Goal: Task Accomplishment & Management: Use online tool/utility

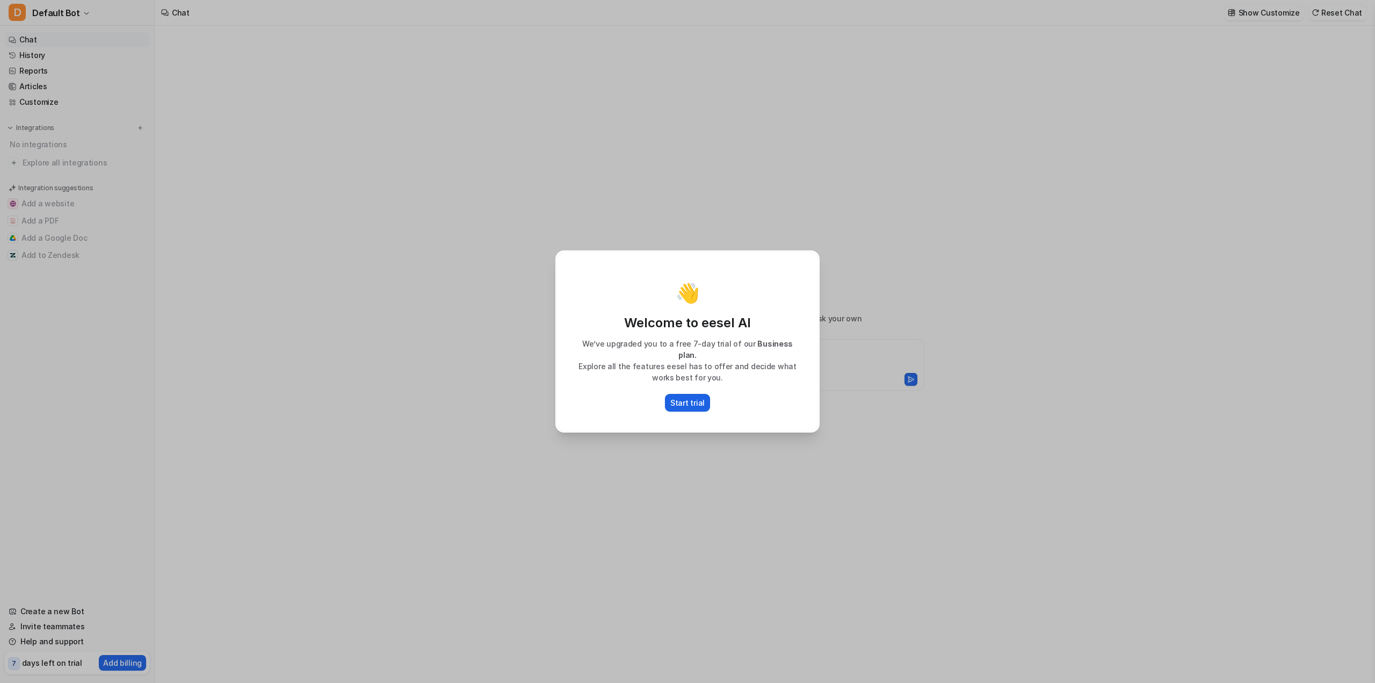
type textarea "**********"
click at [696, 401] on p "Start trial" at bounding box center [687, 402] width 34 height 11
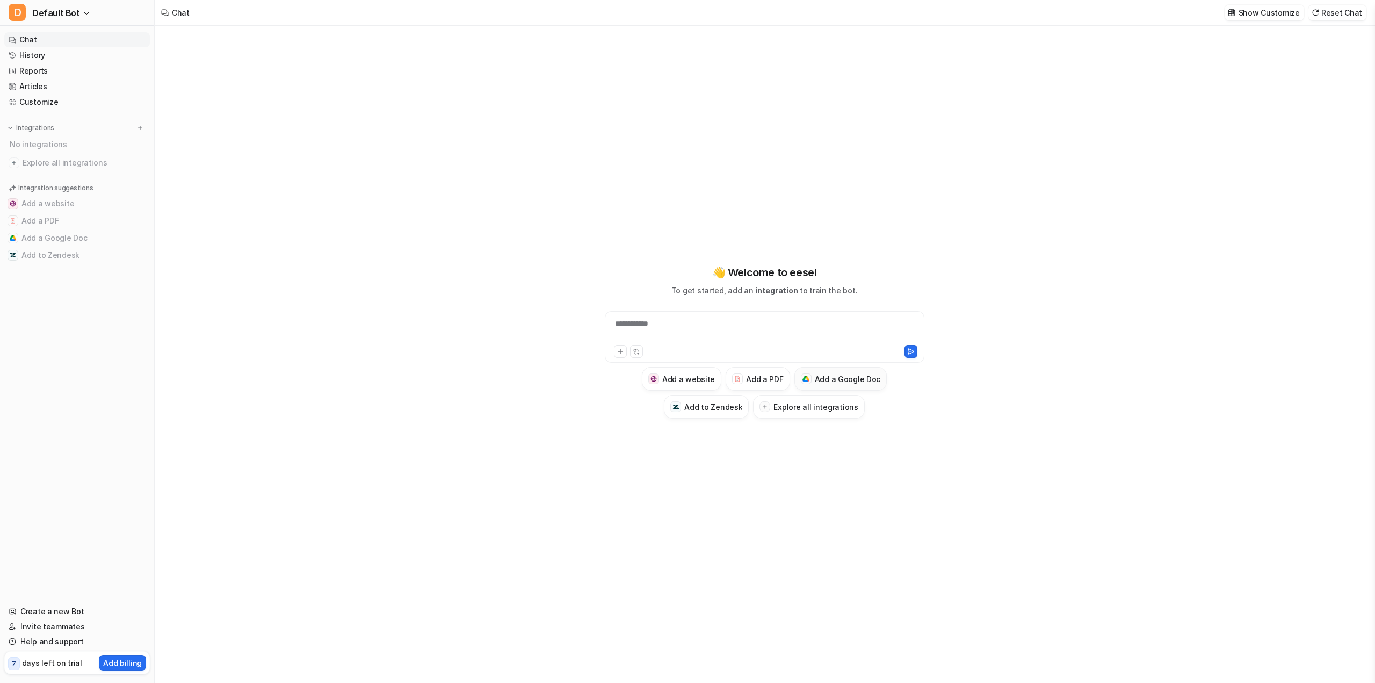
click at [855, 386] on button "Add a Google Doc" at bounding box center [840, 379] width 93 height 24
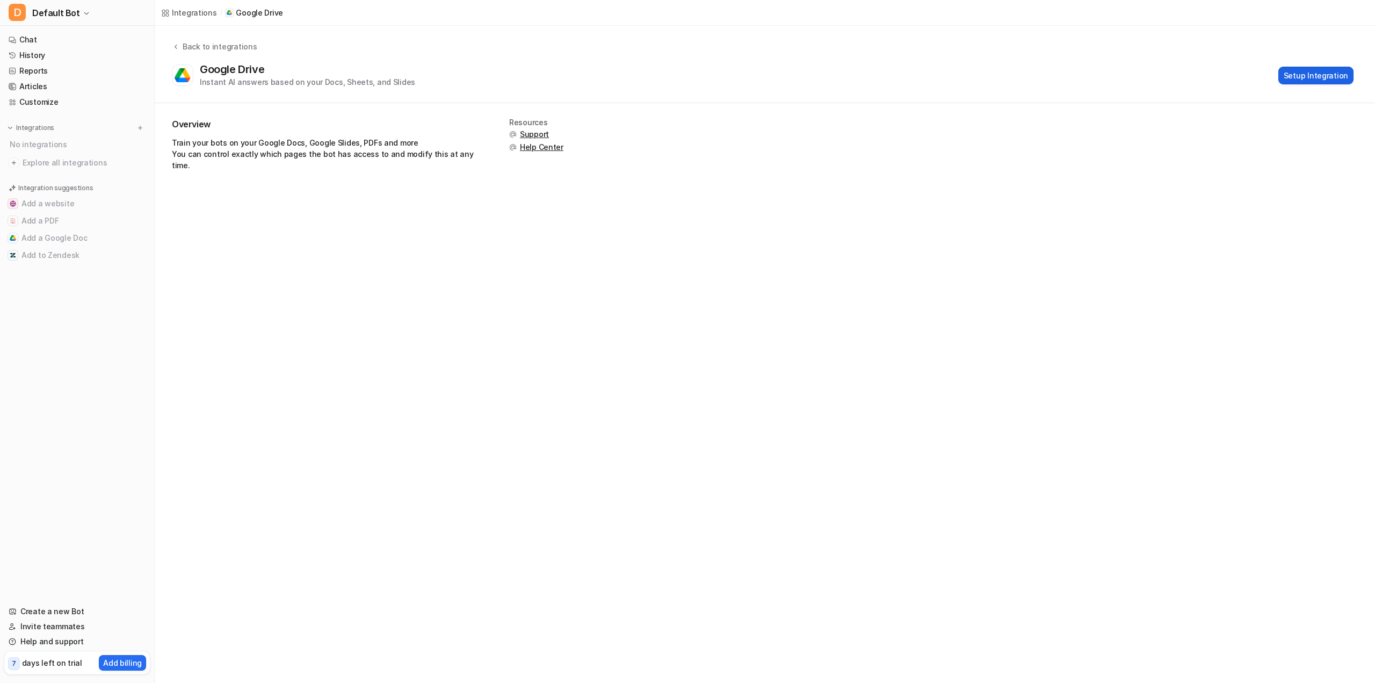
click at [1302, 77] on button "Setup Integration" at bounding box center [1315, 76] width 75 height 18
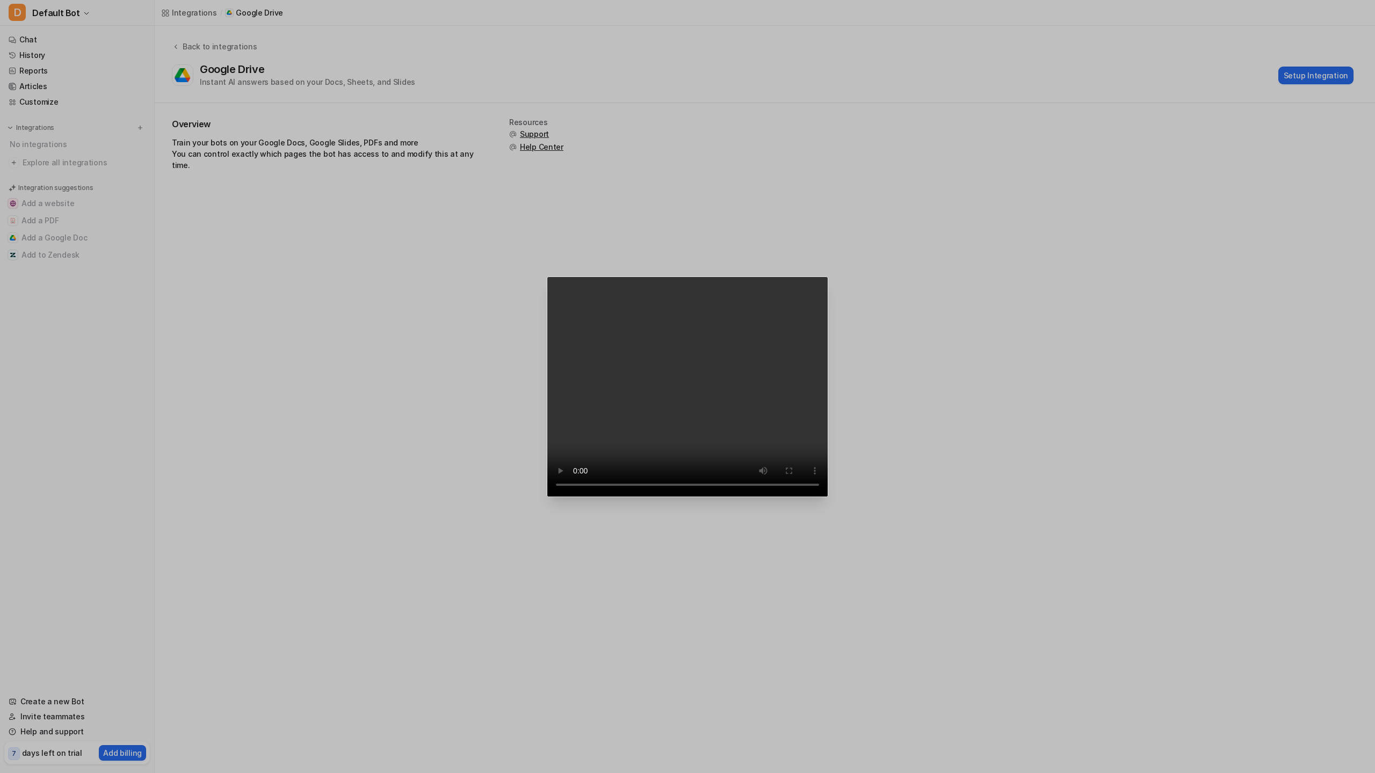
click at [828, 497] on video "Your browser does not support the video tag." at bounding box center [687, 387] width 281 height 221
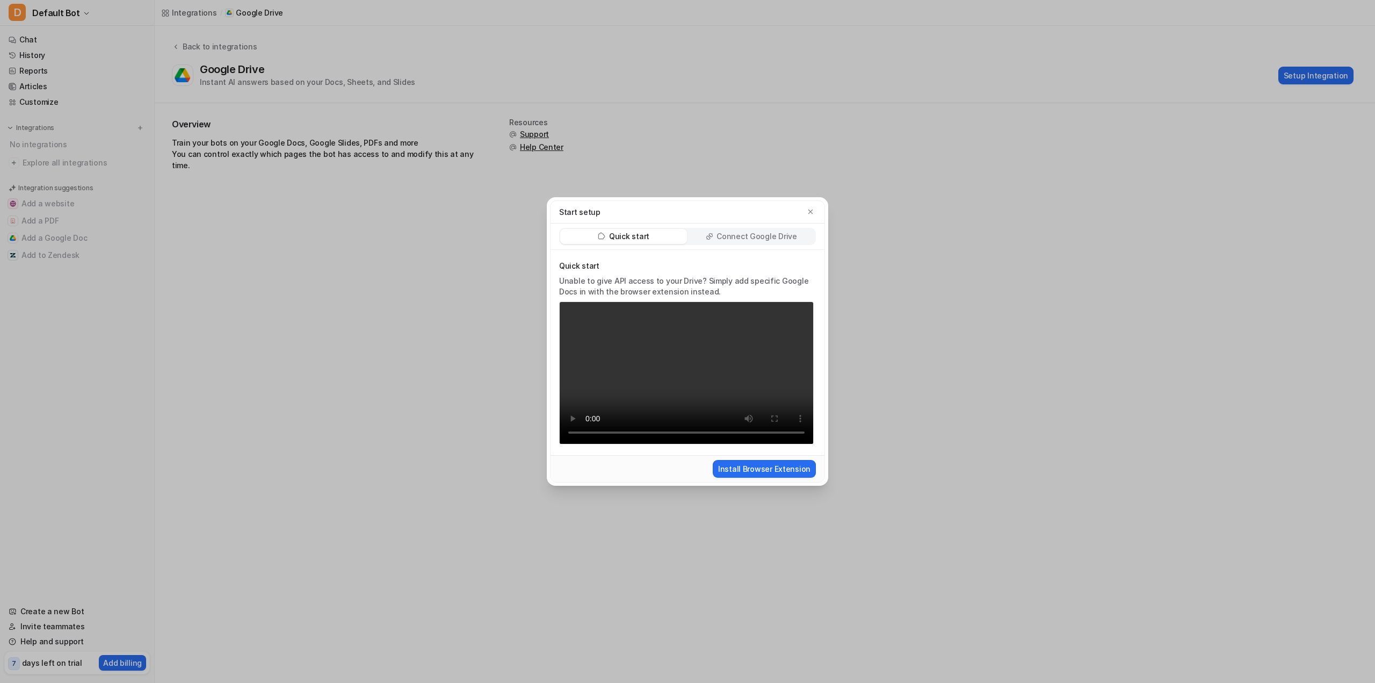
click at [627, 324] on video "Your browser does not support the video tag." at bounding box center [686, 372] width 255 height 143
click at [722, 334] on video "Your browser does not support the video tag." at bounding box center [686, 372] width 255 height 143
drag, startPoint x: 769, startPoint y: 221, endPoint x: 769, endPoint y: 236, distance: 15.6
click at [769, 228] on div "Start setup Quick start Connect Google Drive Quick start Unable to give API acc…" at bounding box center [687, 341] width 275 height 283
click at [769, 236] on p "Connect Google Drive" at bounding box center [757, 236] width 80 height 11
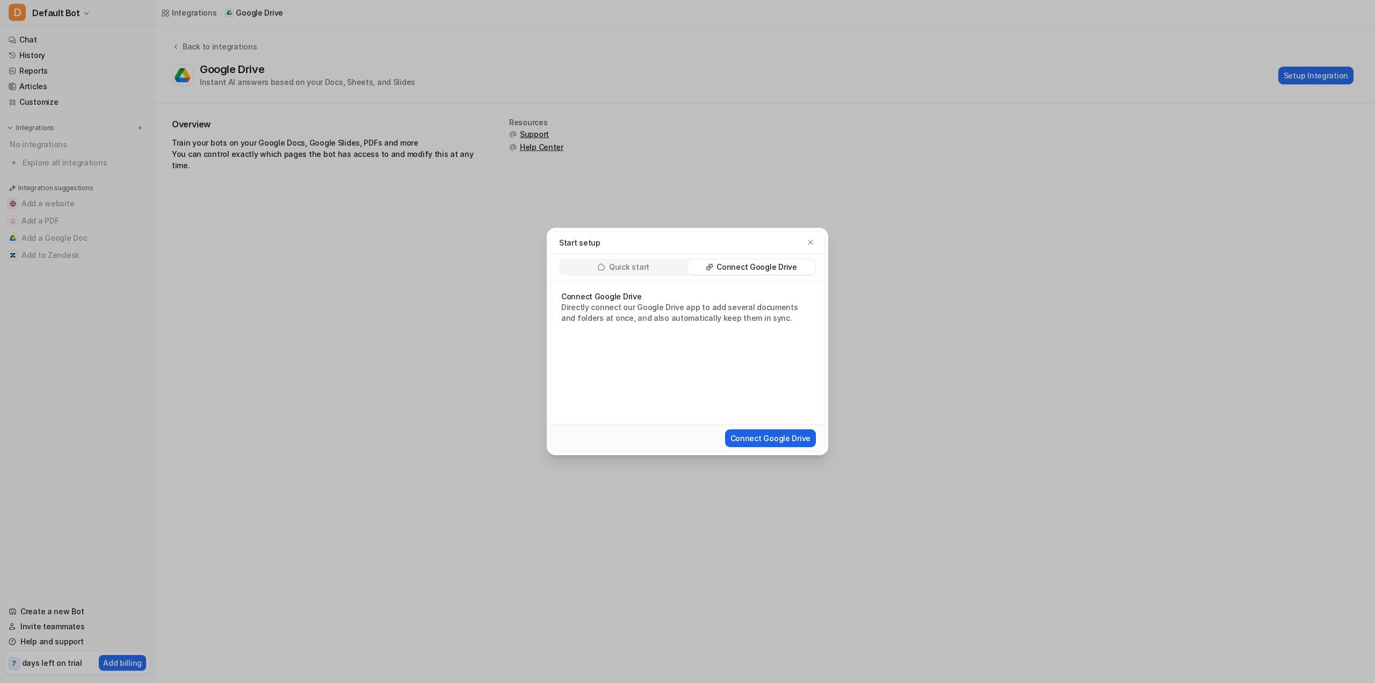
click at [778, 440] on button "Connect Google Drive" at bounding box center [770, 438] width 91 height 18
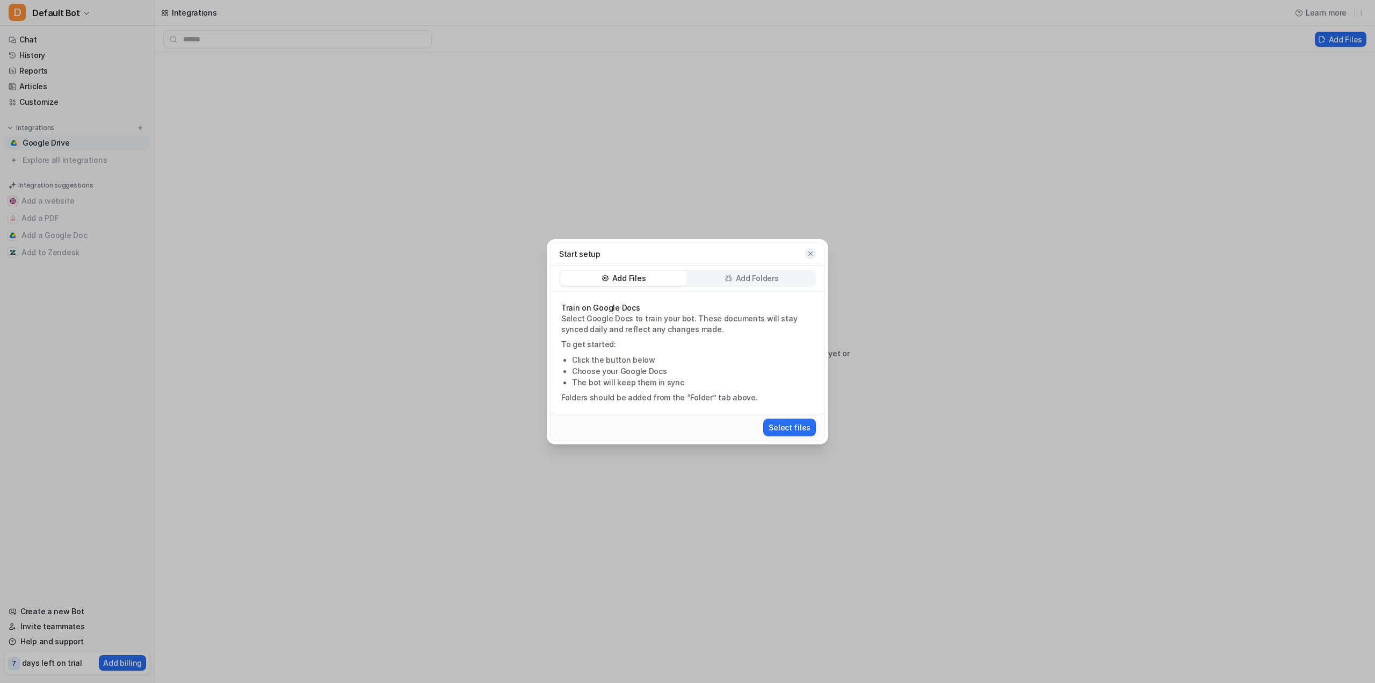
click at [811, 254] on icon "button" at bounding box center [811, 254] width 8 height 8
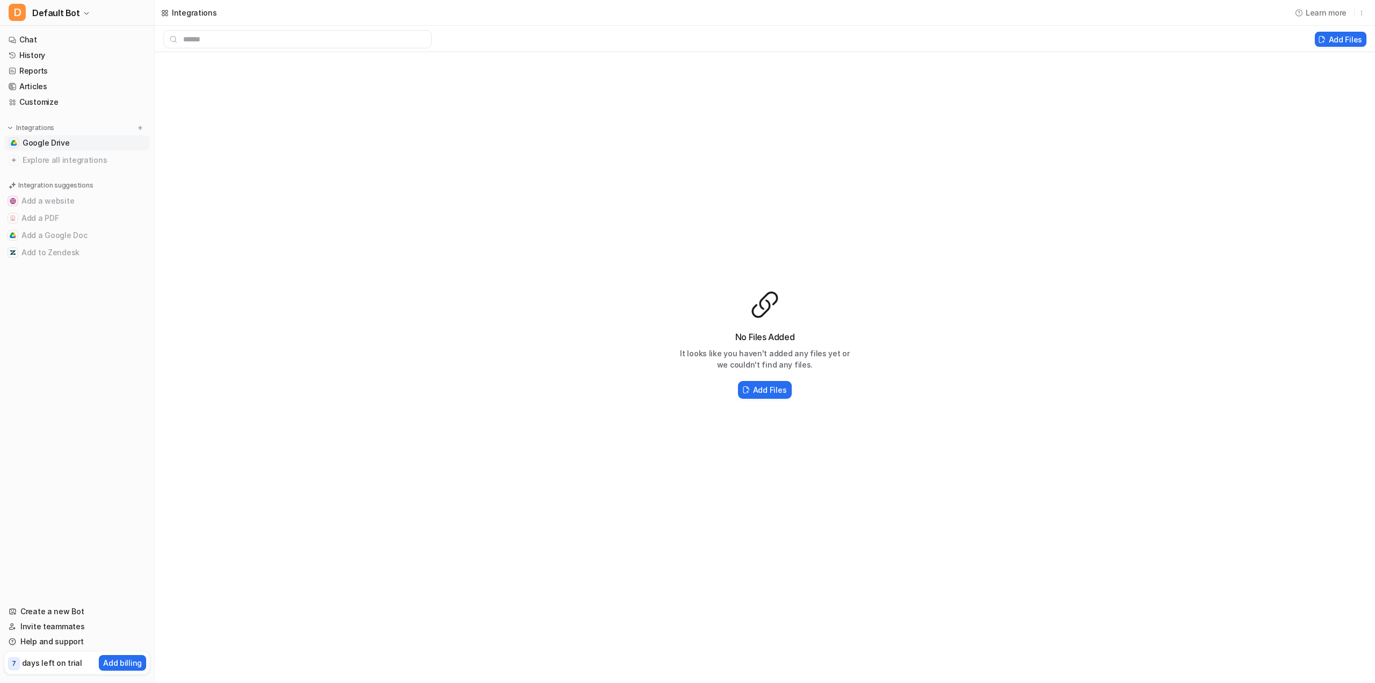
click at [109, 144] on link "Google Drive" at bounding box center [77, 142] width 146 height 15
click at [109, 169] on nav "Chat History Reports Articles Customize Integrations Google Drive Explore all i…" at bounding box center [77, 311] width 154 height 567
click at [110, 166] on span "Explore all integrations" at bounding box center [84, 159] width 123 height 17
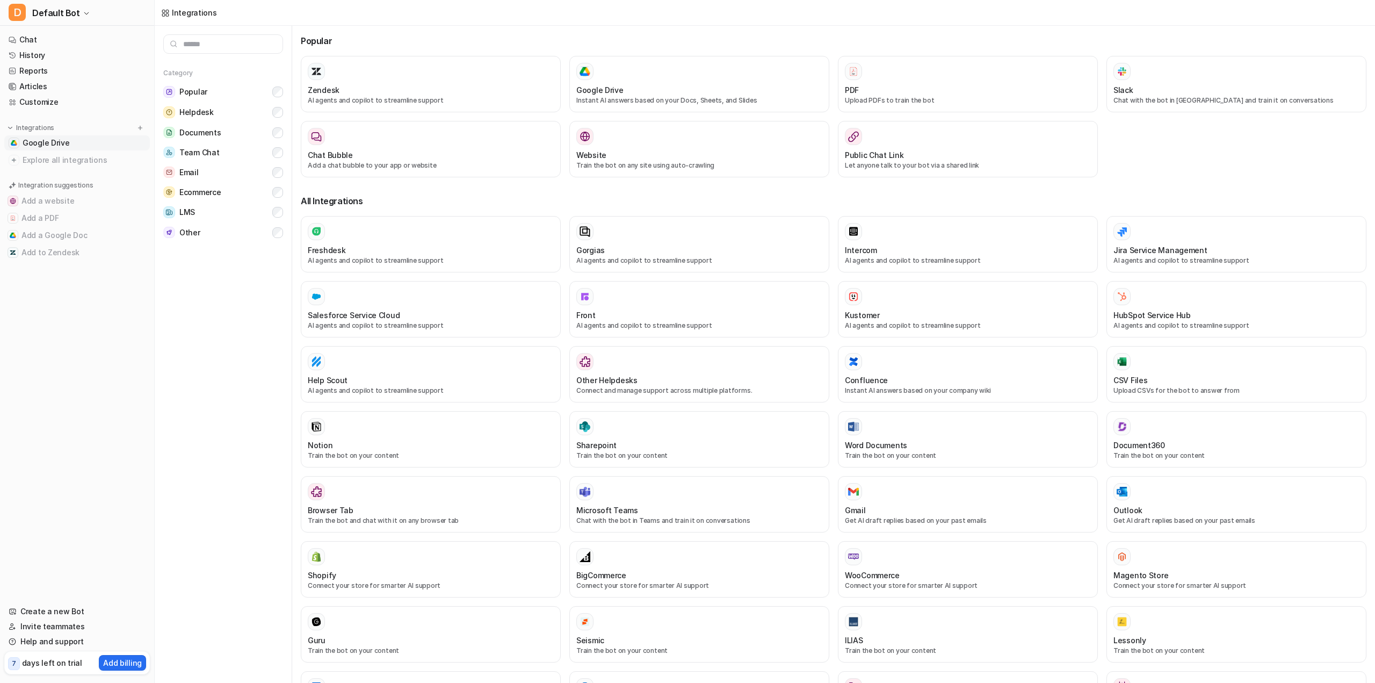
click at [67, 147] on span "Google Drive" at bounding box center [46, 143] width 47 height 11
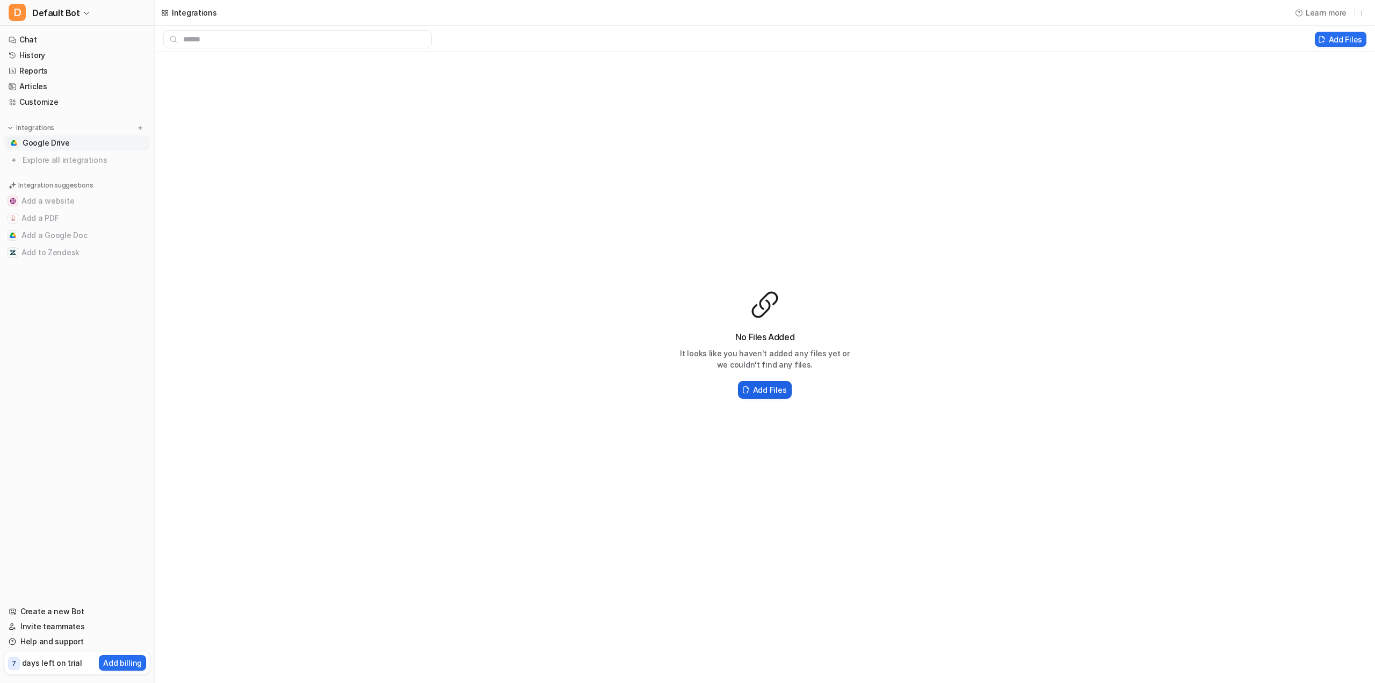
click at [767, 390] on h2 "Add Files" at bounding box center [769, 389] width 33 height 11
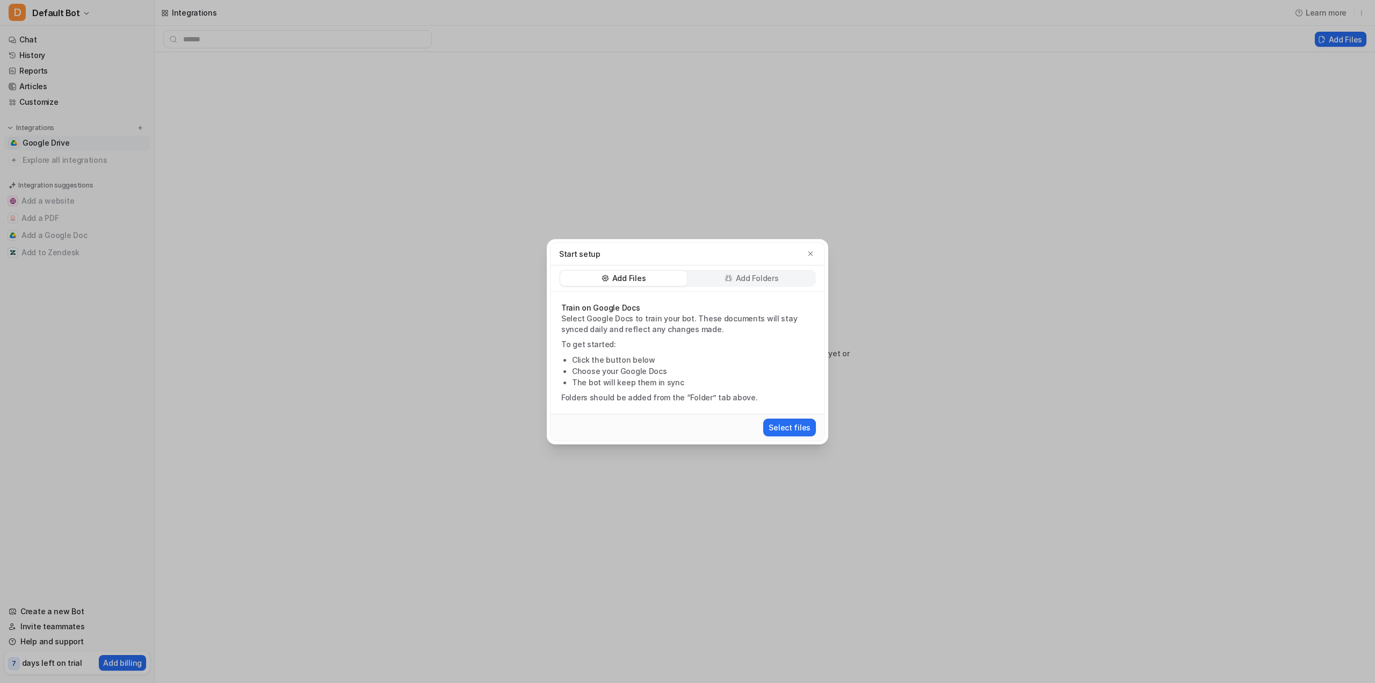
click at [761, 281] on p "Add Folders" at bounding box center [757, 278] width 43 height 11
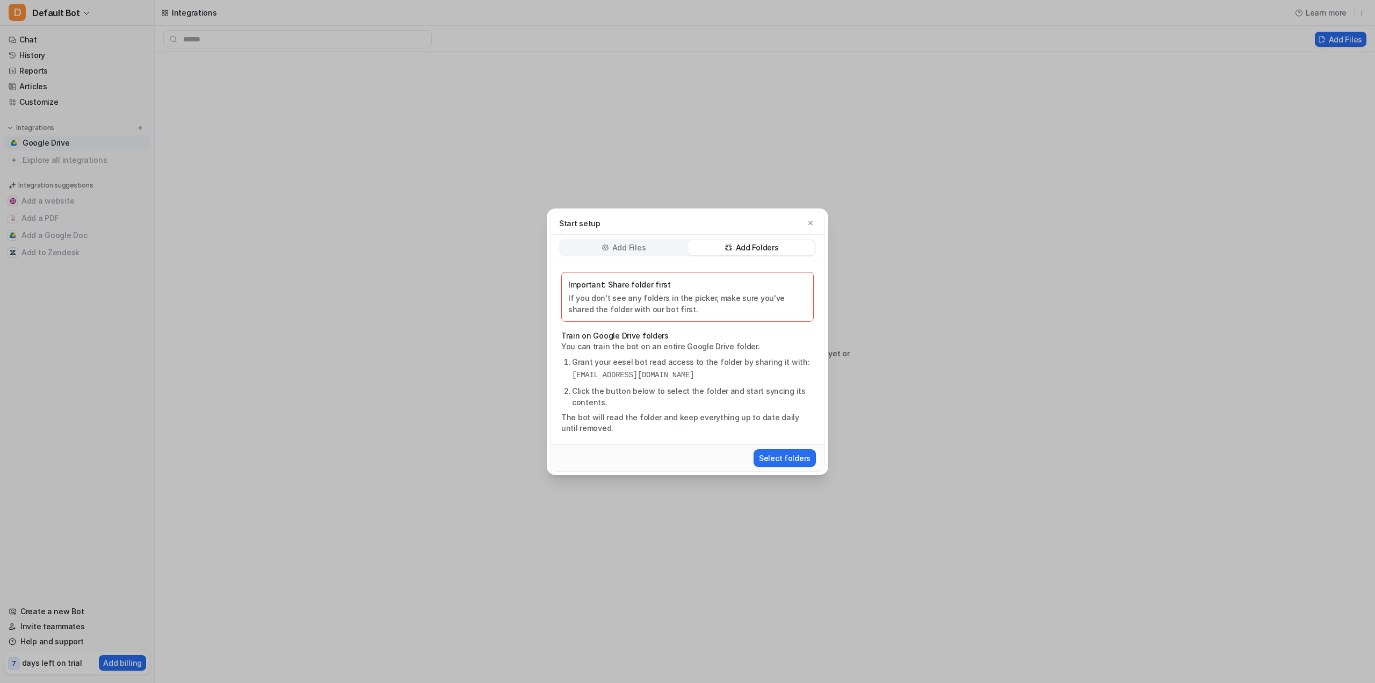
click at [649, 249] on div "Add Files" at bounding box center [623, 247] width 127 height 15
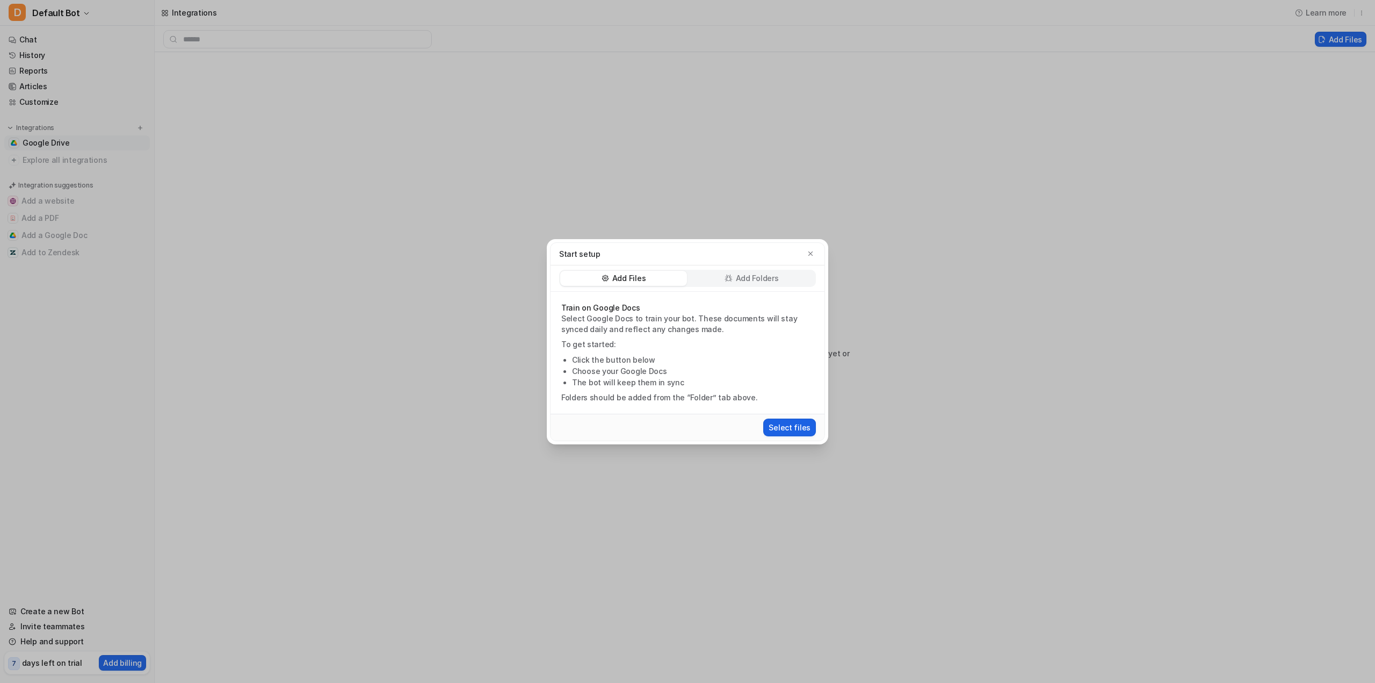
click at [787, 423] on button "Select files" at bounding box center [789, 427] width 53 height 18
drag, startPoint x: 680, startPoint y: 439, endPoint x: 751, endPoint y: 436, distance: 71.5
click at [684, 439] on div "Select files" at bounding box center [688, 427] width 274 height 27
click at [807, 506] on div "Start setup Add Files Add Folders Train on Google Docs Select Google Docs to tr…" at bounding box center [687, 341] width 299 height 683
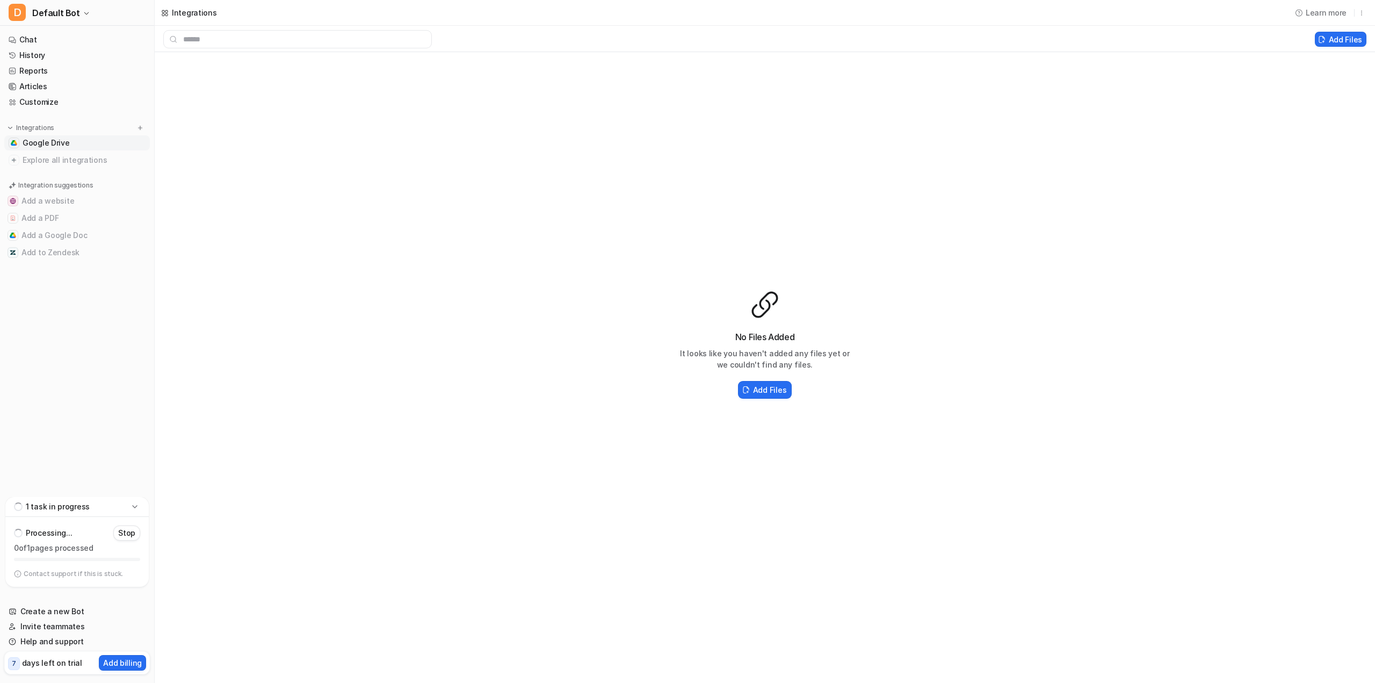
click at [60, 552] on p "0 of 1 pages processed" at bounding box center [77, 548] width 126 height 11
click at [80, 577] on p "Contact support if this is stuck." at bounding box center [73, 573] width 99 height 9
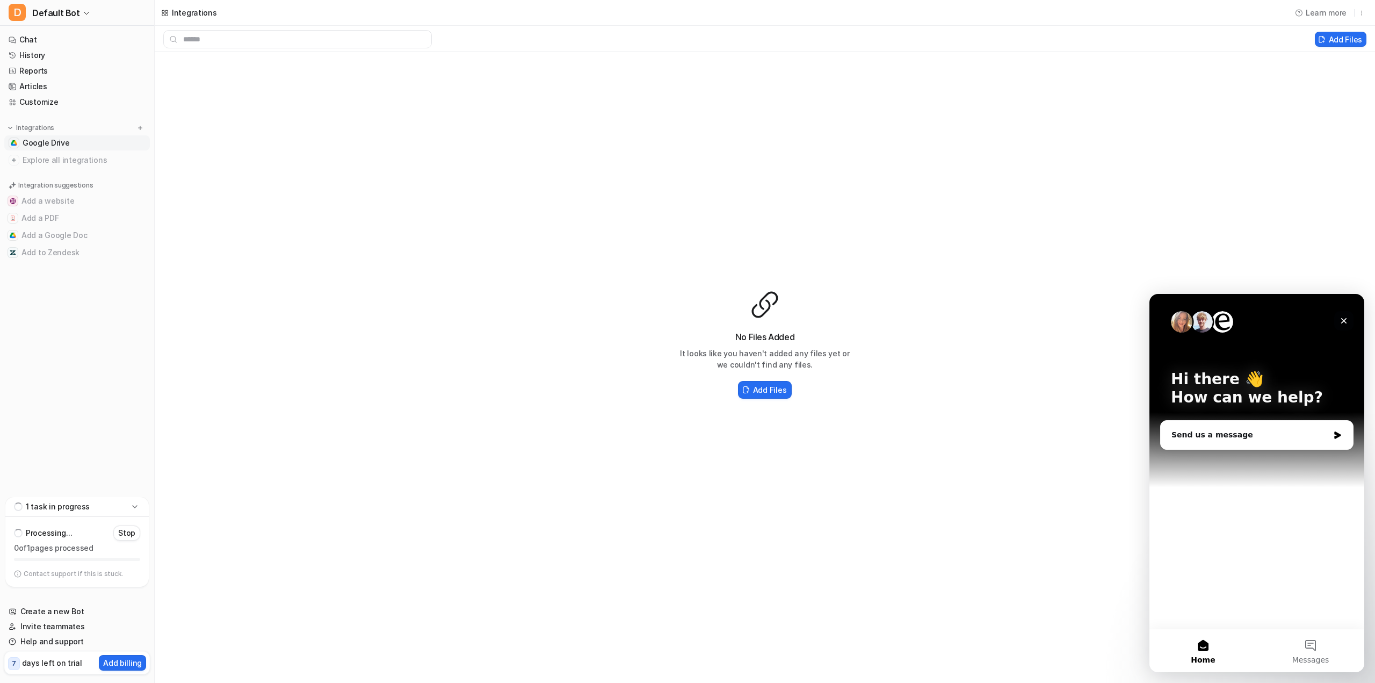
click at [1343, 320] on icon "Close" at bounding box center [1344, 321] width 6 height 6
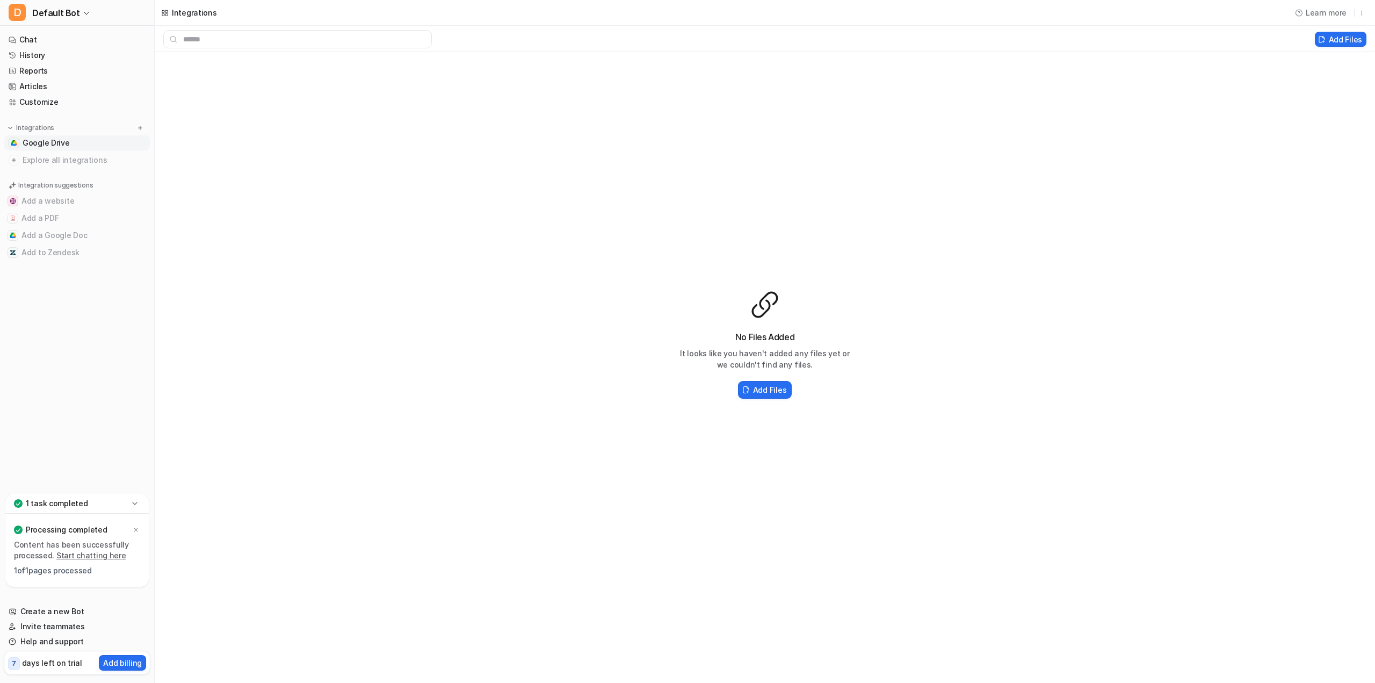
click at [167, 565] on div "No Files Added It looks like you haven't added any files yet or we couldn't fin…" at bounding box center [765, 345] width 1220 height 586
click at [96, 557] on link "Start chatting here" at bounding box center [91, 555] width 70 height 9
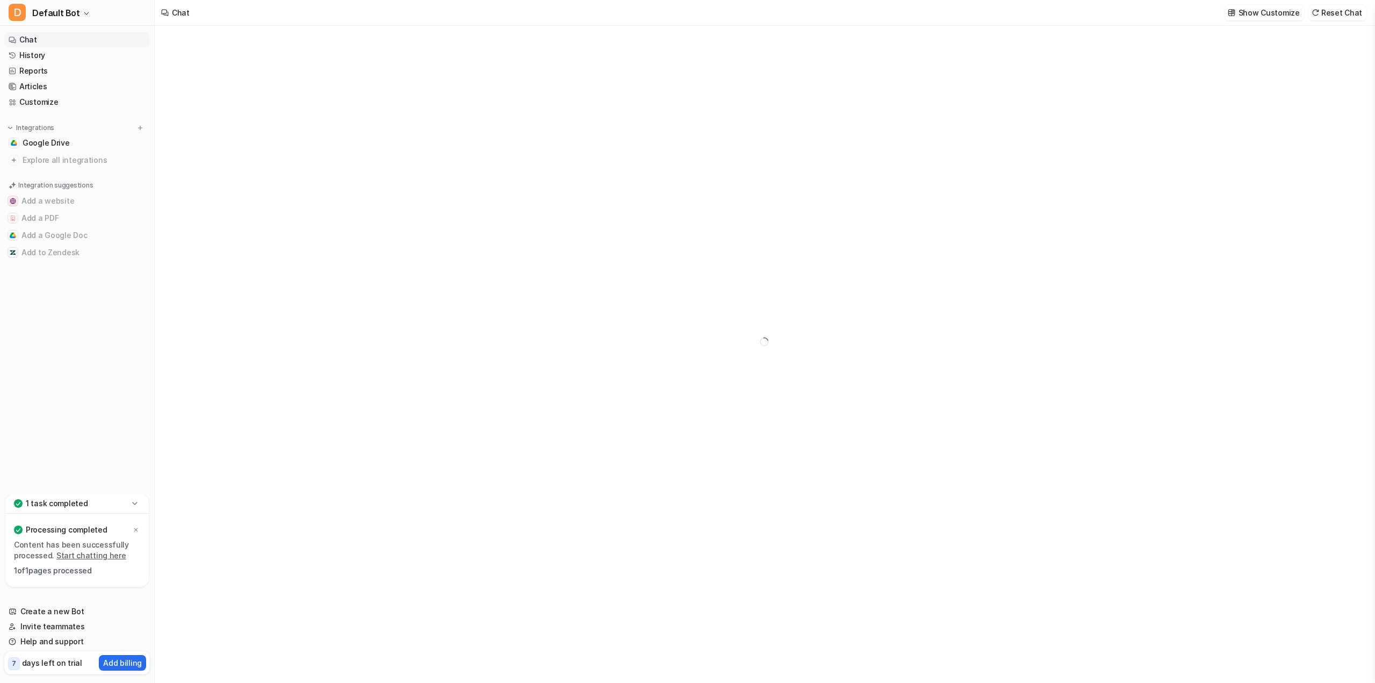
type textarea "**********"
click at [678, 465] on div at bounding box center [764, 341] width 395 height 631
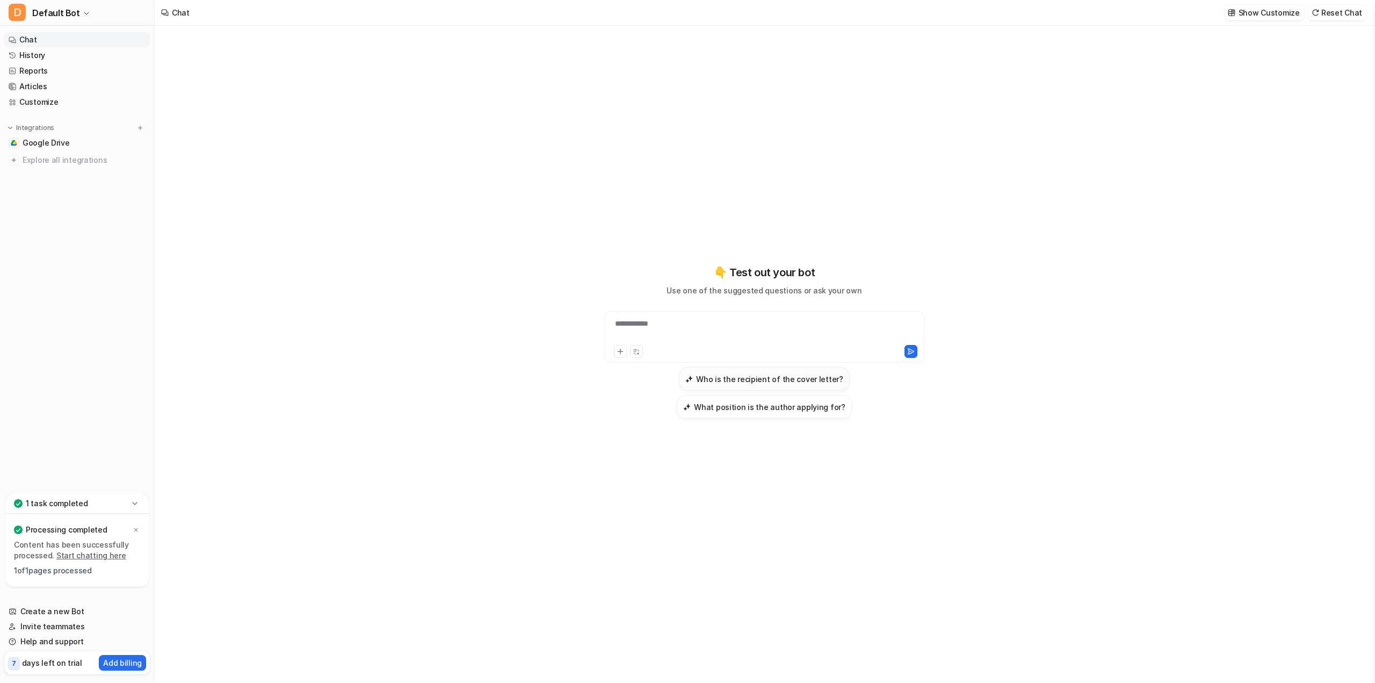
click at [767, 384] on h3 "Who is the recipient of the cover letter?" at bounding box center [769, 378] width 147 height 11
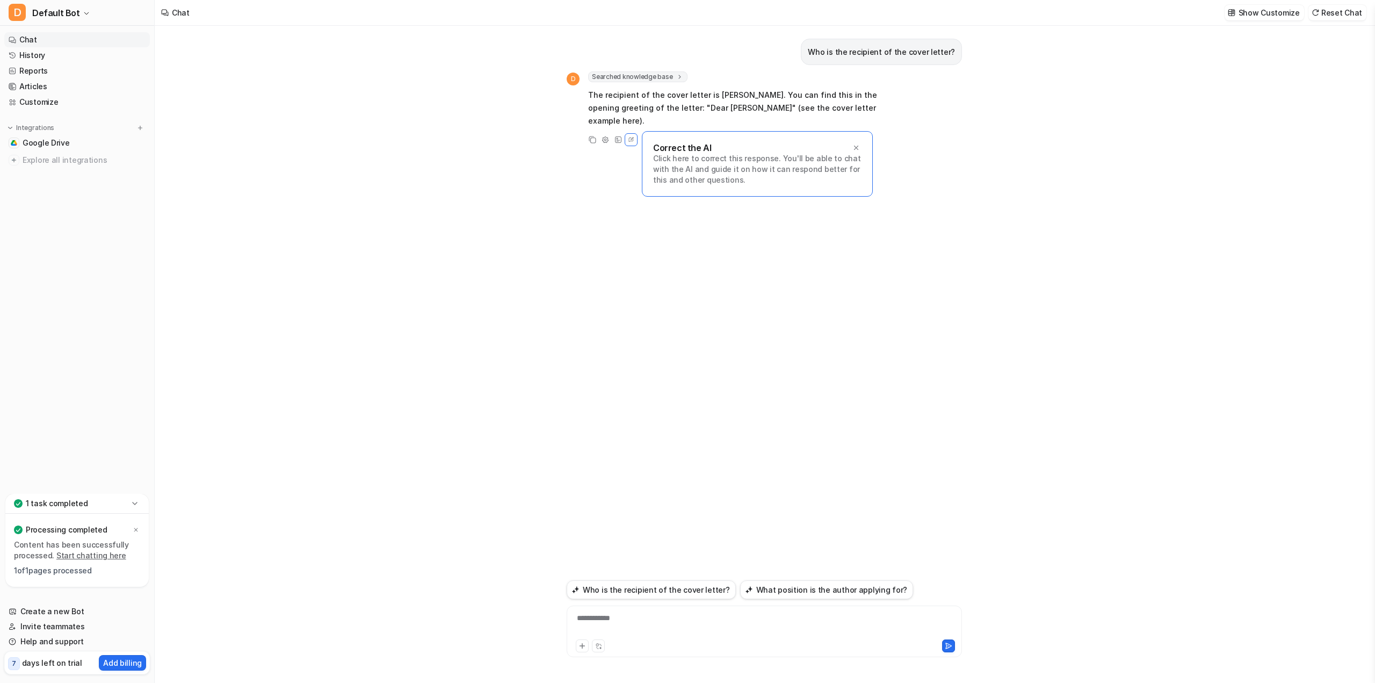
click at [878, 347] on div "Who is the recipient of the cover letter? D Searched knowledge base search_quer…" at bounding box center [764, 301] width 395 height 551
click at [857, 146] on icon at bounding box center [856, 148] width 4 height 4
drag, startPoint x: 676, startPoint y: 636, endPoint x: 680, endPoint y: 616, distance: 20.9
click at [675, 628] on div "**********" at bounding box center [764, 624] width 390 height 25
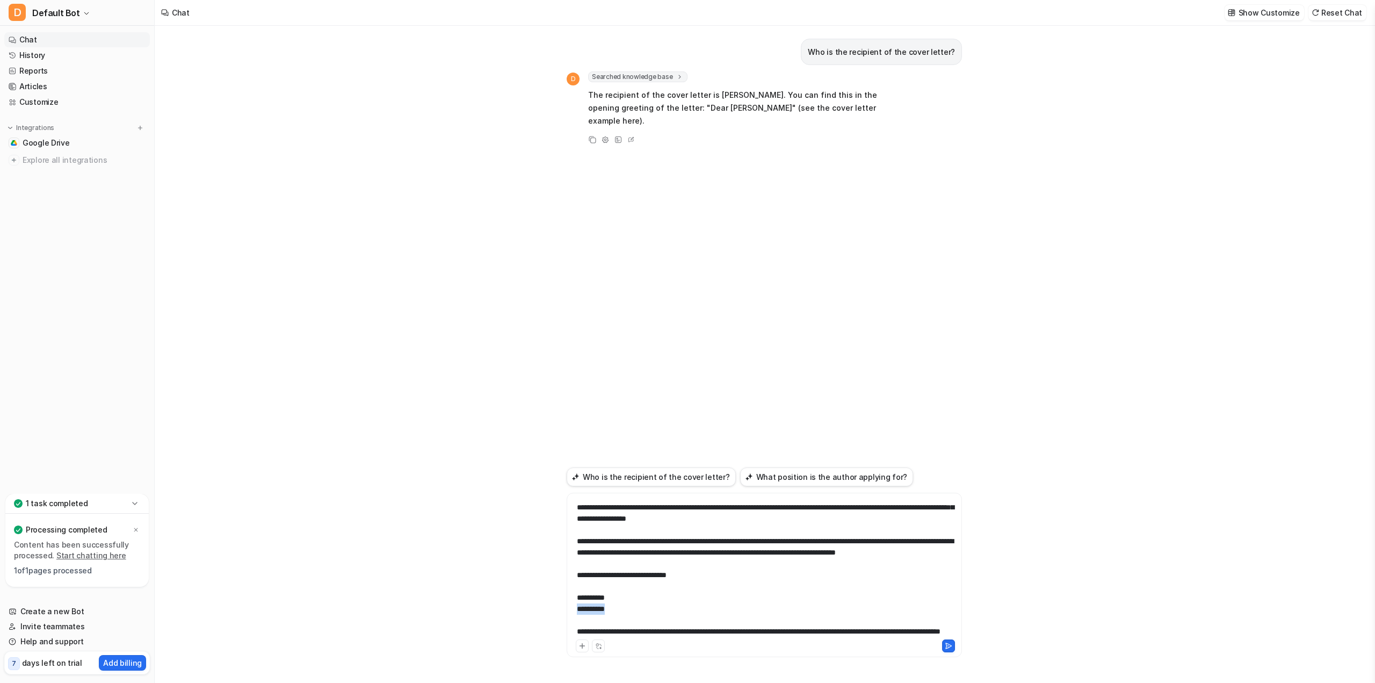
drag, startPoint x: 583, startPoint y: 599, endPoint x: 537, endPoint y: 601, distance: 45.7
click at [537, 601] on div "Who is the recipient of the cover letter? D Searched knowledge base search_quer…" at bounding box center [764, 354] width 1219 height 657
click at [948, 648] on icon at bounding box center [949, 645] width 6 height 5
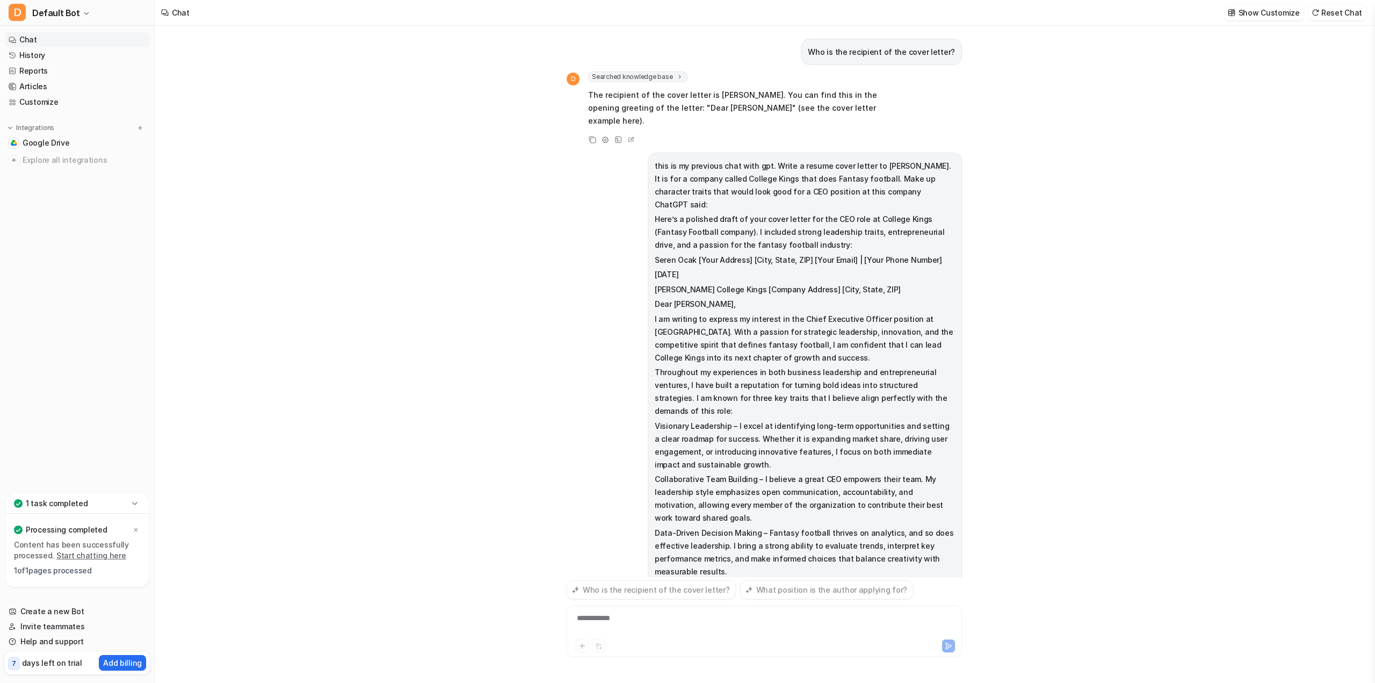
scroll to position [0, 0]
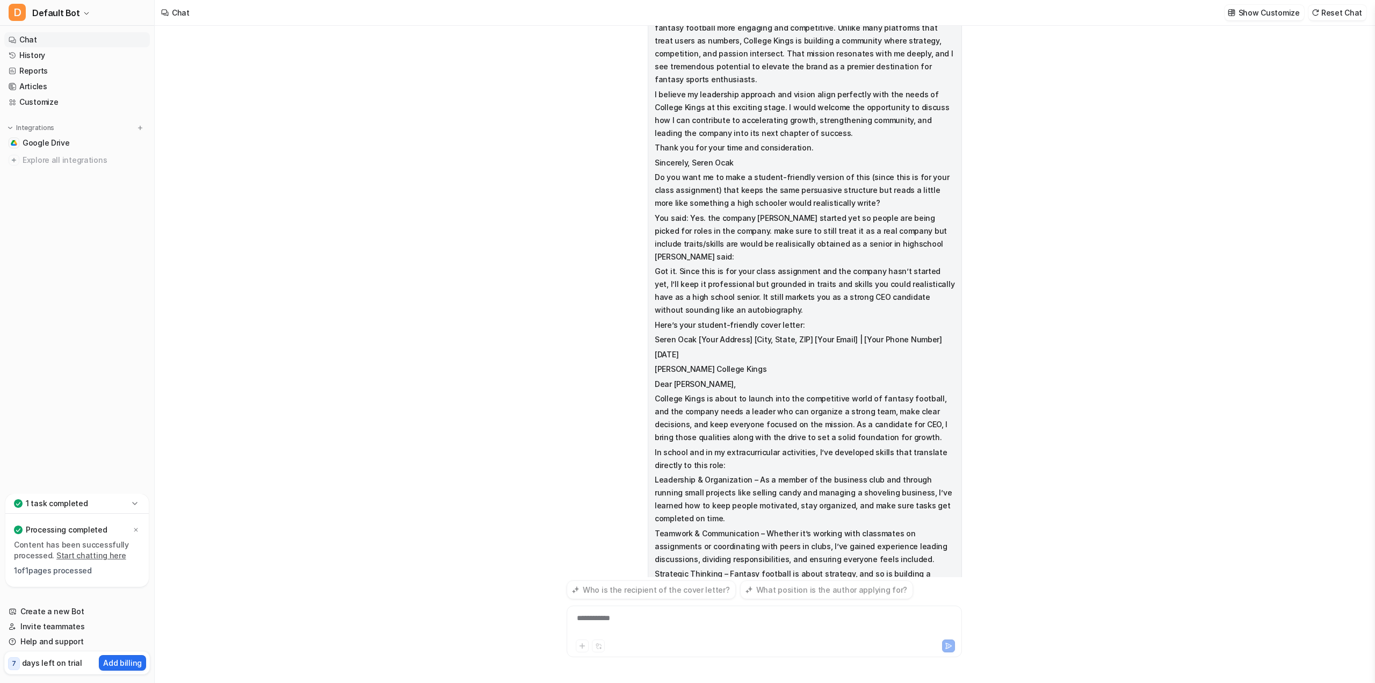
click at [1096, 573] on div "Who is the recipient of the cover letter? D Searched knowledge base search_quer…" at bounding box center [764, 354] width 1219 height 657
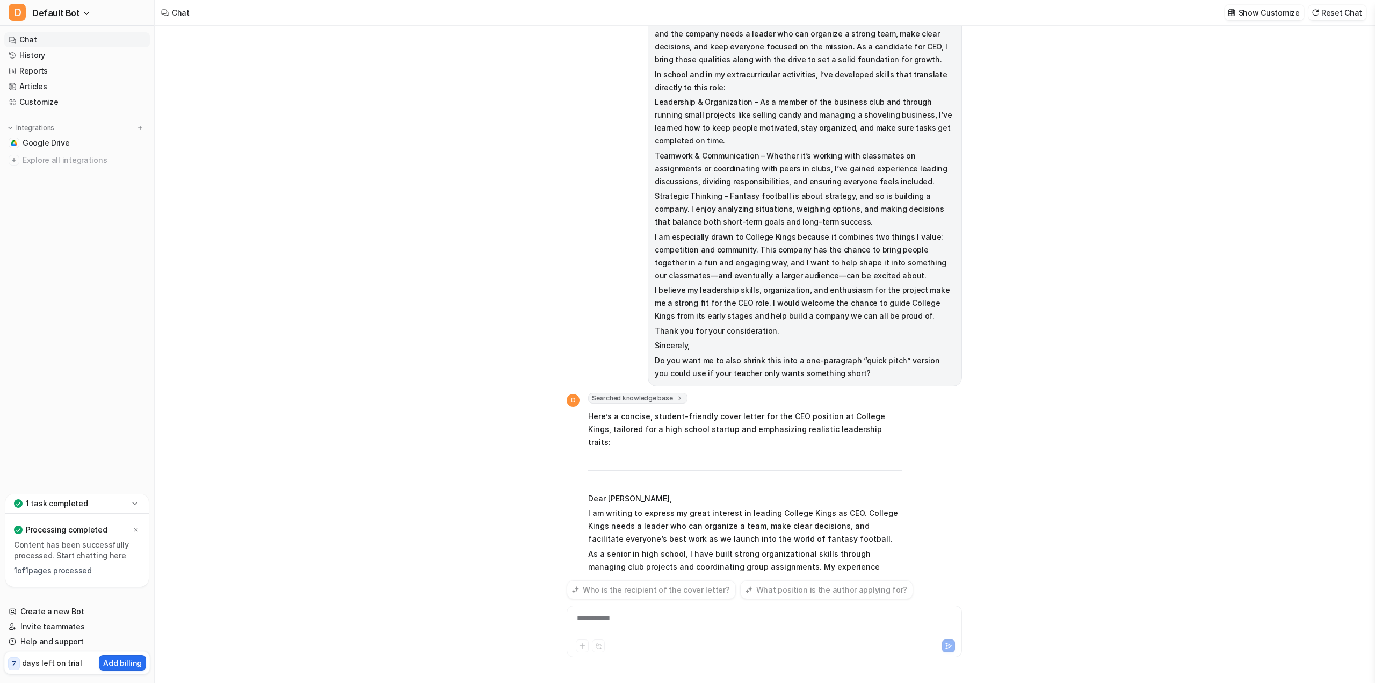
scroll to position [3739, 0]
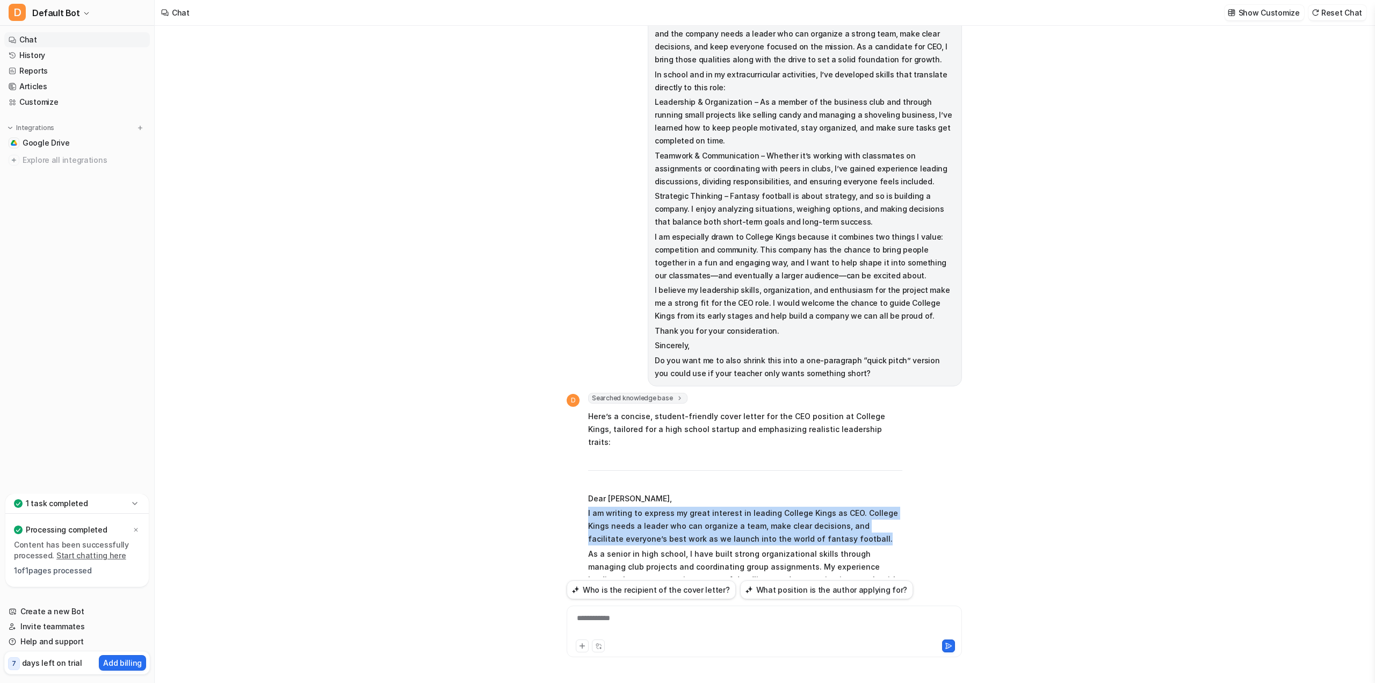
drag, startPoint x: 587, startPoint y: 285, endPoint x: 846, endPoint y: 309, distance: 260.6
click at [846, 393] on div "D Searched knowledge base search_queries : [ "sample cover letter for CEO high …" at bounding box center [735, 586] width 336 height 386
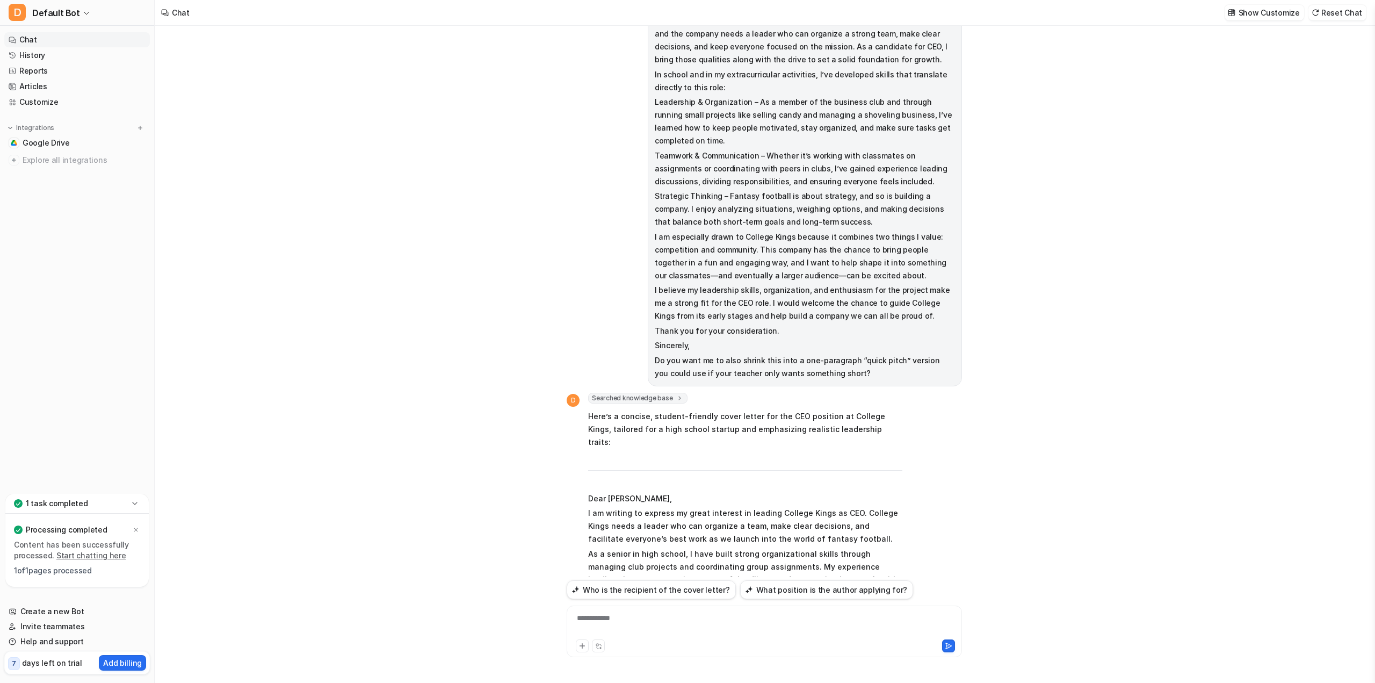
drag, startPoint x: 1074, startPoint y: 391, endPoint x: 755, endPoint y: 486, distance: 333.6
click at [1072, 391] on div "Who is the recipient of the cover letter? D Searched knowledge base search_quer…" at bounding box center [764, 354] width 1219 height 657
click at [714, 613] on div "**********" at bounding box center [764, 631] width 395 height 52
drag, startPoint x: 712, startPoint y: 619, endPoint x: 714, endPoint y: 596, distance: 23.2
click at [712, 619] on div "**********" at bounding box center [764, 624] width 390 height 25
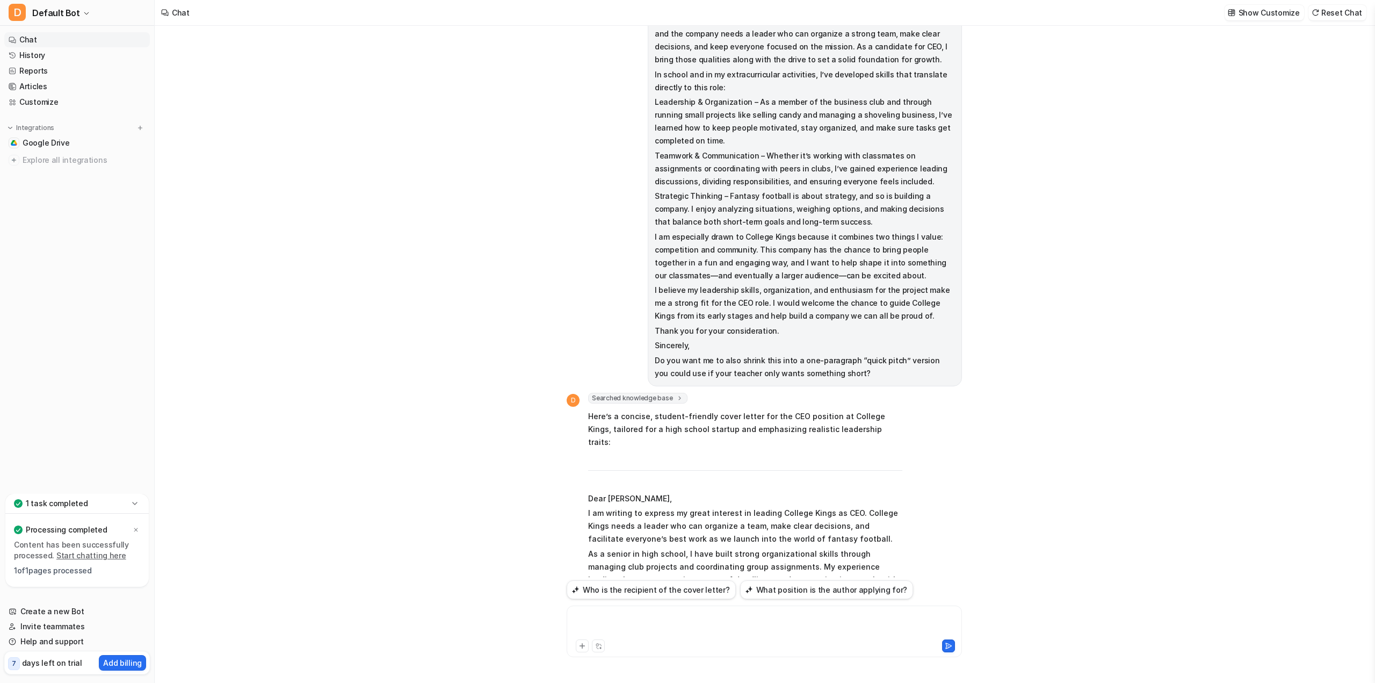
click at [798, 625] on div at bounding box center [764, 624] width 390 height 25
click at [797, 644] on div at bounding box center [860, 645] width 190 height 13
click at [724, 618] on div "**********" at bounding box center [764, 624] width 390 height 25
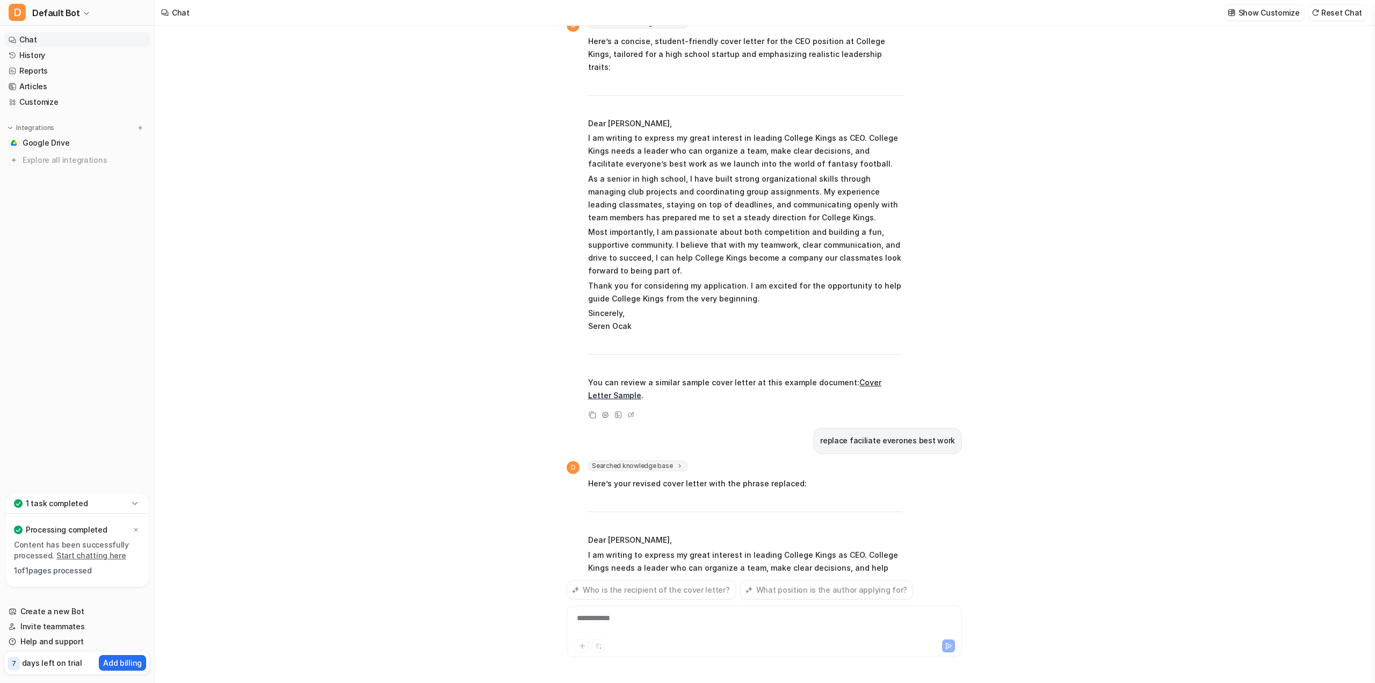
scroll to position [4114, 0]
click at [731, 617] on div "**********" at bounding box center [764, 624] width 390 height 25
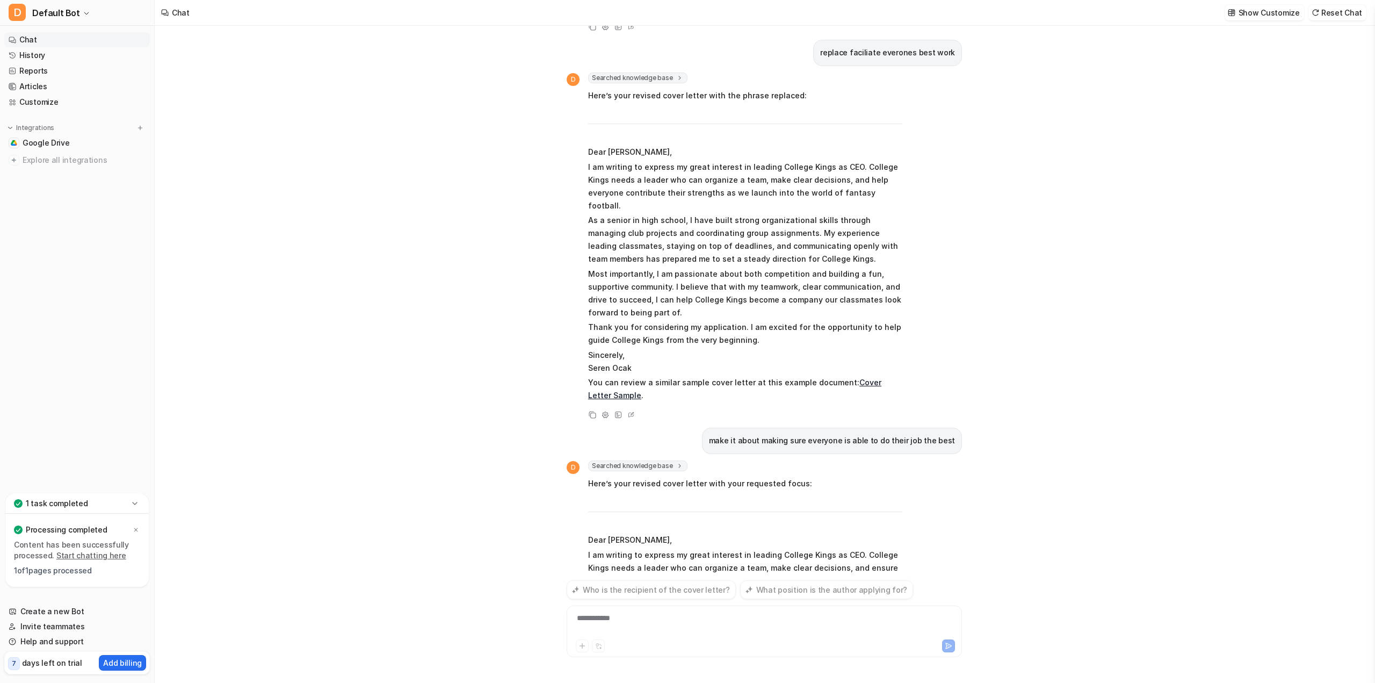
scroll to position [4502, 0]
click at [674, 631] on div "**********" at bounding box center [764, 624] width 390 height 25
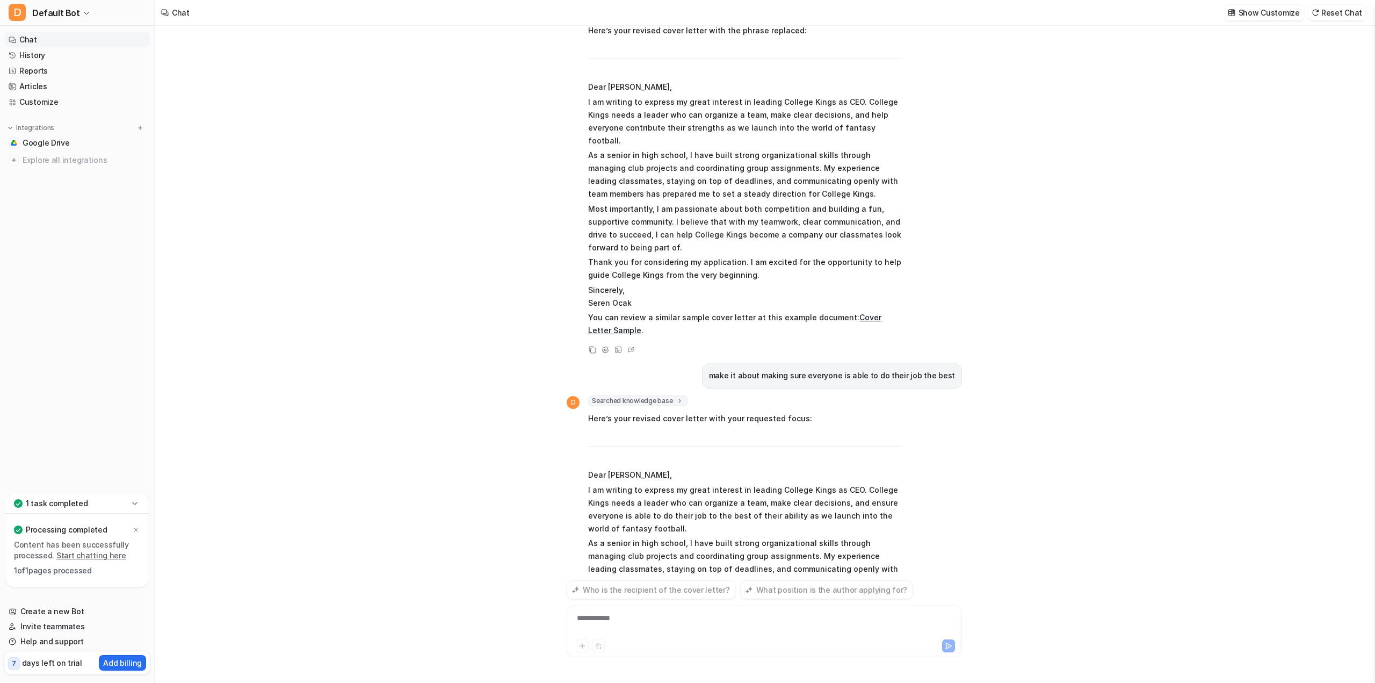
click at [1098, 464] on div "Who is the recipient of the cover letter? D Searched knowledge base search_quer…" at bounding box center [764, 354] width 1219 height 657
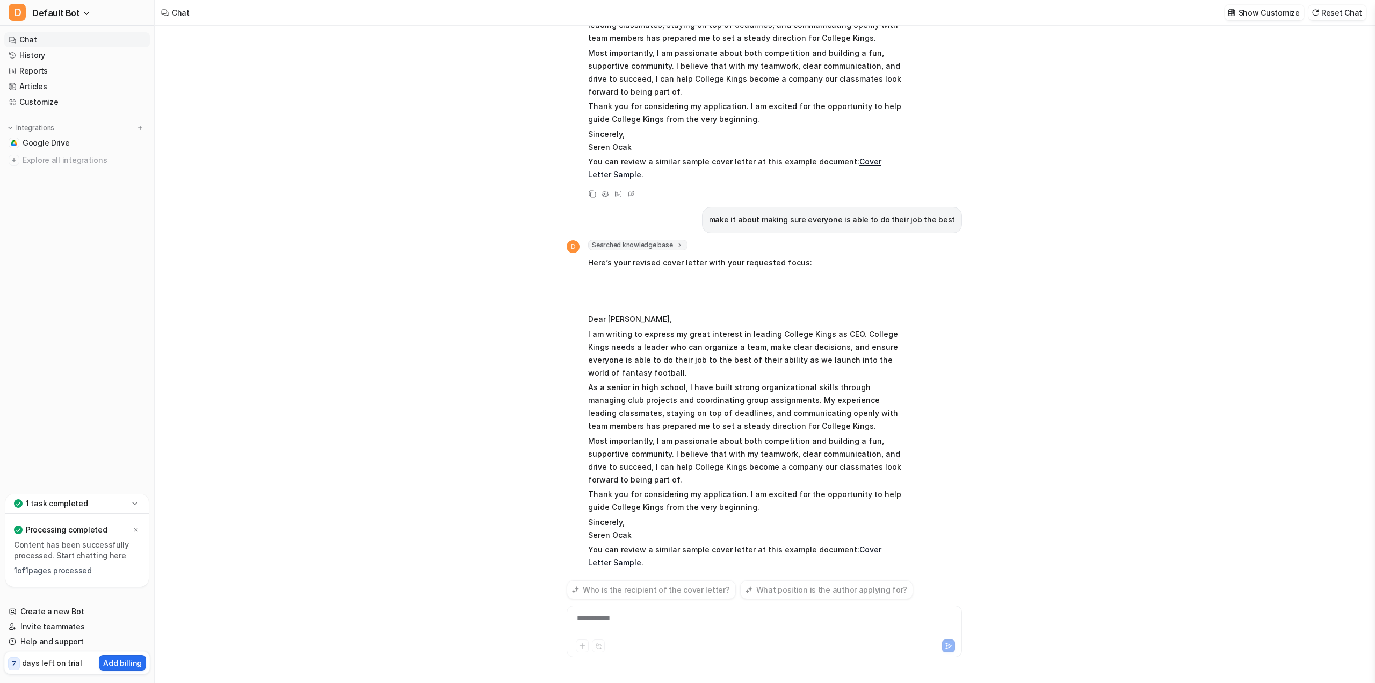
scroll to position [4723, 0]
click at [684, 637] on div at bounding box center [764, 624] width 390 height 25
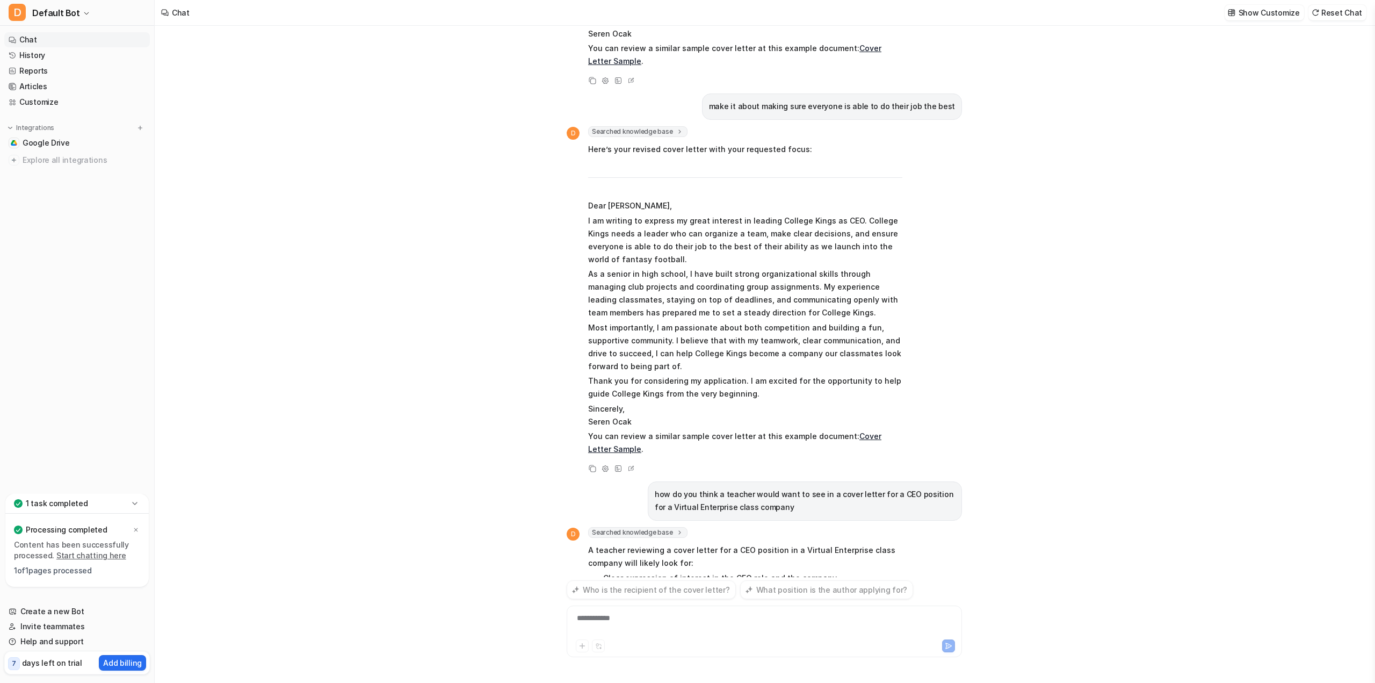
scroll to position [4849, 0]
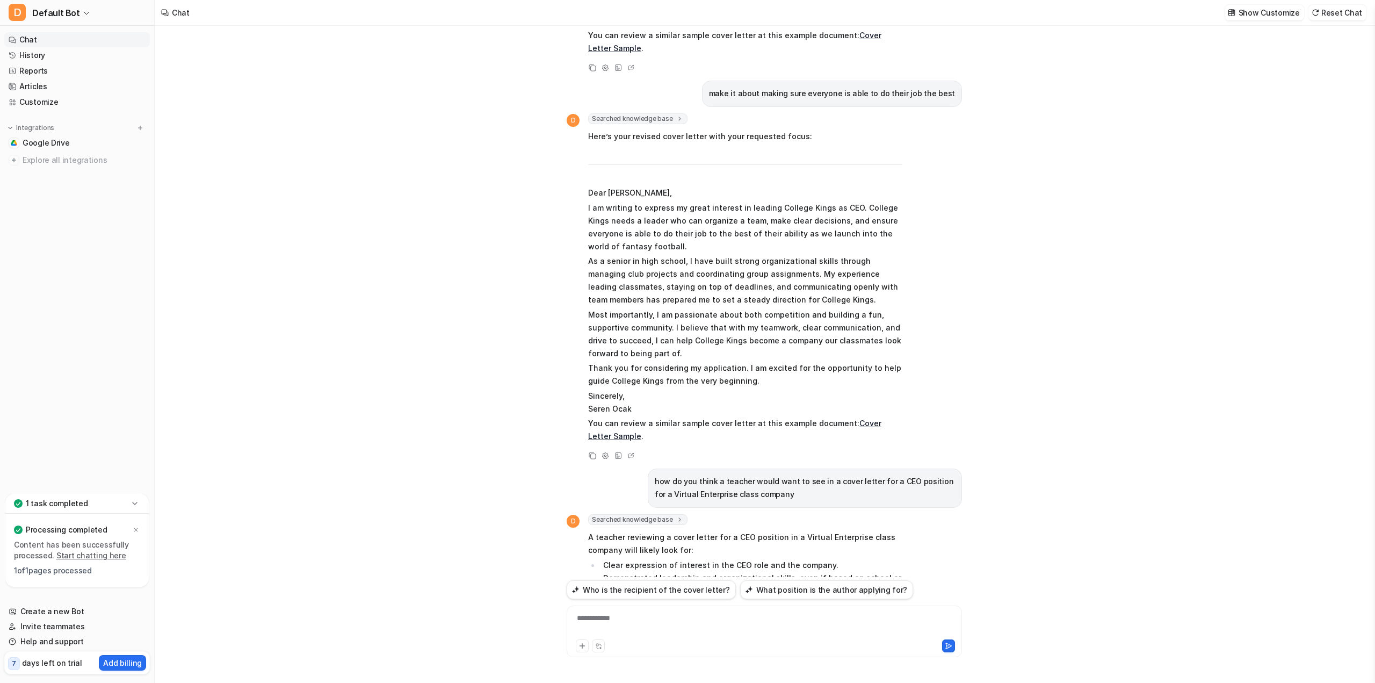
click at [739, 616] on div "**********" at bounding box center [764, 624] width 390 height 25
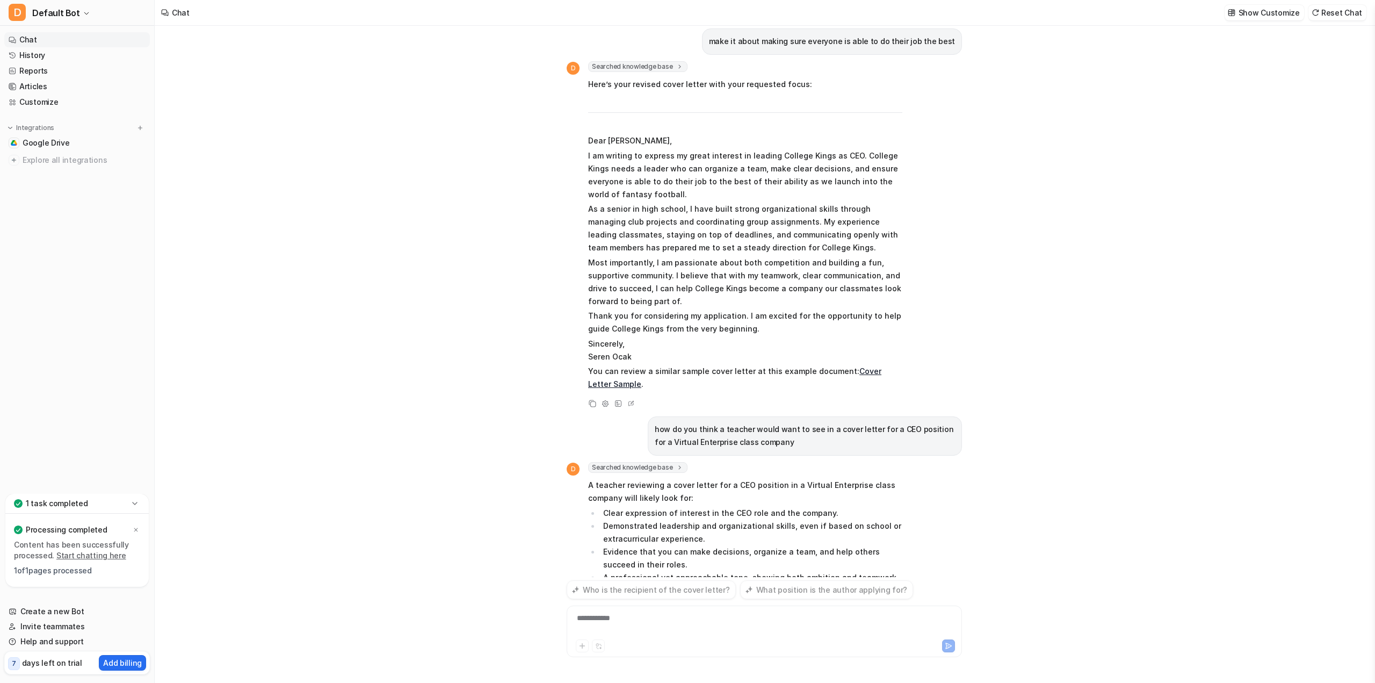
click at [1041, 436] on div "Who is the recipient of the cover letter? D Searched knowledge base search_quer…" at bounding box center [764, 354] width 1219 height 657
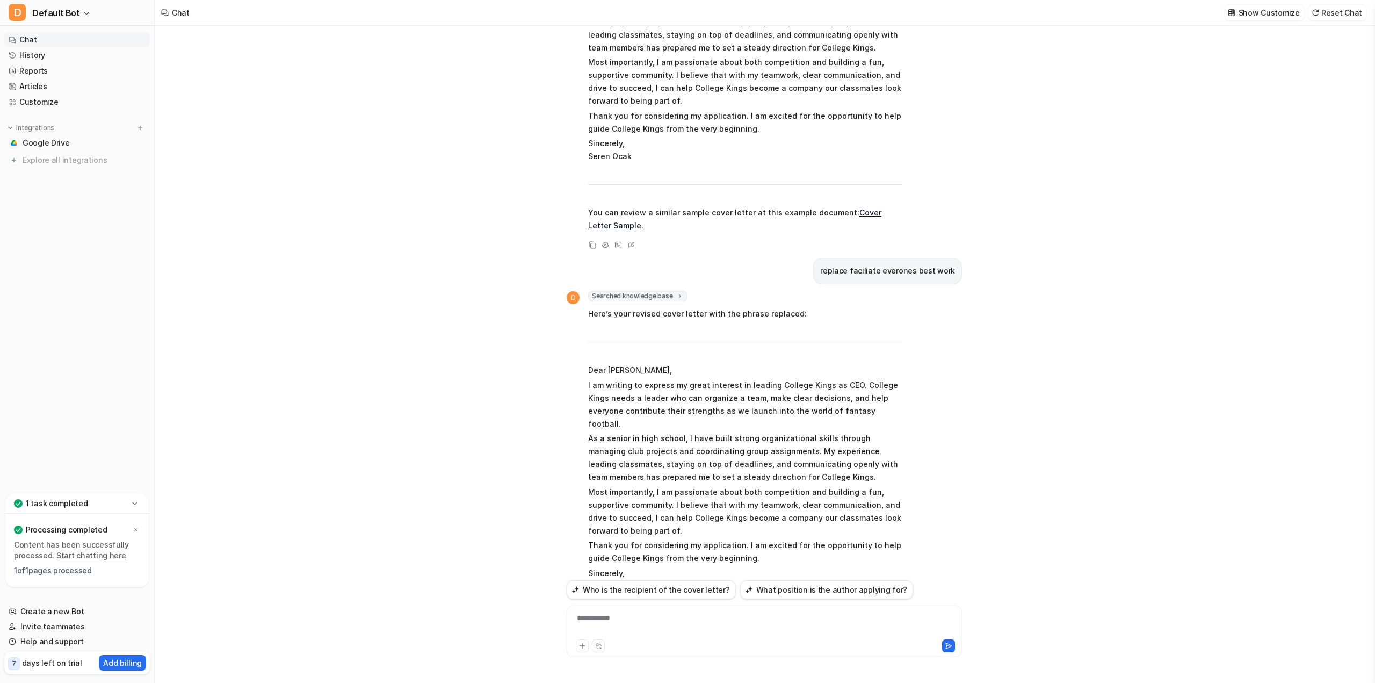
scroll to position [4620, 0]
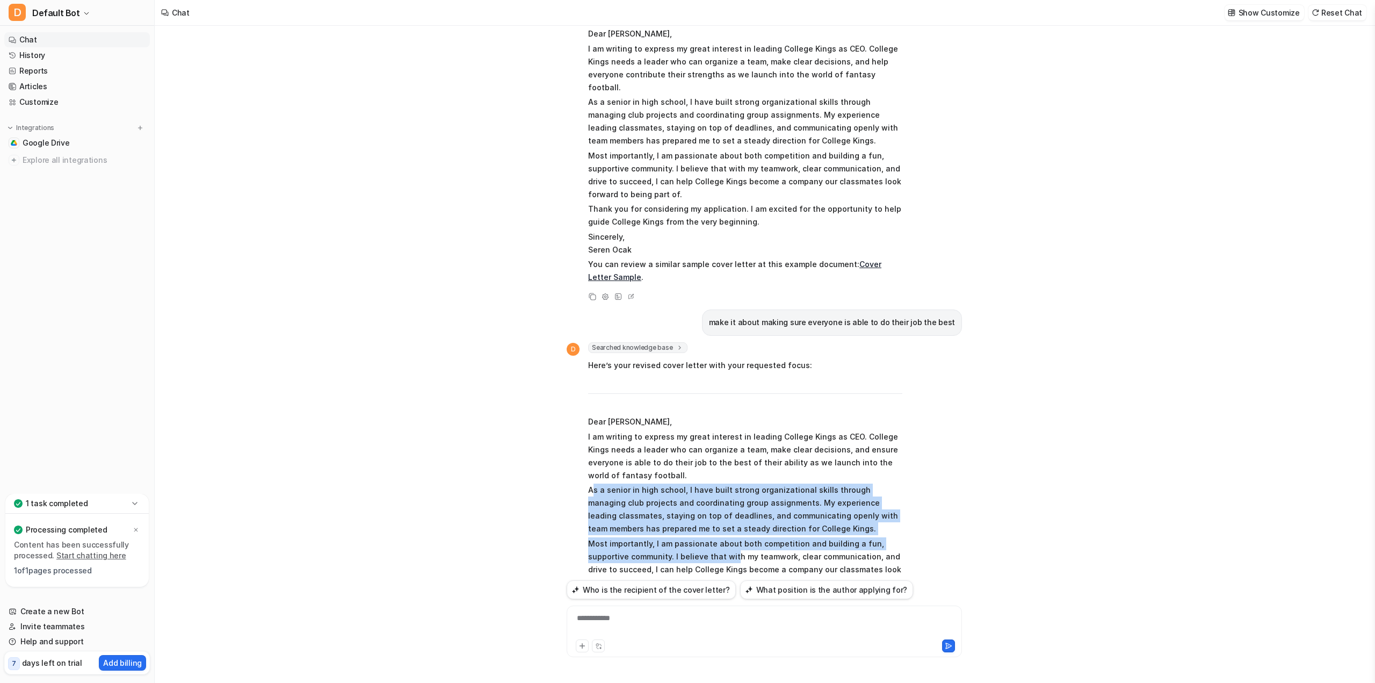
drag, startPoint x: 597, startPoint y: 239, endPoint x: 731, endPoint y: 310, distance: 151.4
click at [731, 357] on span "Here’s your revised cover letter with your requested focus: Dear Mr. Carrino, I…" at bounding box center [745, 515] width 314 height 316
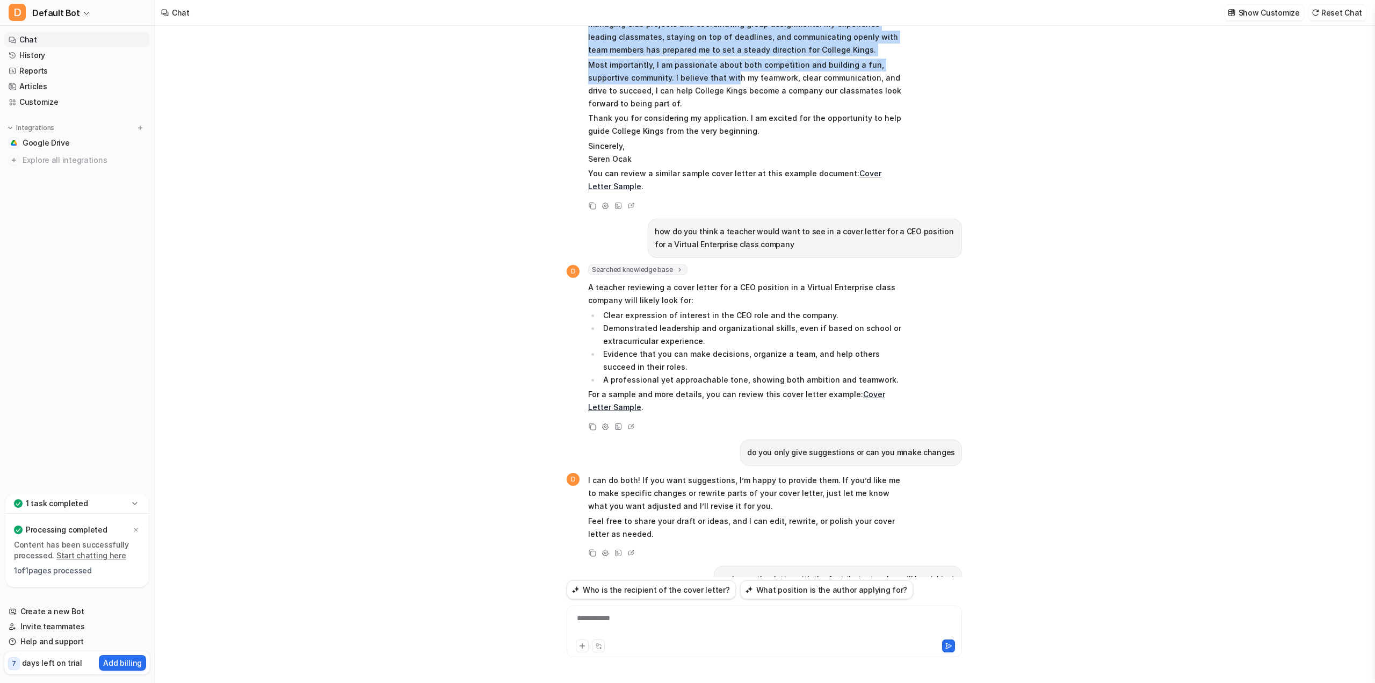
scroll to position [5211, 0]
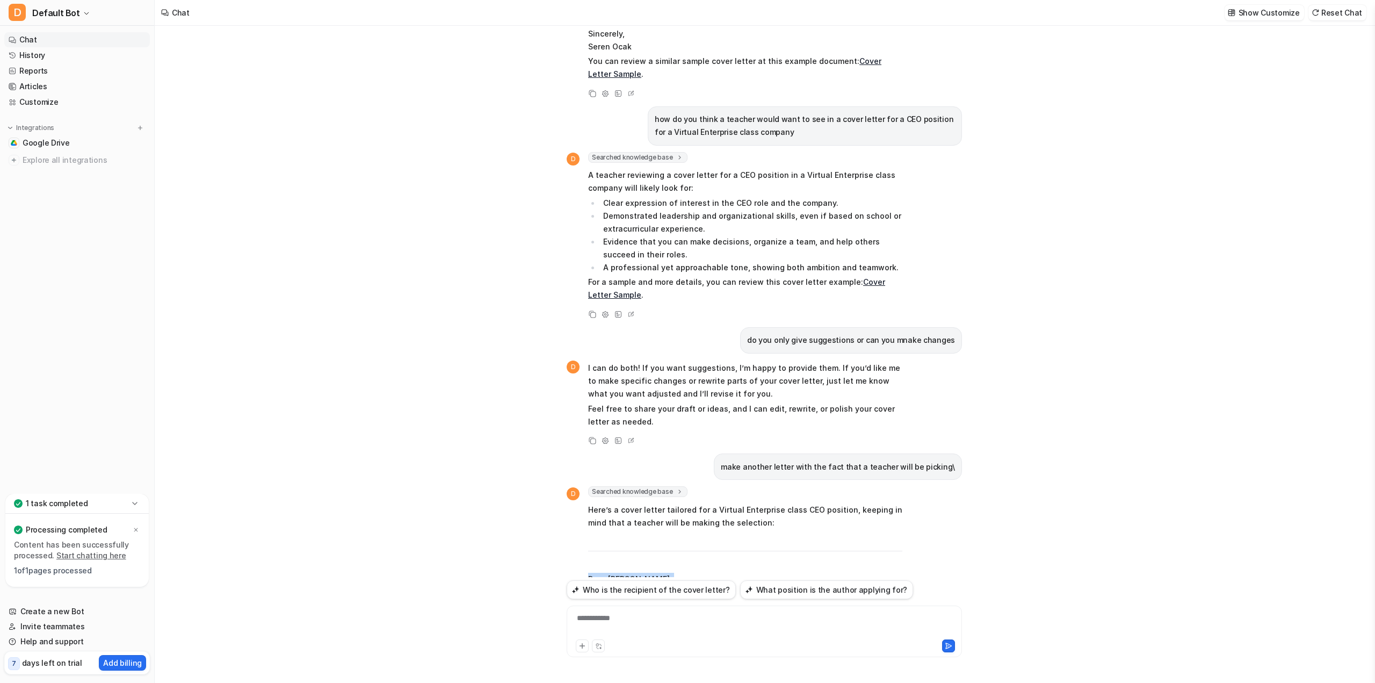
drag, startPoint x: 587, startPoint y: 332, endPoint x: 844, endPoint y: 499, distance: 306.9
click at [844, 499] on div "D Searched knowledge base search_queries : [ "cover letter for CEO Virtual Ente…" at bounding box center [735, 645] width 336 height 319
copy span "Dear Mr. Carrino, I am excited to apply for the CEO position at College Kings. …"
drag, startPoint x: 588, startPoint y: 335, endPoint x: 824, endPoint y: 495, distance: 285.0
click at [627, 631] on div "**********" at bounding box center [764, 624] width 390 height 25
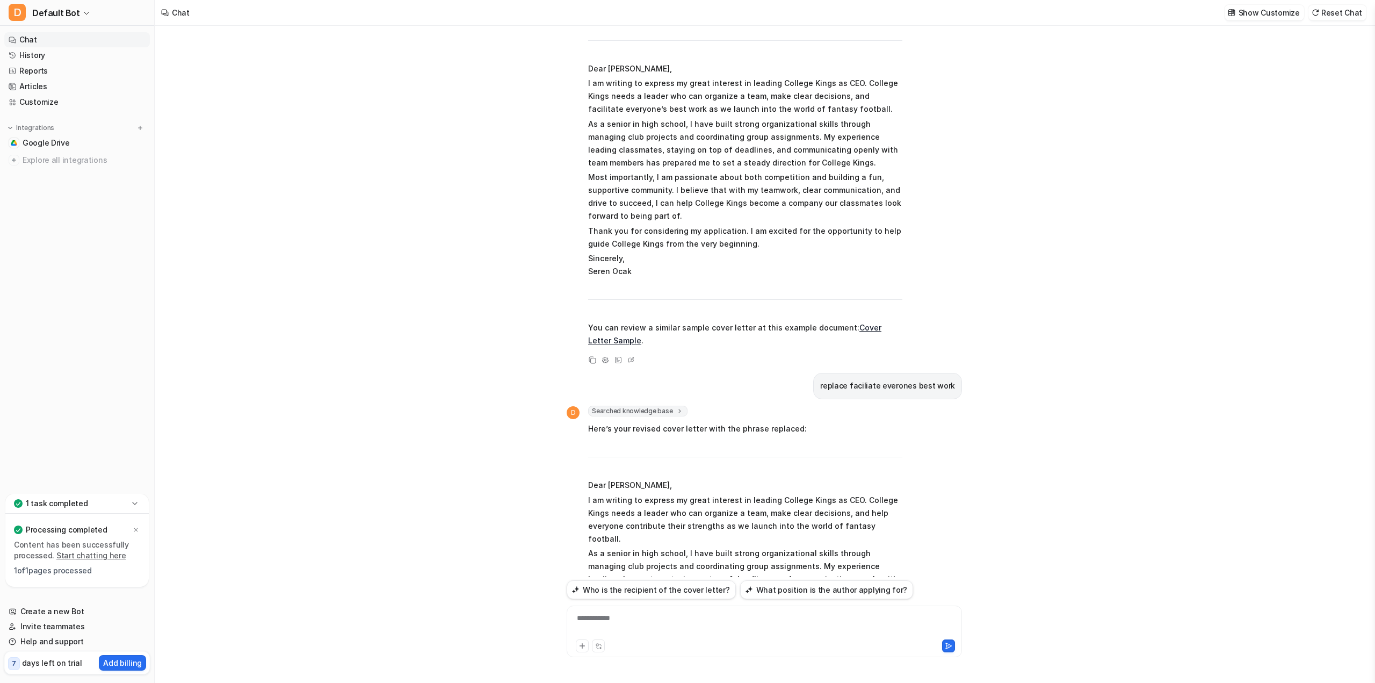
scroll to position [4149, 0]
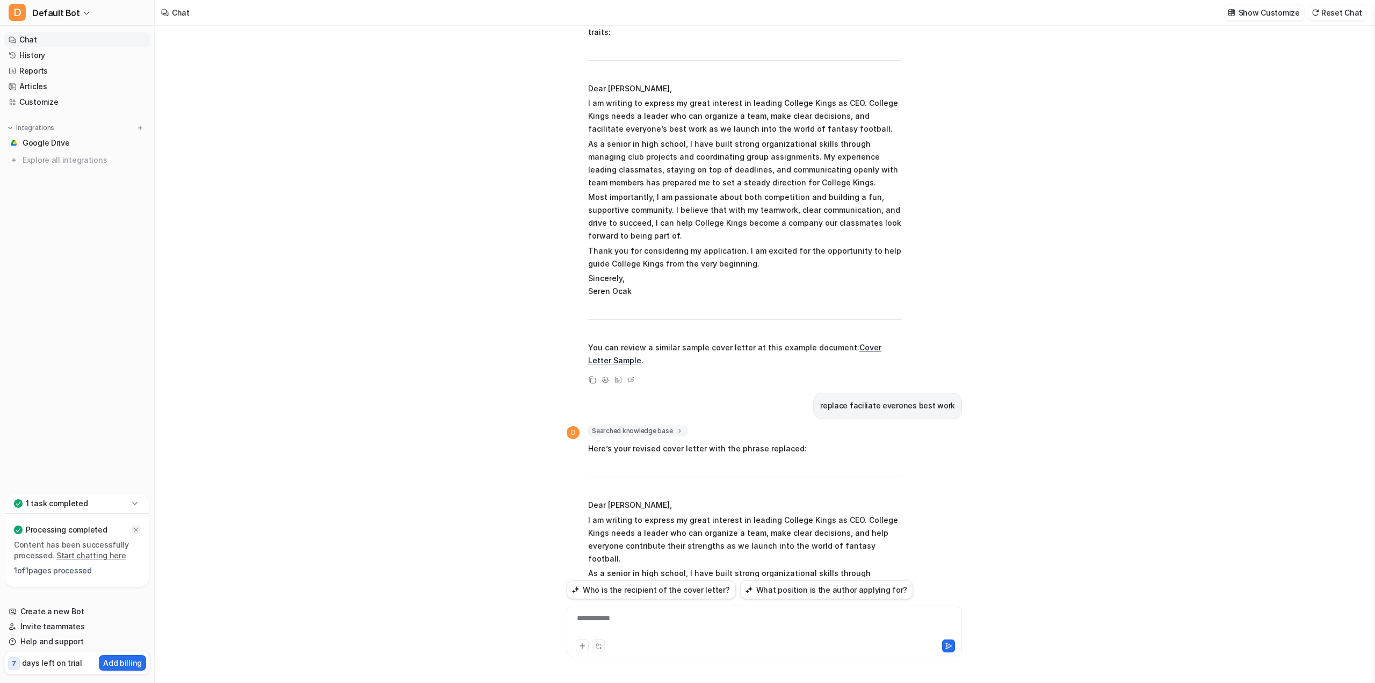
click at [136, 527] on icon at bounding box center [136, 529] width 6 height 6
click at [494, 475] on div "Who is the recipient of the cover letter? D Searched knowledge base search_quer…" at bounding box center [764, 354] width 1219 height 657
click at [742, 634] on div at bounding box center [764, 624] width 390 height 25
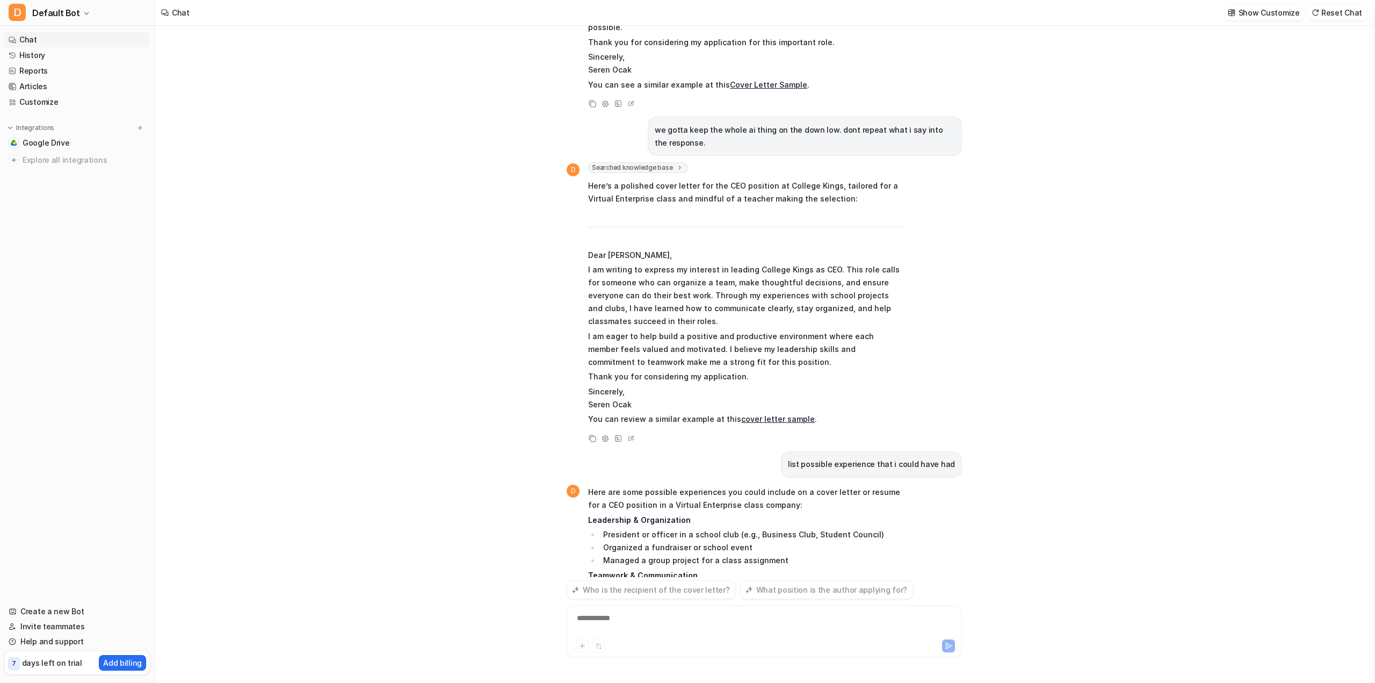
scroll to position [5923, 0]
drag, startPoint x: 603, startPoint y: 279, endPoint x: 638, endPoint y: 302, distance: 41.1
click at [638, 528] on ul "President or officer in a school club (e.g., Business Club, Student Council) Or…" at bounding box center [745, 547] width 314 height 39
drag, startPoint x: 604, startPoint y: 334, endPoint x: 647, endPoint y: 358, distance: 49.3
click at [647, 583] on ul "Worked as a team leader or coordinator for group assignments Collaborated with …" at bounding box center [745, 602] width 314 height 39
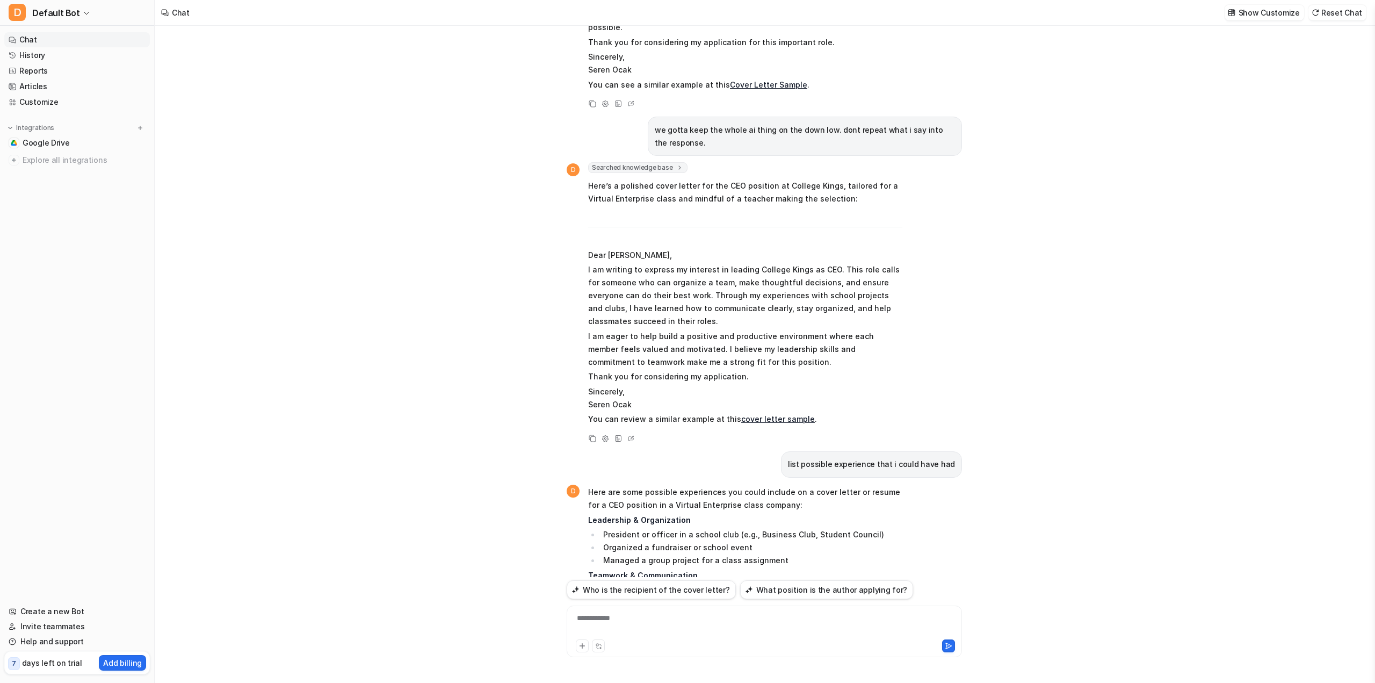
click at [821, 643] on div at bounding box center [860, 645] width 190 height 13
click at [808, 626] on div "**********" at bounding box center [764, 624] width 390 height 25
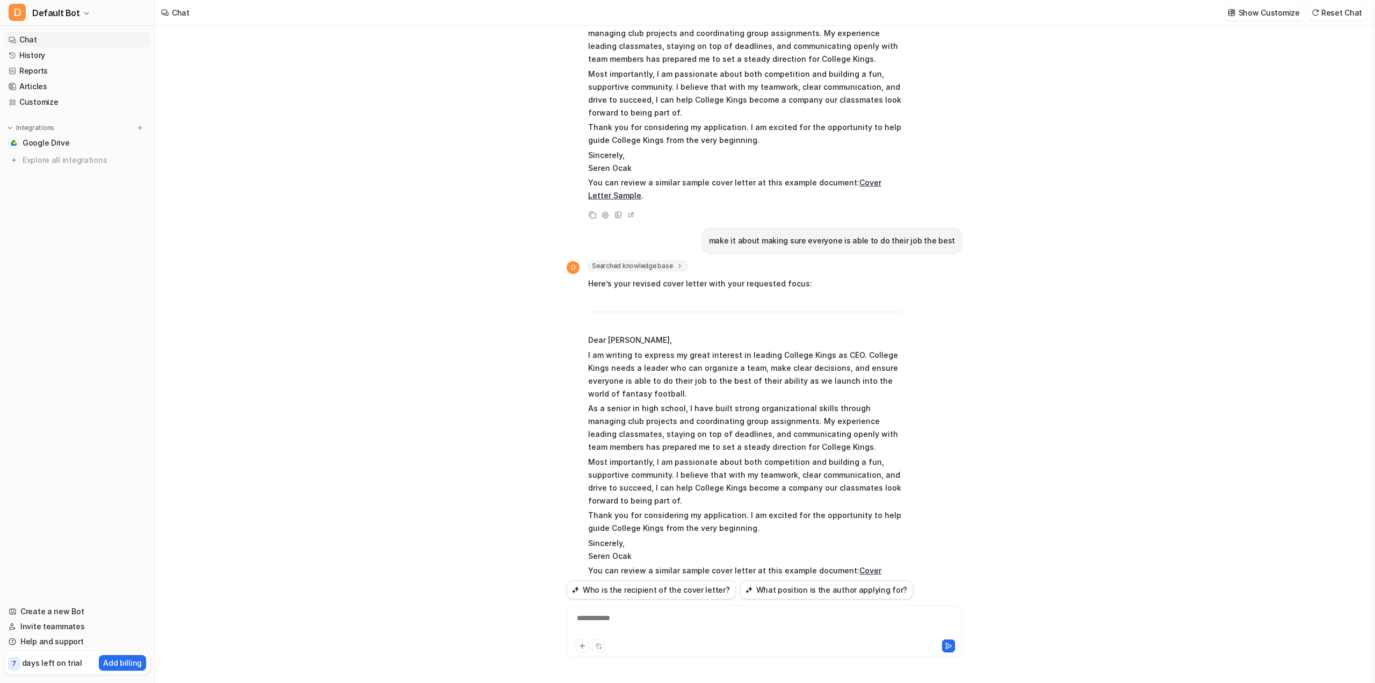
scroll to position [4667, 0]
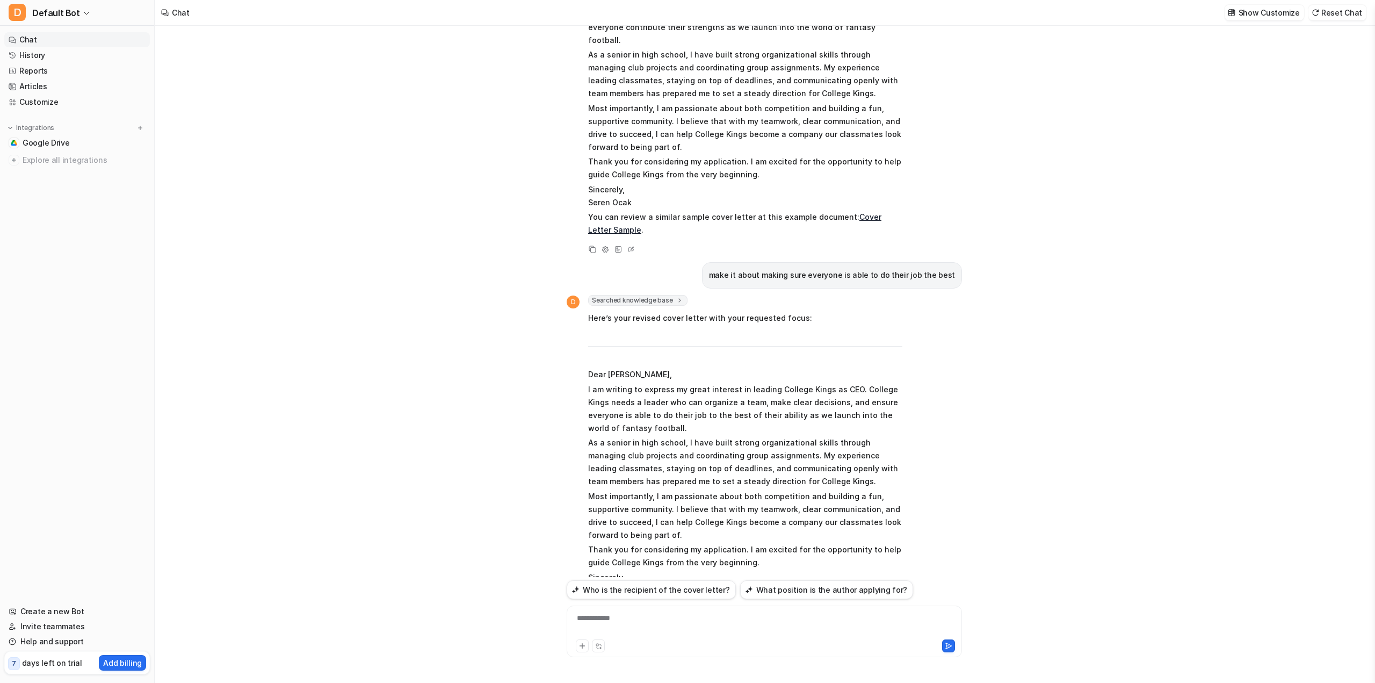
drag, startPoint x: 589, startPoint y: 252, endPoint x: 691, endPoint y: 291, distance: 109.3
click at [590, 295] on div "D Searched knowledge base search_queries : [ "cover letter CEO high school exam…" at bounding box center [735, 460] width 336 height 331
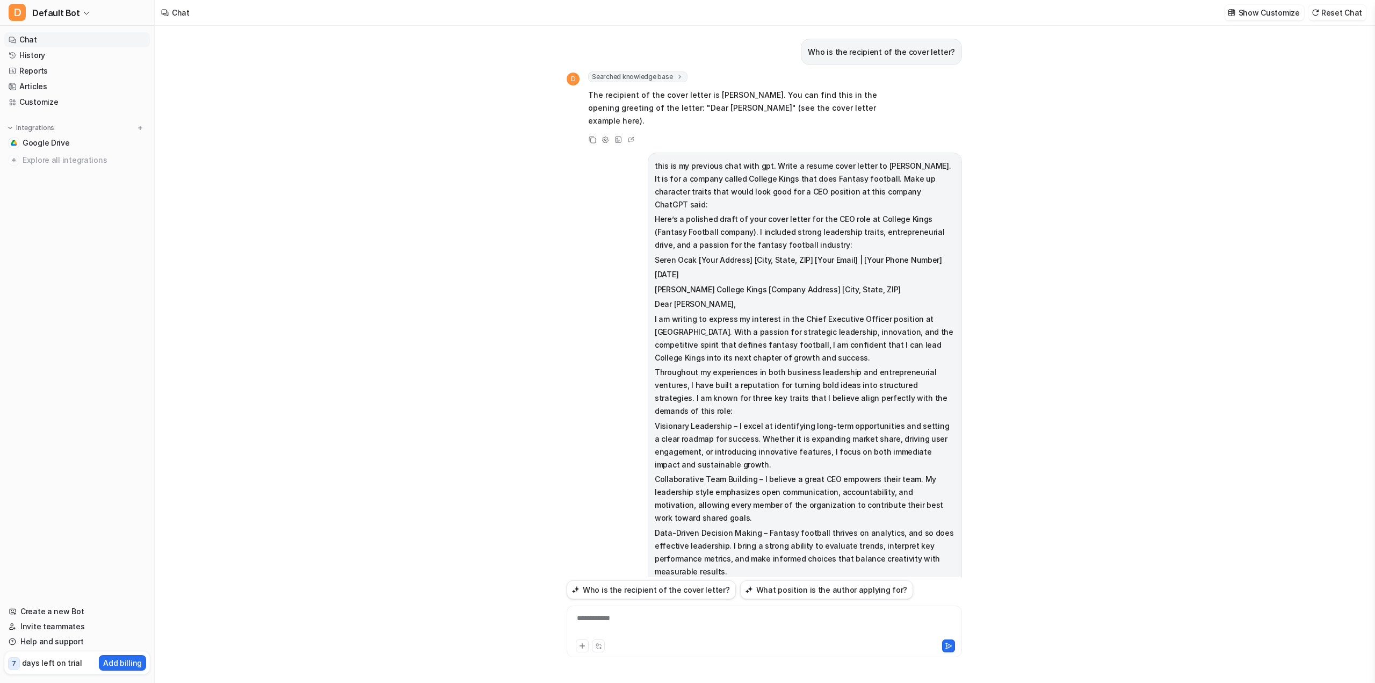
scroll to position [4667, 0]
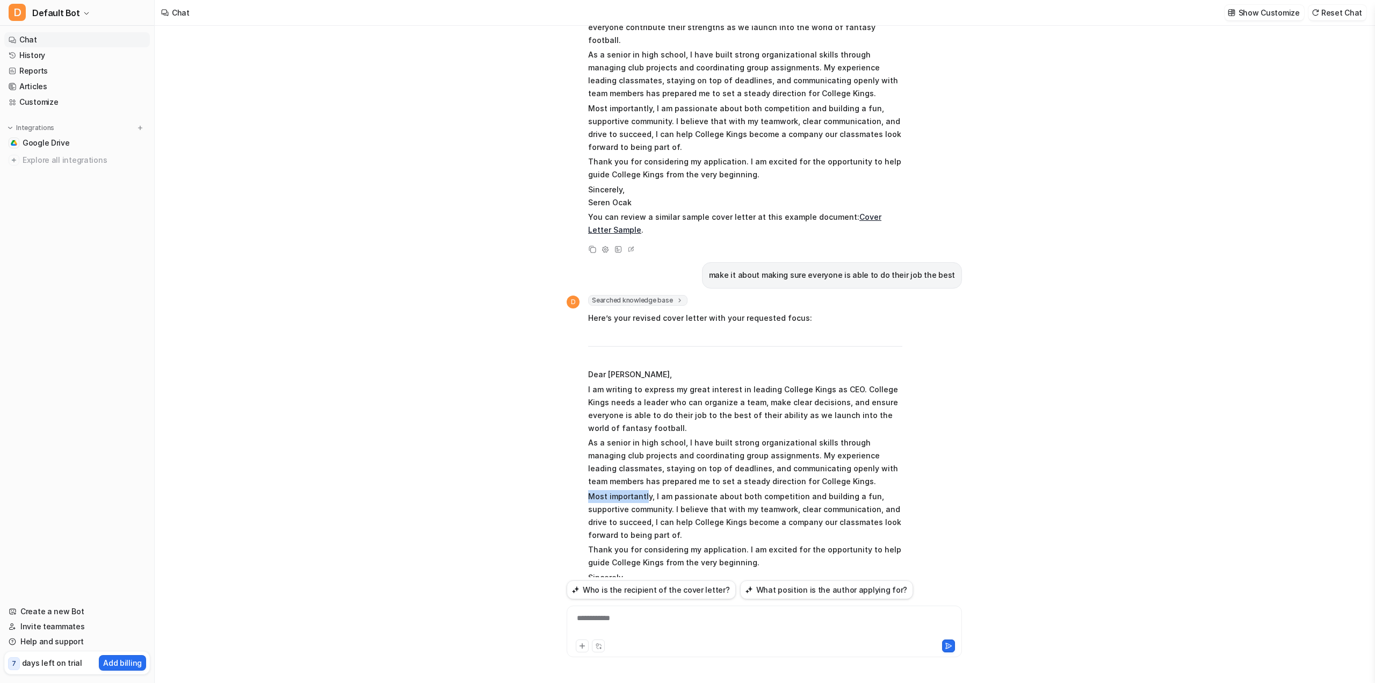
click at [645, 490] on p "Most importantly, I am passionate about both competition and building a fun, su…" at bounding box center [745, 516] width 314 height 52
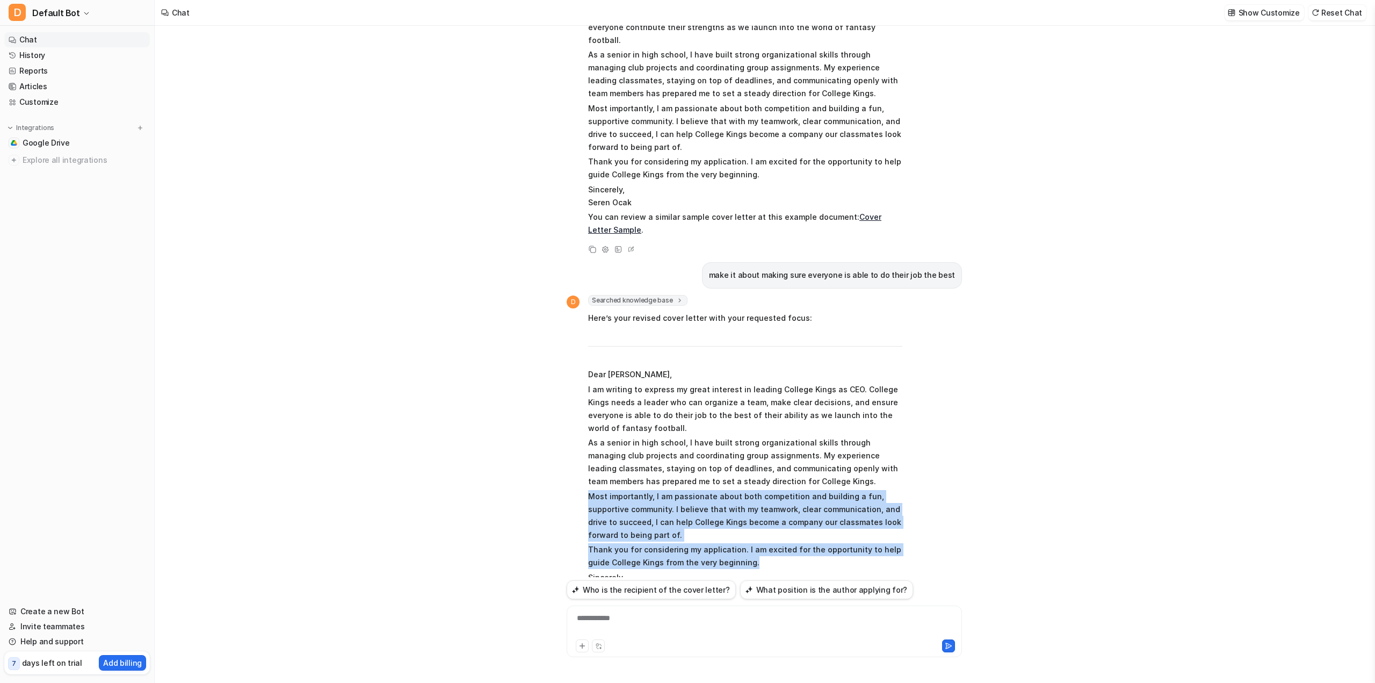
drag, startPoint x: 588, startPoint y: 248, endPoint x: 750, endPoint y: 320, distance: 177.2
click at [750, 320] on span "Here’s your revised cover letter with your requested focus: Dear [PERSON_NAME],…" at bounding box center [745, 468] width 314 height 316
copy span "Most importantly, I am passionate about both competition and building a fun, su…"
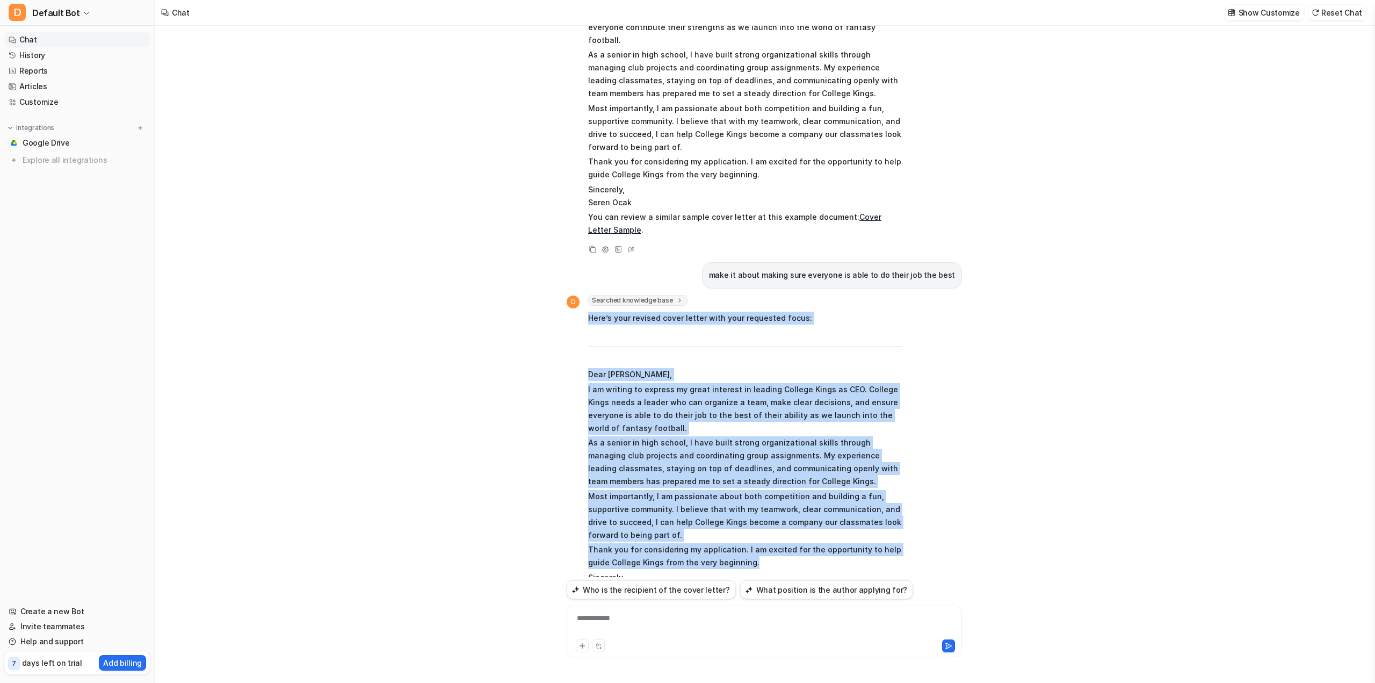
drag, startPoint x: 589, startPoint y: 247, endPoint x: 794, endPoint y: 319, distance: 217.5
copy span "Lore’i dolo sitamet conse adipis elit sedd eiusmodte incid: Utla Et. Dolorem, A…"
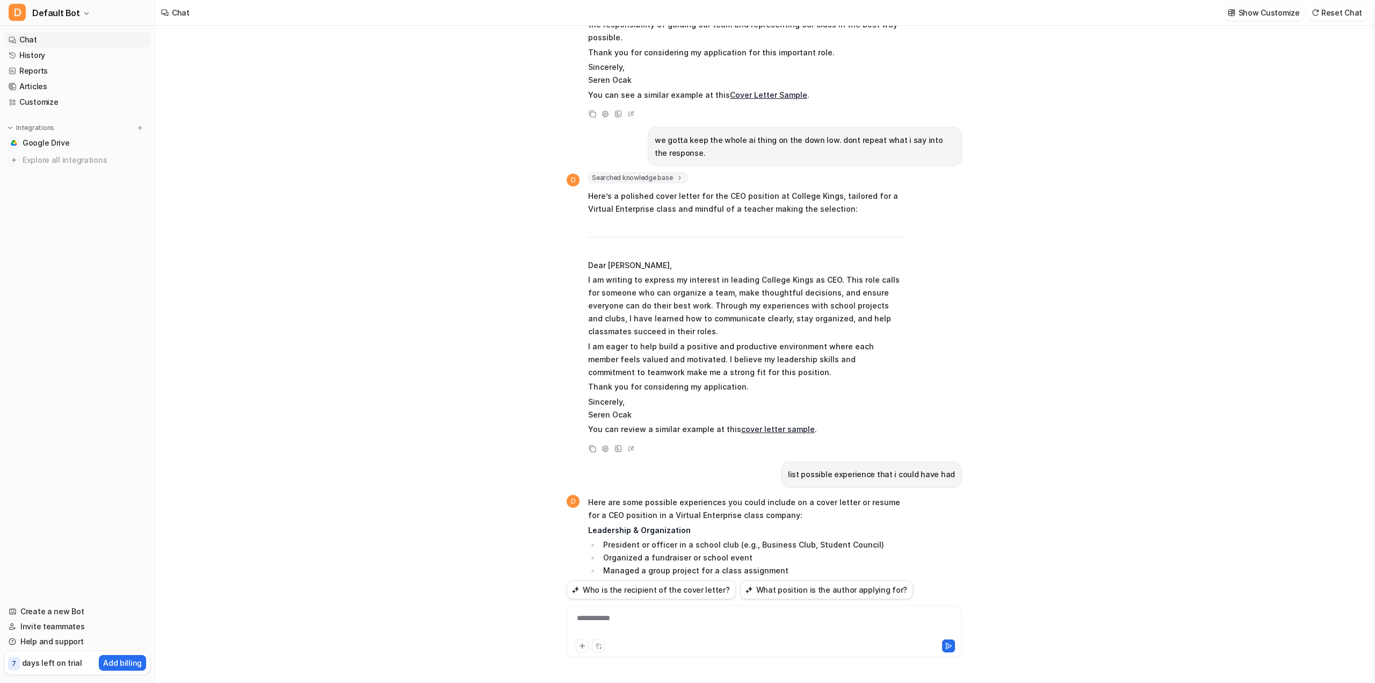
scroll to position [6118, 0]
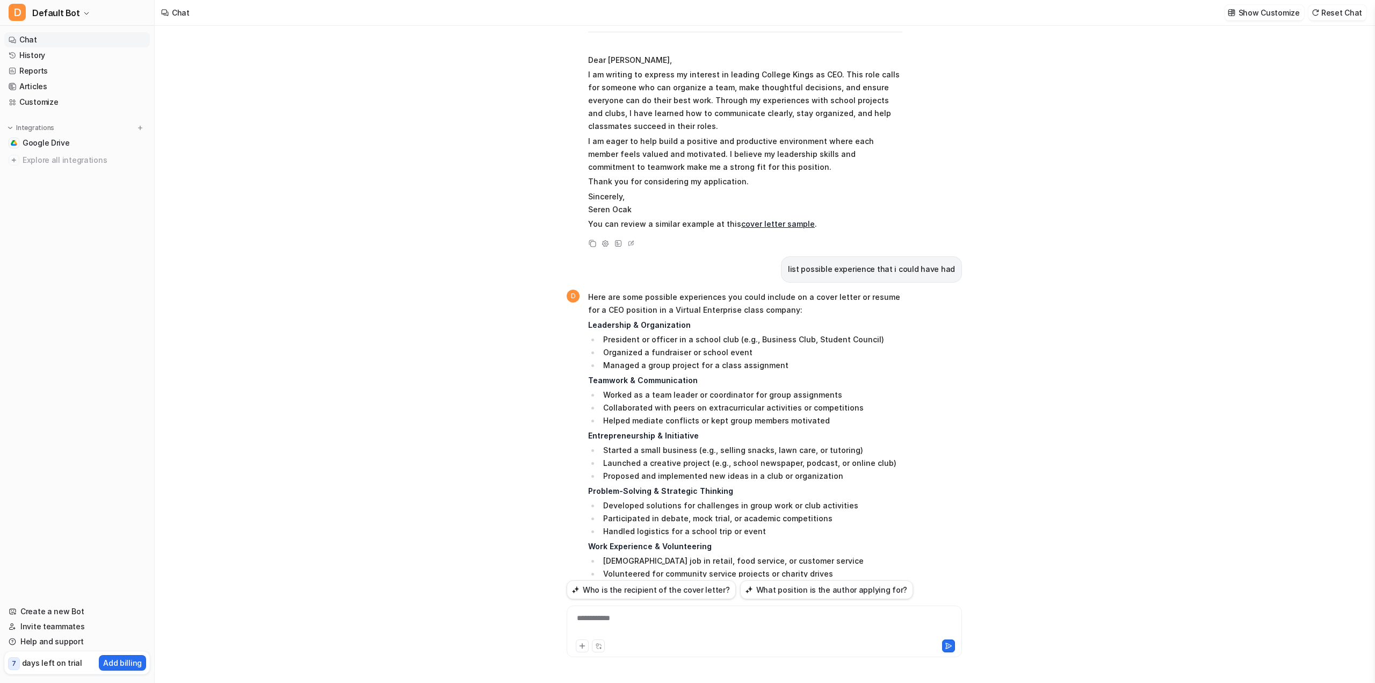
click at [675, 620] on div "**********" at bounding box center [764, 624] width 390 height 25
drag, startPoint x: 782, startPoint y: 627, endPoint x: 740, endPoint y: 620, distance: 43.0
click at [740, 620] on div "**********" at bounding box center [764, 624] width 390 height 25
click at [635, 618] on div "**********" at bounding box center [764, 624] width 390 height 25
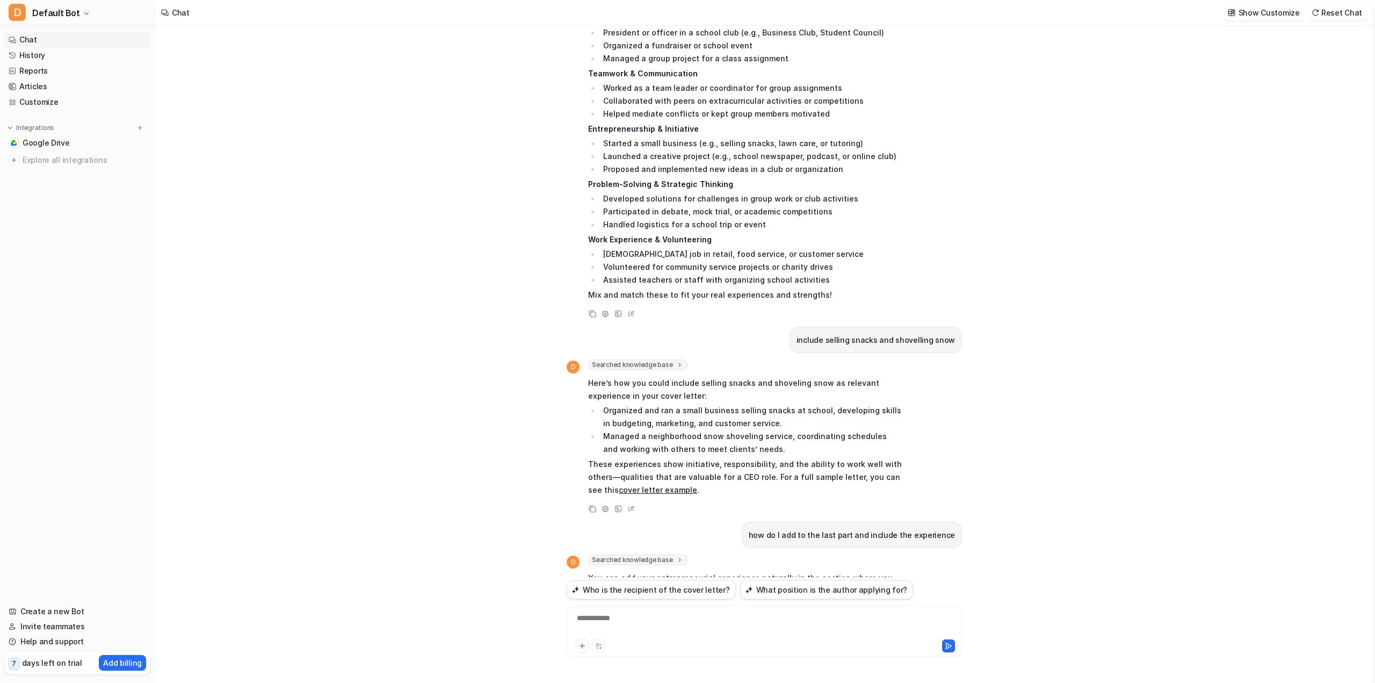
scroll to position [6424, 0]
click at [877, 565] on div "Who is the recipient of the cover letter? D Searched knowledge base search_quer…" at bounding box center [764, 301] width 395 height 551
click at [873, 631] on div at bounding box center [764, 624] width 390 height 25
drag, startPoint x: 945, startPoint y: 634, endPoint x: 648, endPoint y: 638, distance: 297.1
click at [648, 638] on div "**********" at bounding box center [764, 631] width 395 height 52
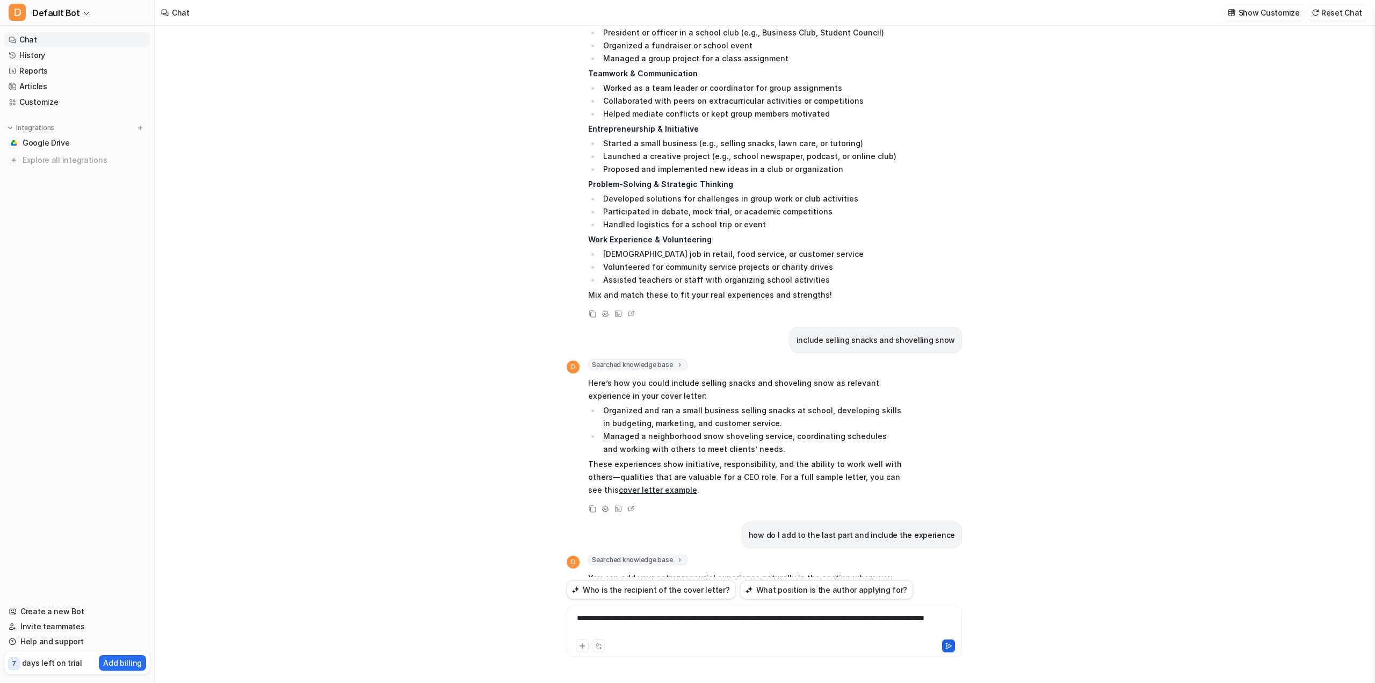
click at [947, 651] on button at bounding box center [948, 645] width 13 height 13
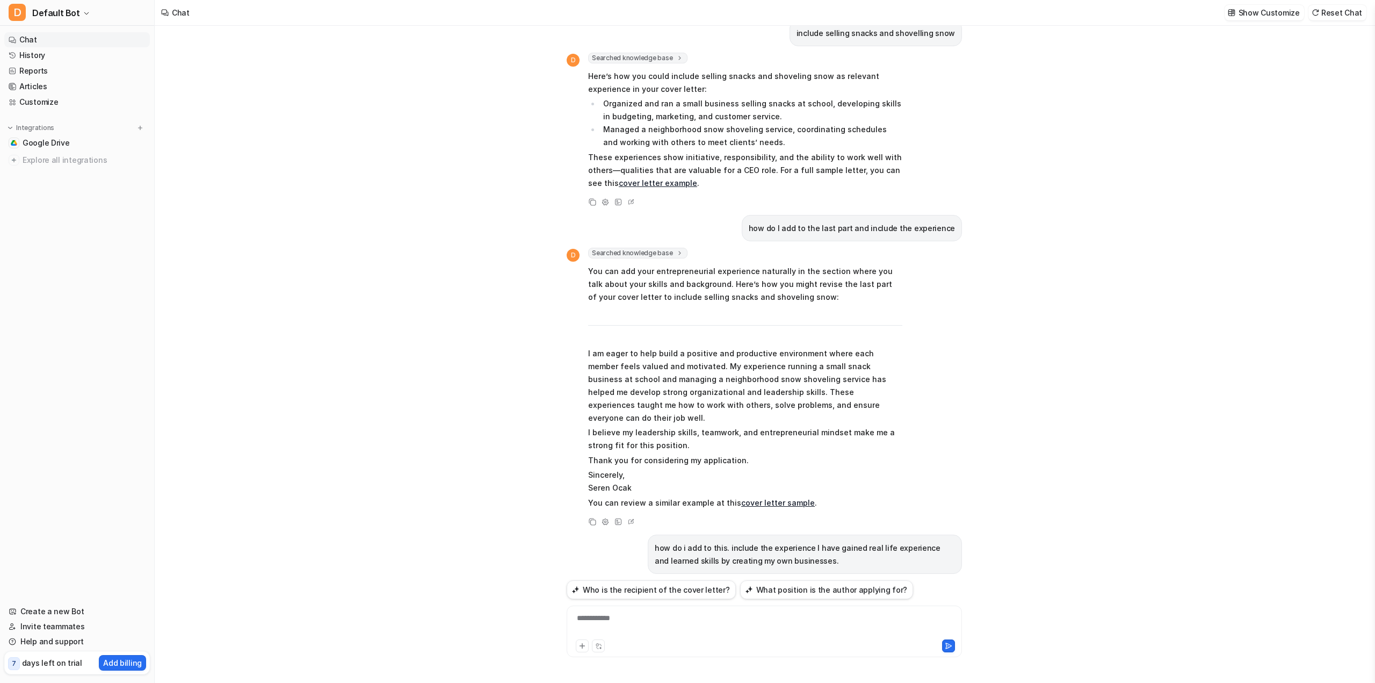
scroll to position [6731, 0]
click at [616, 632] on div "**********" at bounding box center [764, 624] width 390 height 25
click at [953, 644] on button at bounding box center [948, 645] width 13 height 13
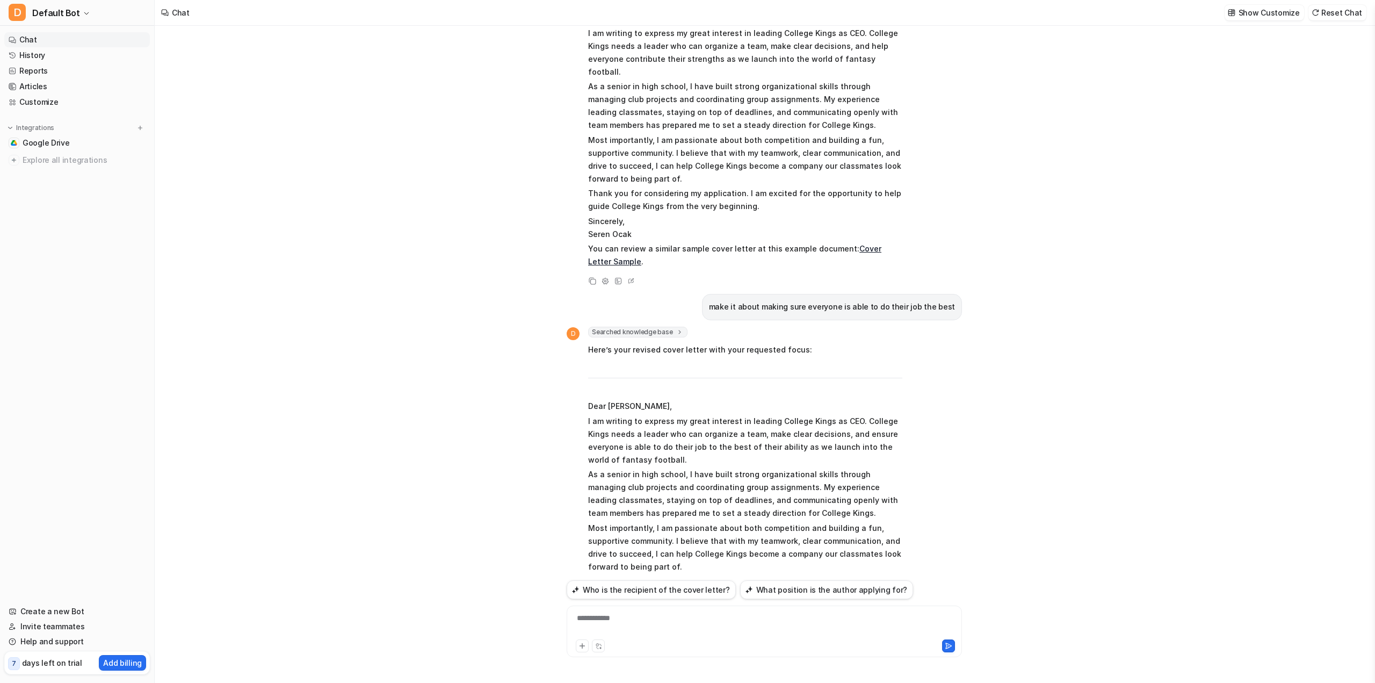
scroll to position [4606, 0]
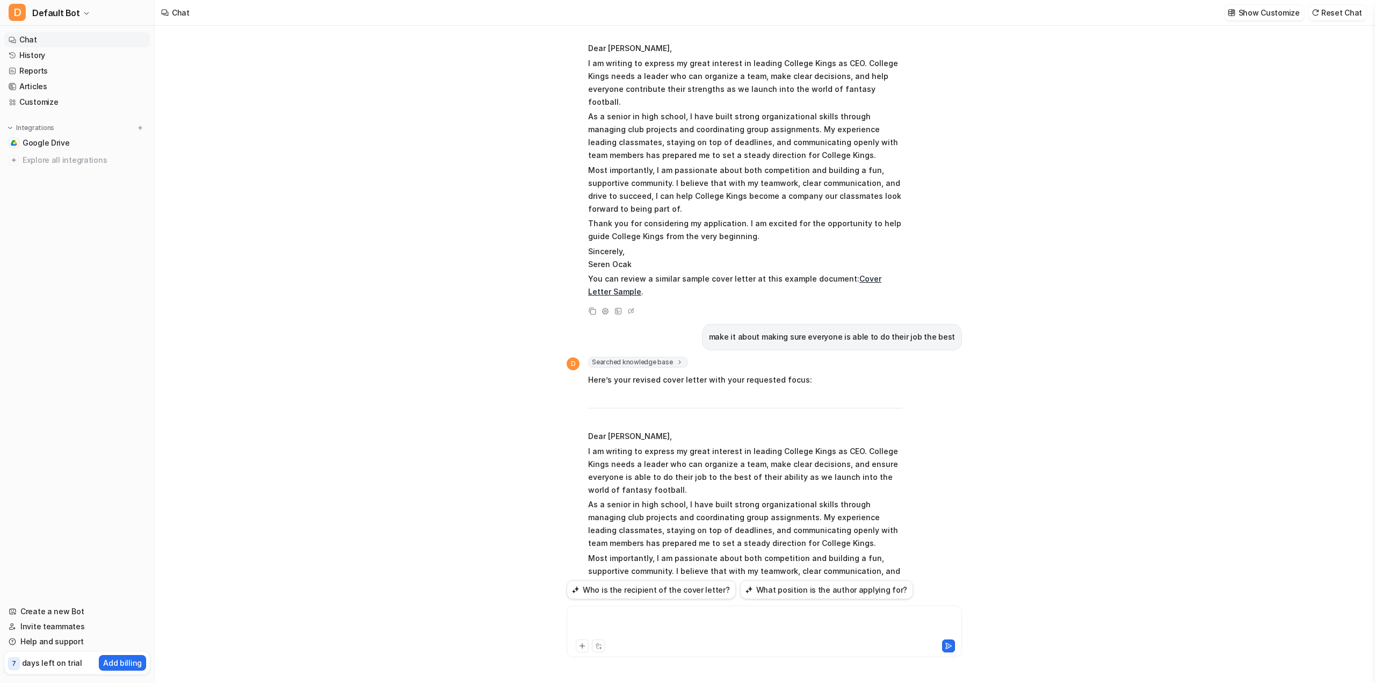
drag, startPoint x: 651, startPoint y: 623, endPoint x: 655, endPoint y: 618, distance: 6.6
click at [653, 622] on div at bounding box center [764, 624] width 390 height 25
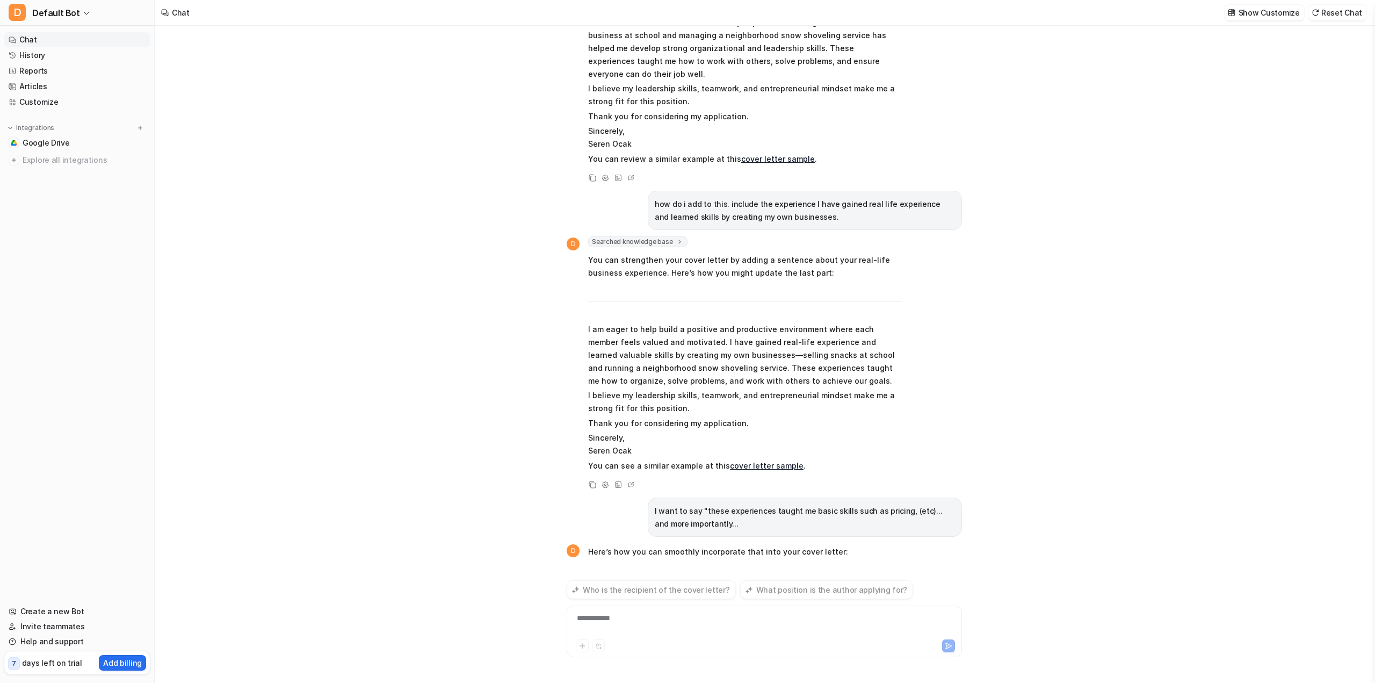
click at [1097, 511] on div "Who is the recipient of the cover letter? D Searched knowledge base search_quer…" at bounding box center [764, 354] width 1219 height 657
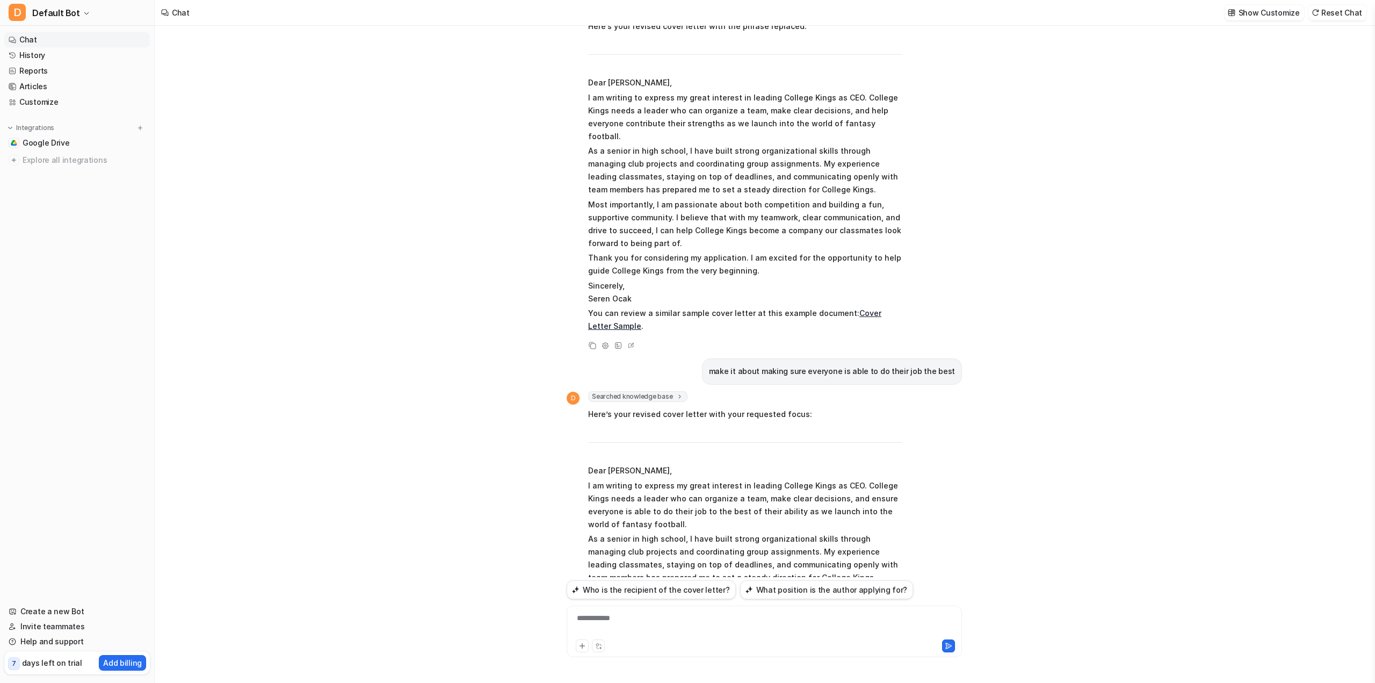
scroll to position [4562, 0]
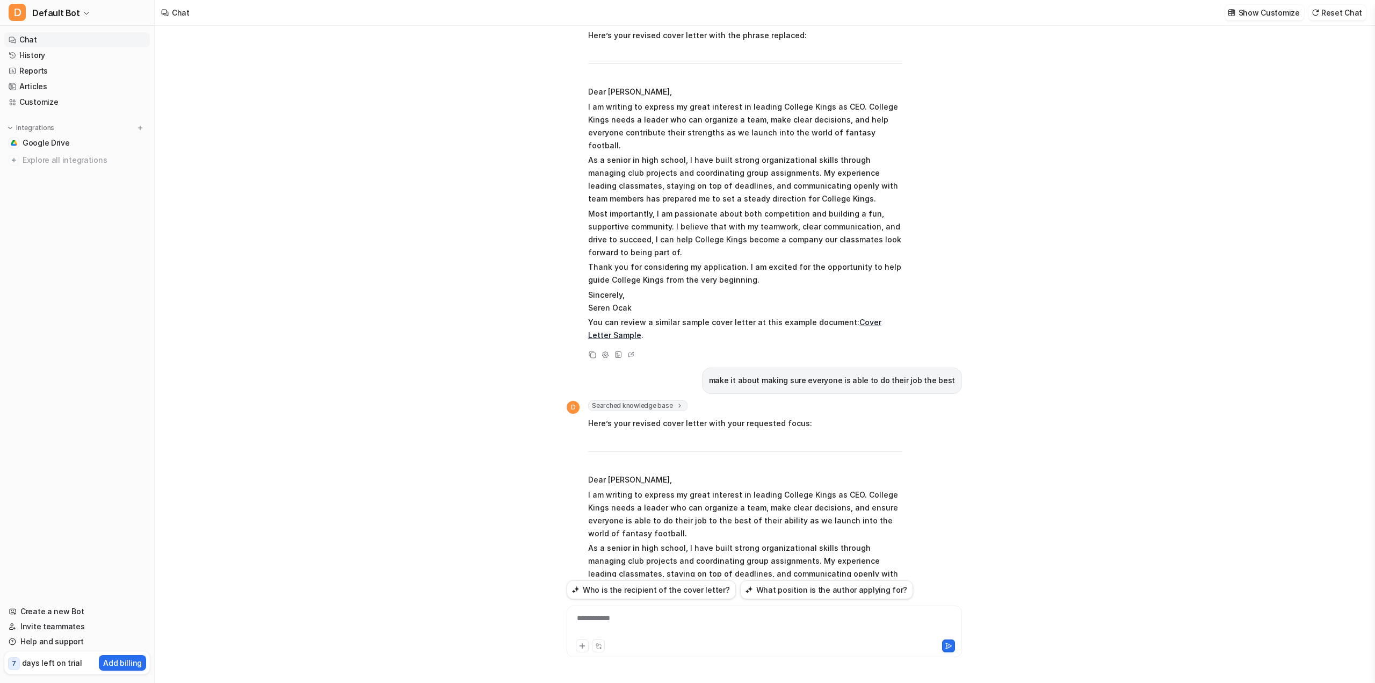
drag, startPoint x: 588, startPoint y: 354, endPoint x: 683, endPoint y: 389, distance: 101.3
click at [683, 595] on p "Most importantly, I am passionate about both competition and building a fun, su…" at bounding box center [745, 621] width 314 height 52
drag, startPoint x: 586, startPoint y: 355, endPoint x: 690, endPoint y: 397, distance: 112.7
click at [690, 400] on div "D Searched knowledge base search_queries : [ "cover letter CEO high school exam…" at bounding box center [735, 565] width 336 height 331
copy p "Most importantly, I am passionate about both competition and building a fun, su…"
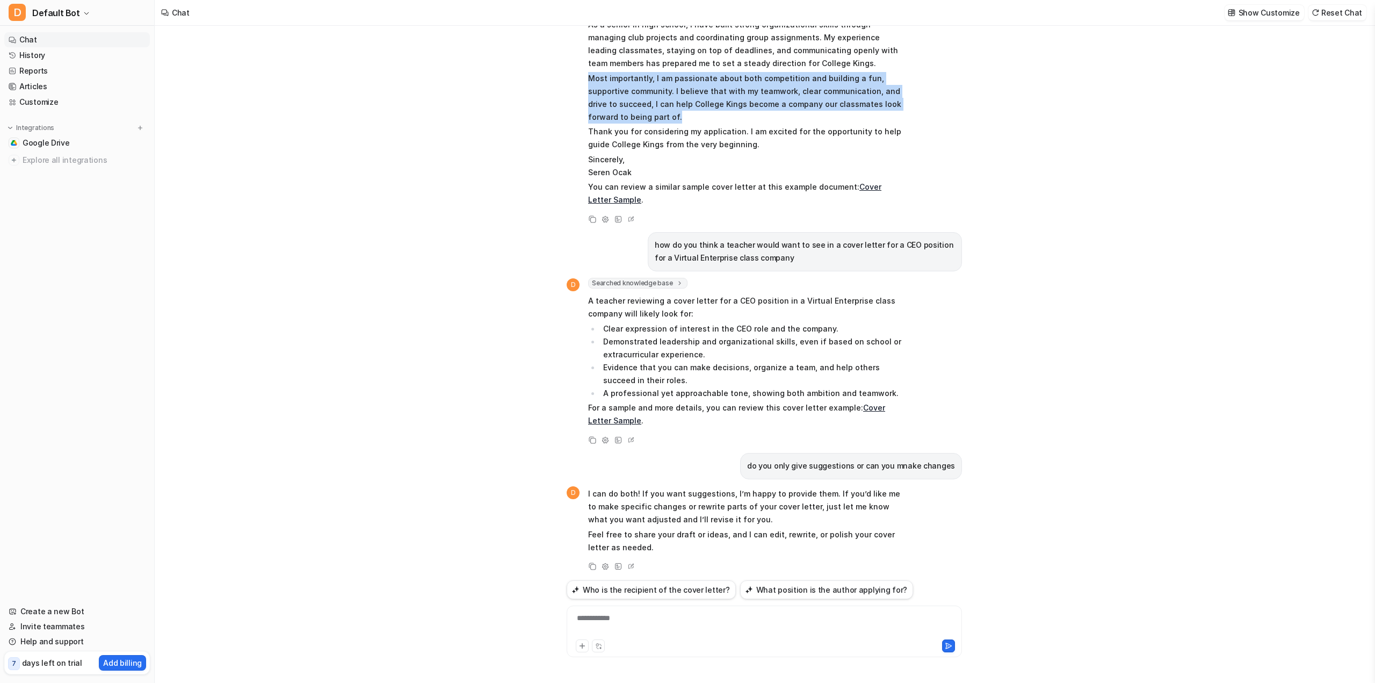
scroll to position [5099, 0]
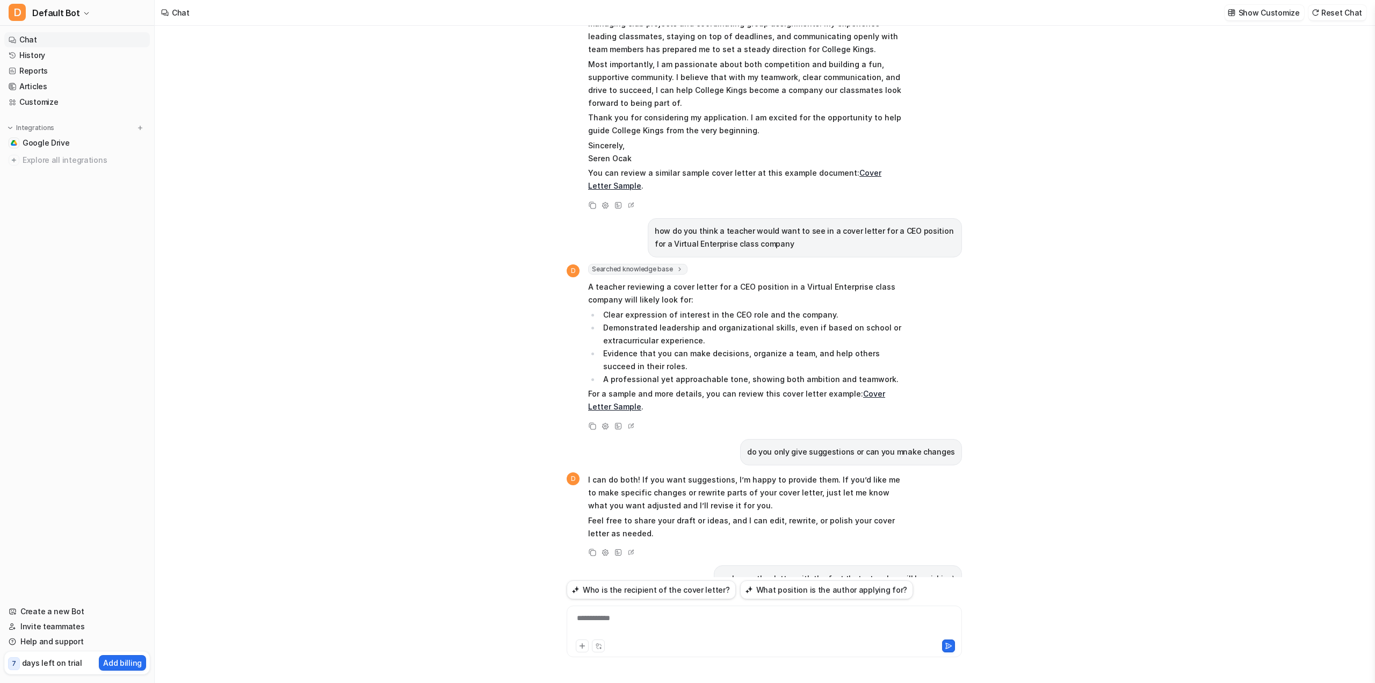
click at [696, 634] on div "**********" at bounding box center [764, 624] width 390 height 25
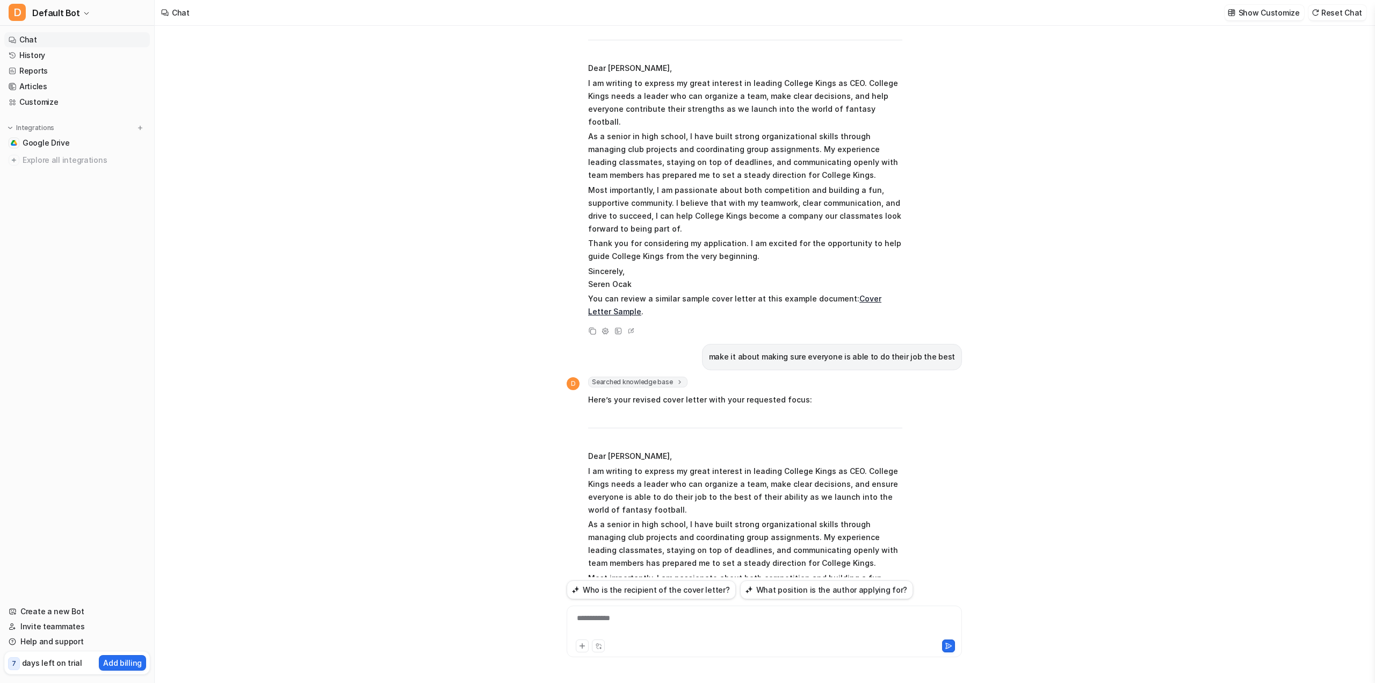
scroll to position [4566, 0]
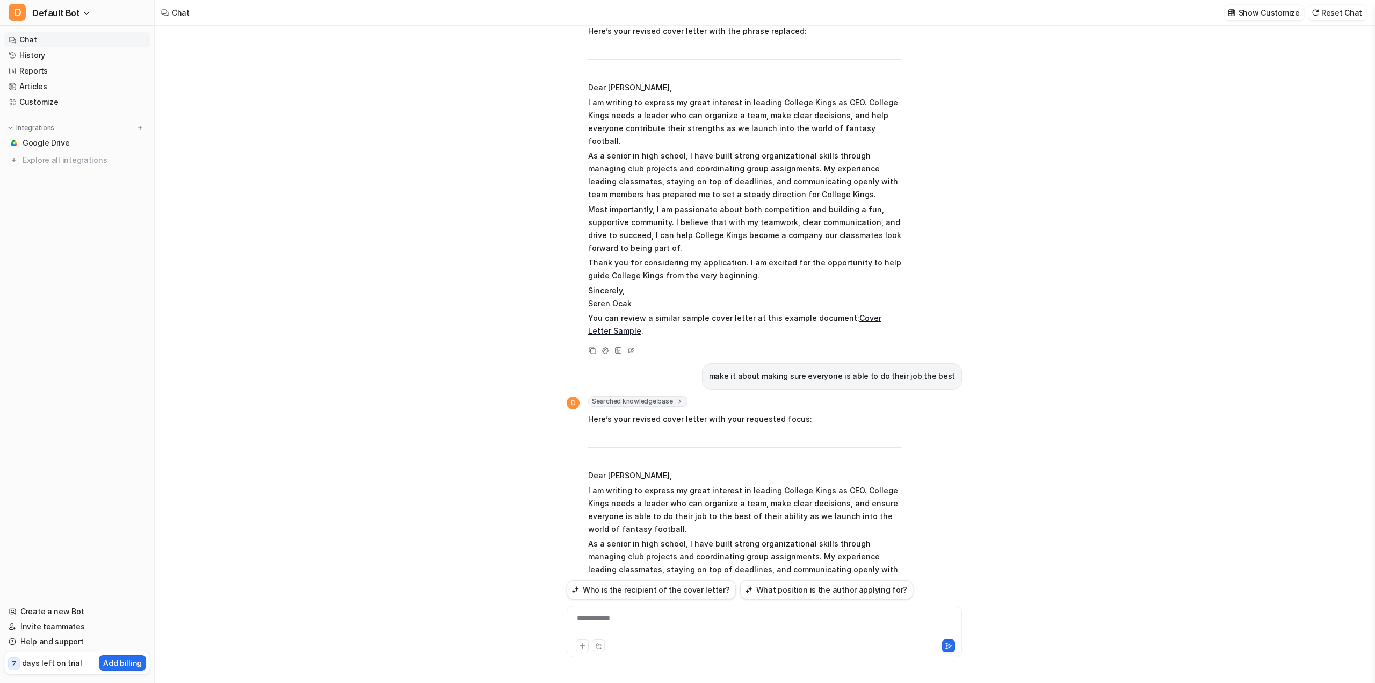
drag, startPoint x: 743, startPoint y: 617, endPoint x: 748, endPoint y: 612, distance: 7.2
click at [746, 616] on div "**********" at bounding box center [764, 624] width 390 height 25
click at [618, 628] on div "*" at bounding box center [764, 624] width 390 height 25
drag, startPoint x: 617, startPoint y: 618, endPoint x: 525, endPoint y: 620, distance: 91.3
click at [526, 619] on div "Who is the recipient of the cover letter? D Searched knowledge base search_quer…" at bounding box center [764, 354] width 1219 height 657
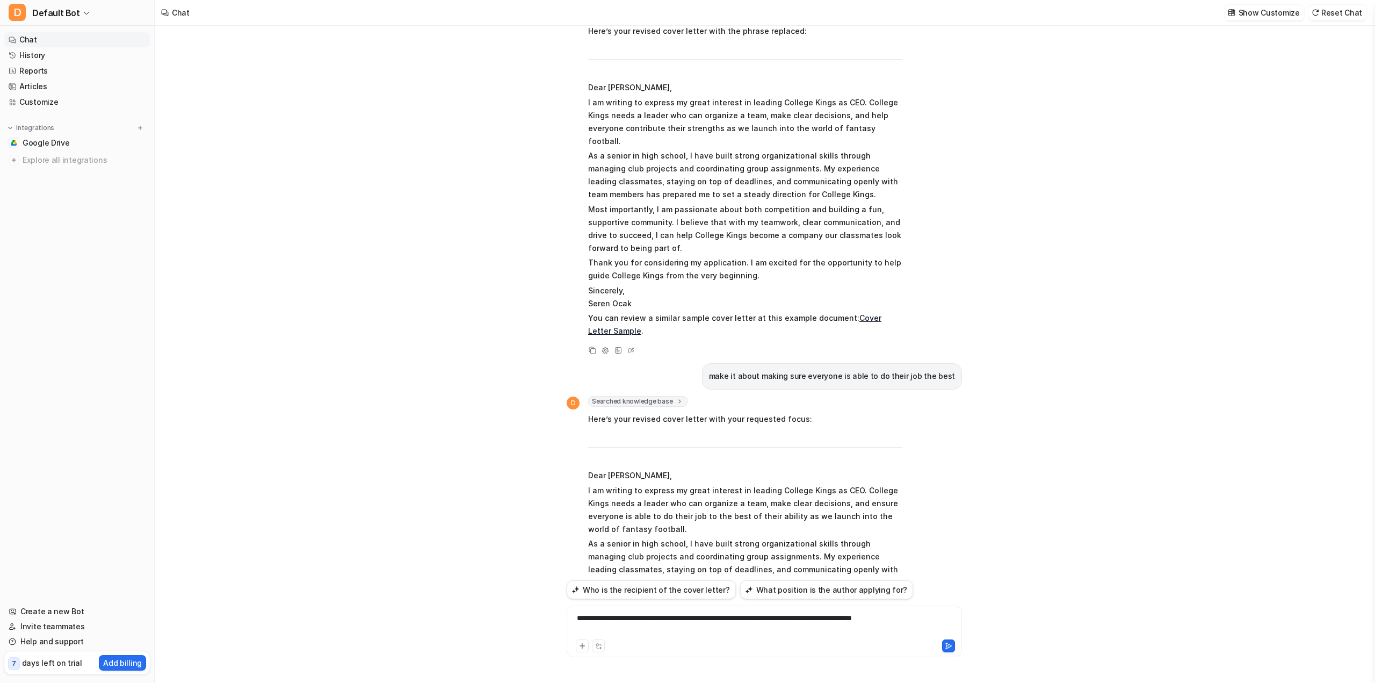
click at [617, 619] on div "**********" at bounding box center [764, 624] width 390 height 25
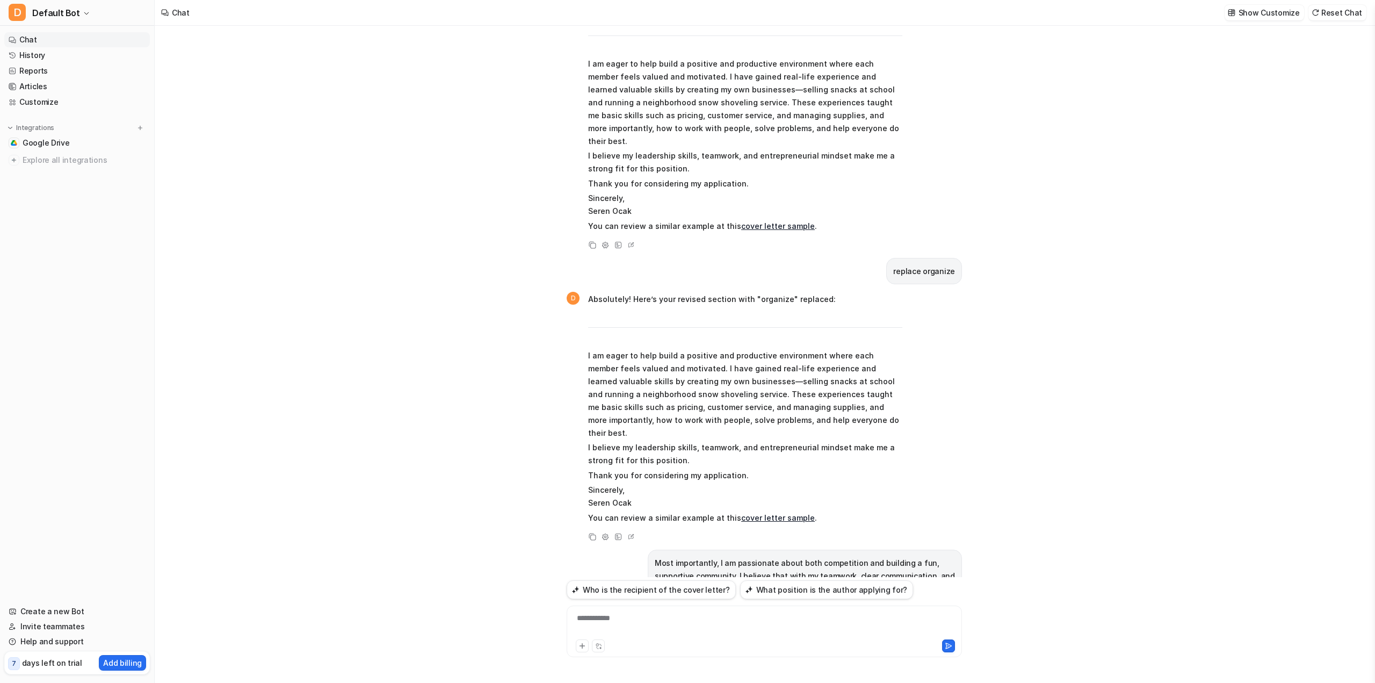
scroll to position [7632, 0]
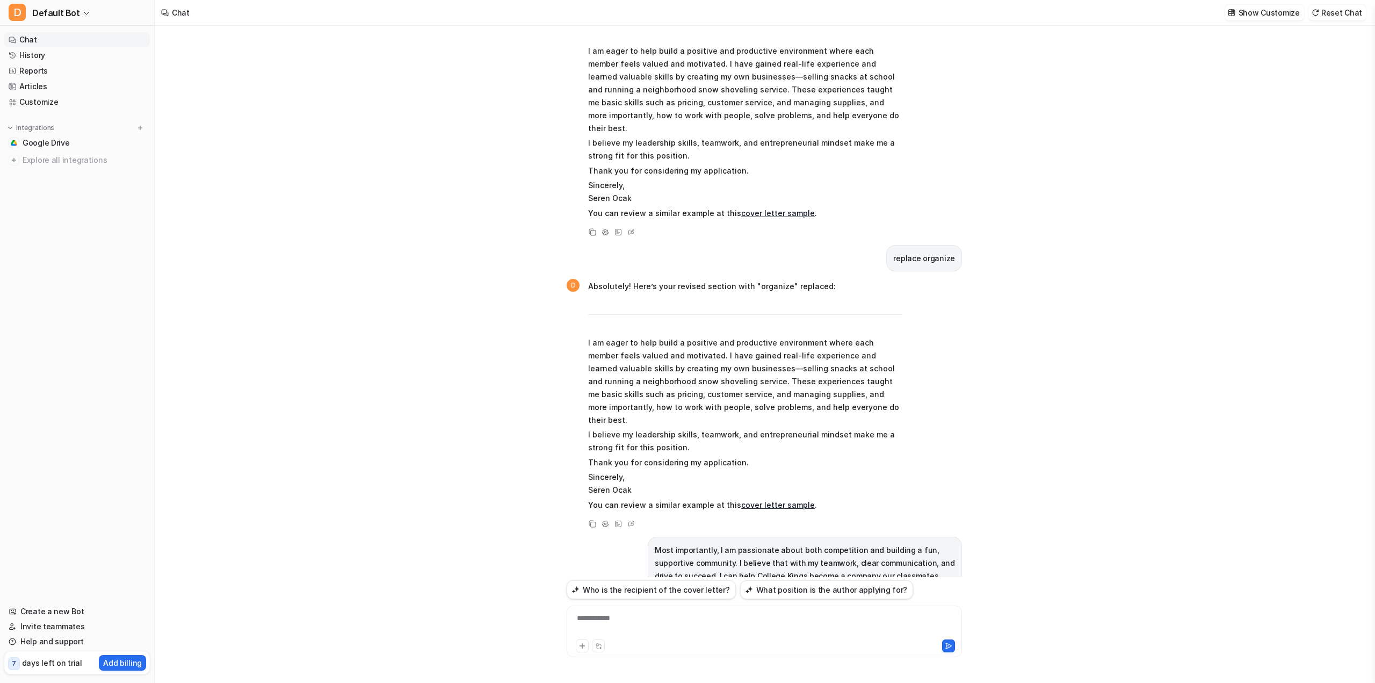
drag, startPoint x: 684, startPoint y: 512, endPoint x: 725, endPoint y: 512, distance: 40.8
click at [985, 532] on div "Who is the recipient of the cover letter? D Searched knowledge base search_quer…" at bounding box center [764, 354] width 1219 height 657
click at [654, 625] on div "**********" at bounding box center [764, 624] width 390 height 25
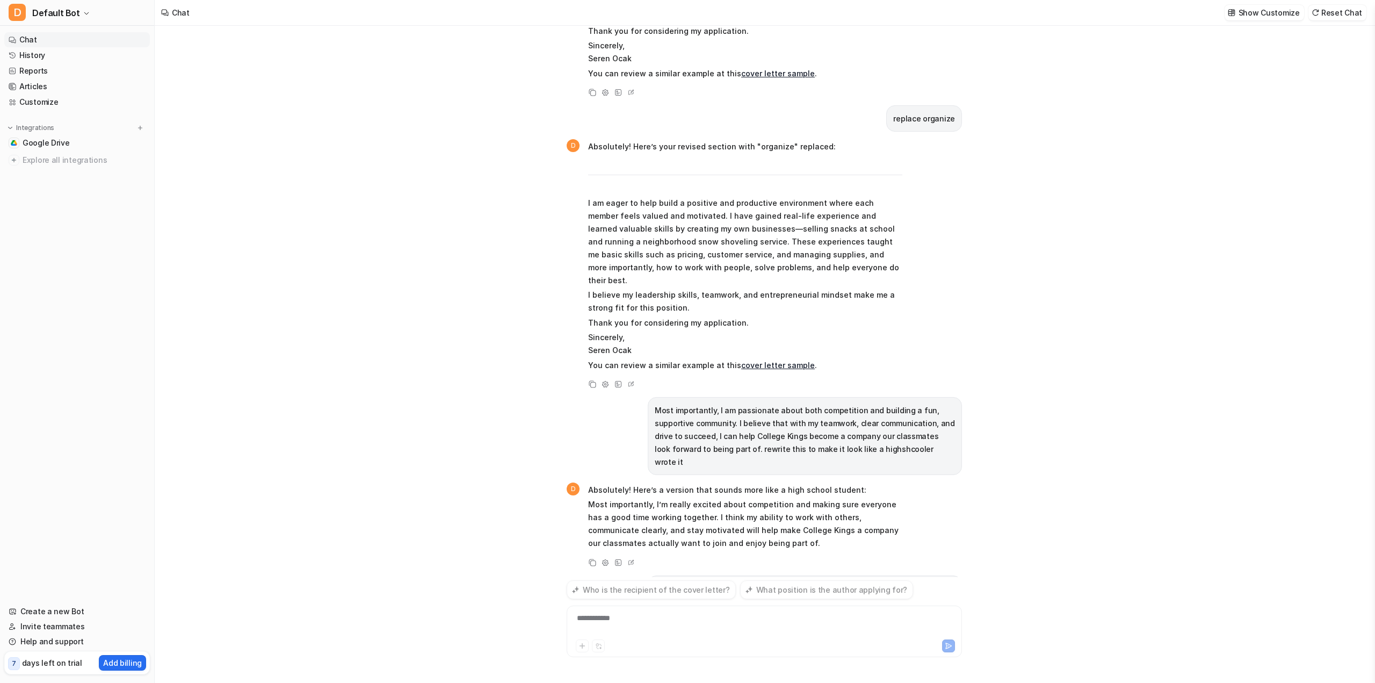
scroll to position [7799, 0]
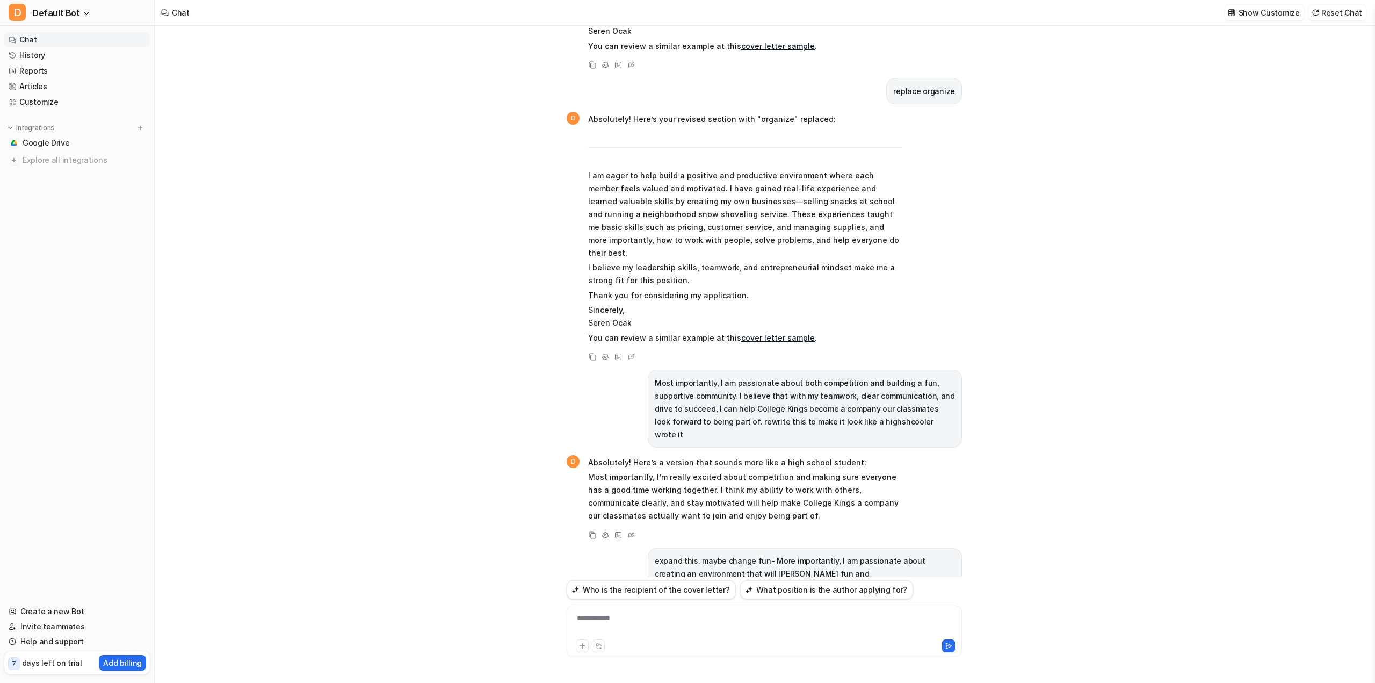
click at [683, 631] on div "**********" at bounding box center [764, 624] width 390 height 25
click at [944, 642] on button at bounding box center [948, 645] width 13 height 13
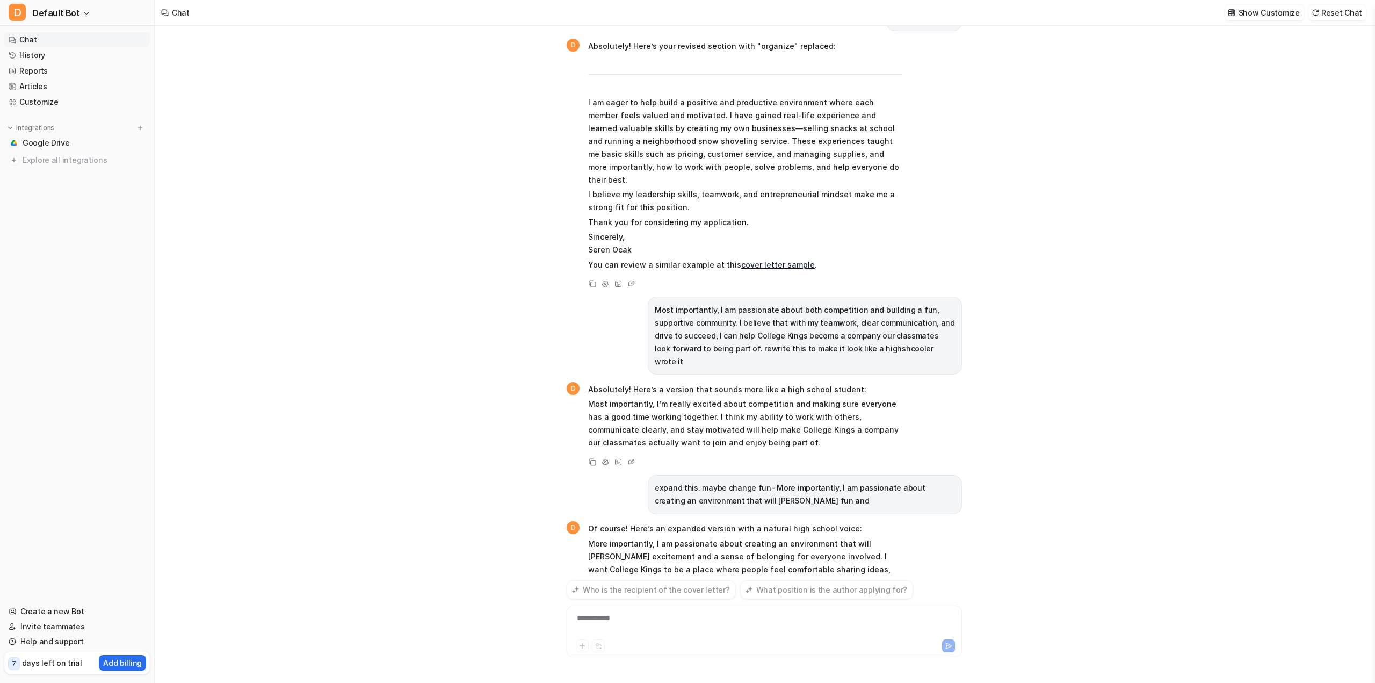
scroll to position [7900, 0]
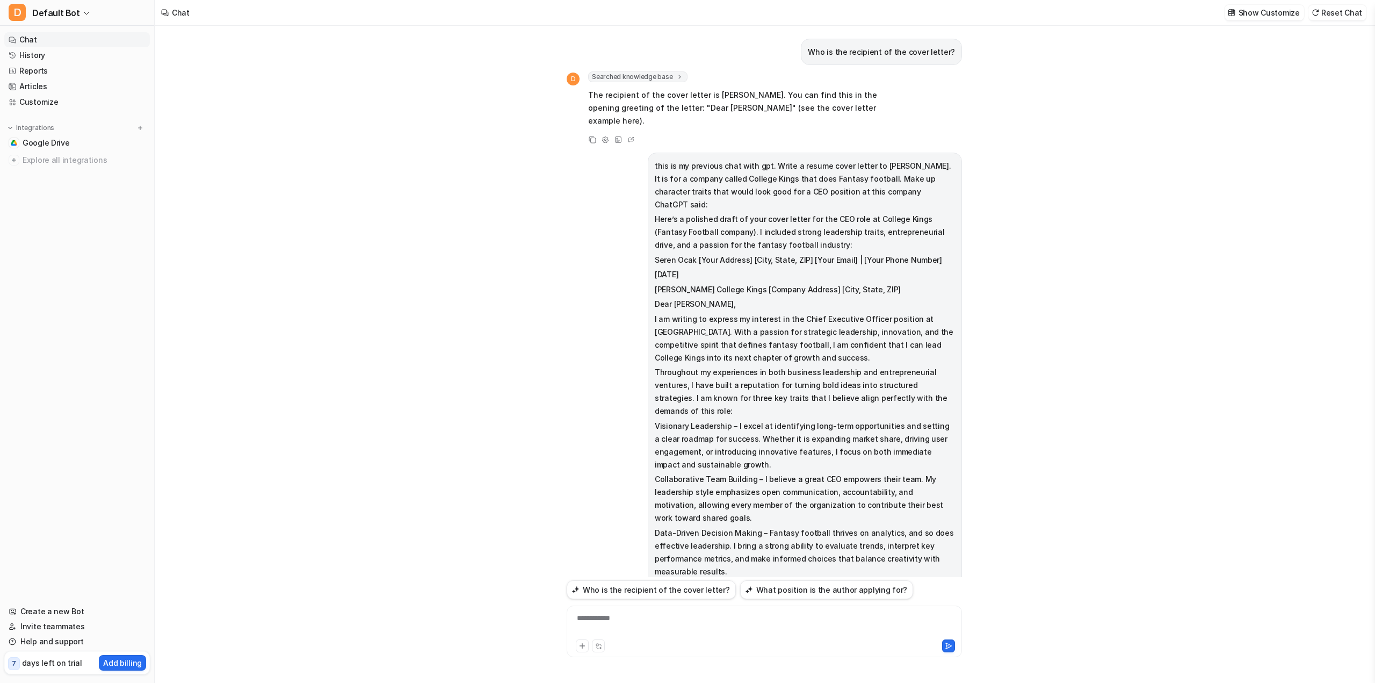
scroll to position [7927, 0]
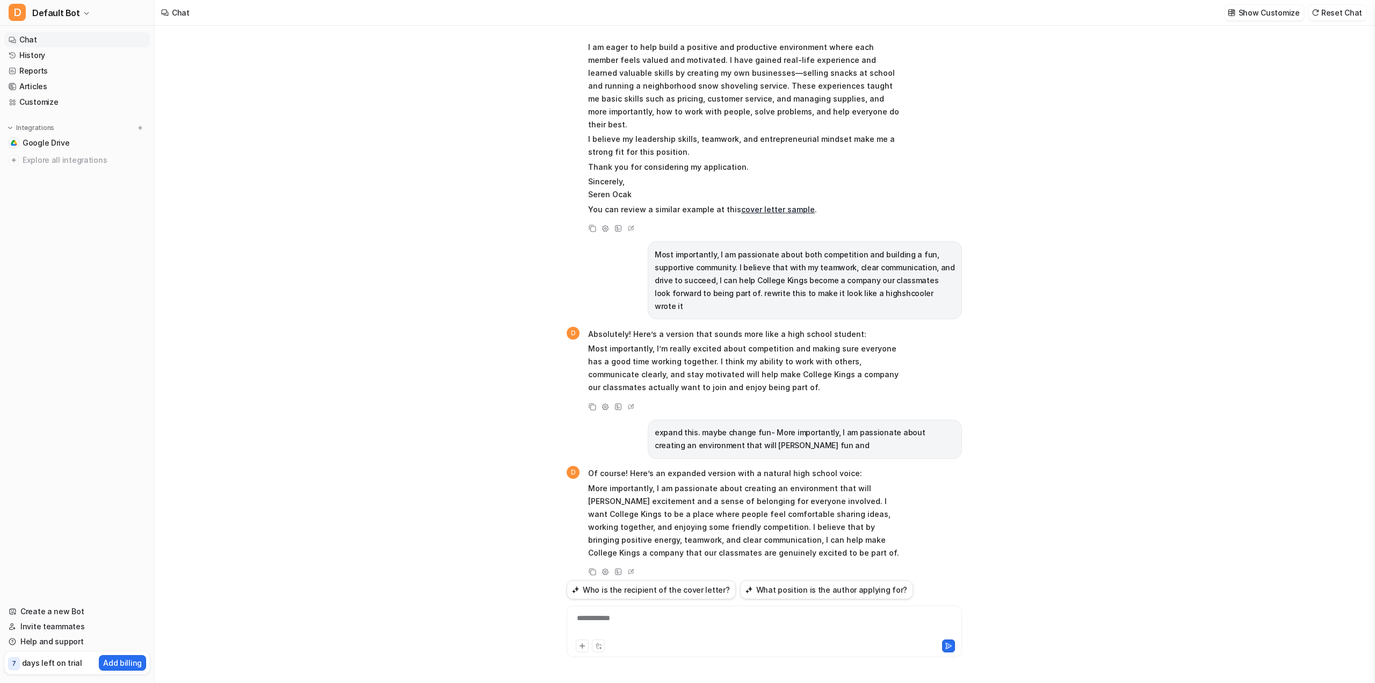
drag, startPoint x: 673, startPoint y: 605, endPoint x: 669, endPoint y: 617, distance: 12.9
click at [671, 605] on div "**********" at bounding box center [764, 618] width 395 height 77
click at [667, 621] on div "**********" at bounding box center [764, 624] width 390 height 25
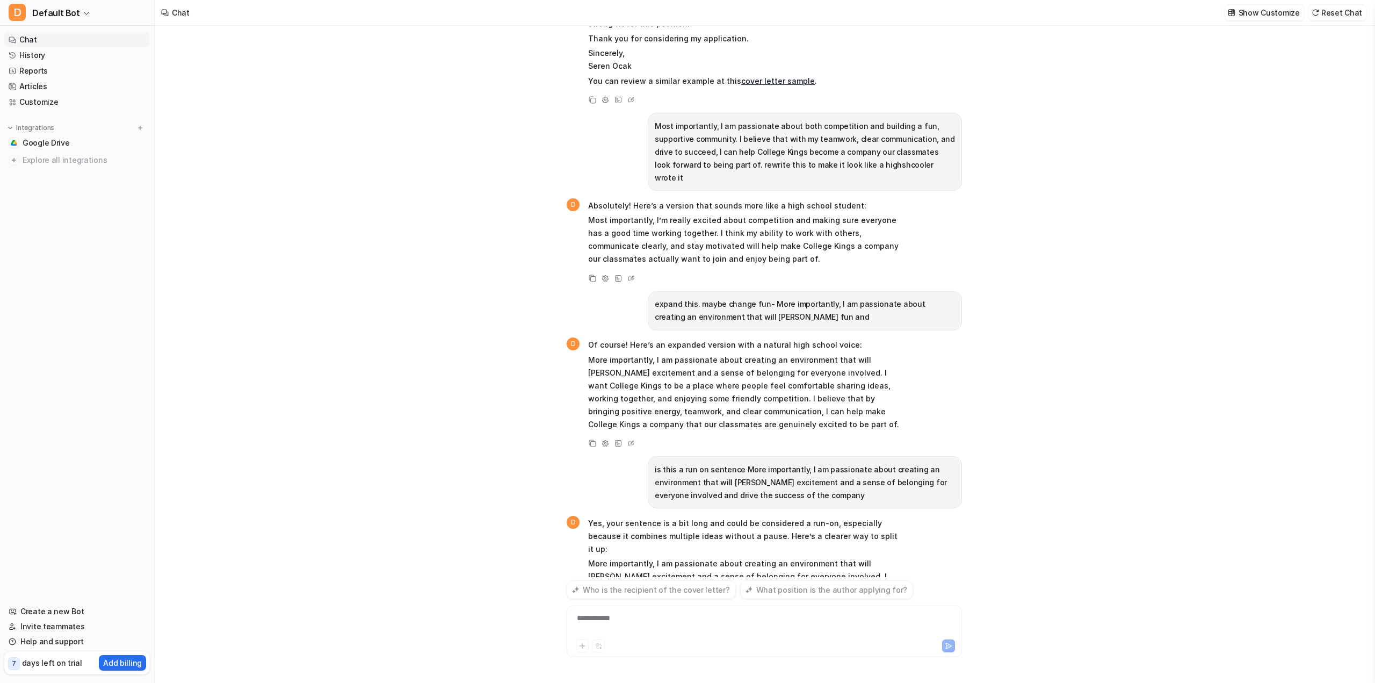
scroll to position [8056, 0]
click at [678, 627] on div "**********" at bounding box center [764, 624] width 390 height 25
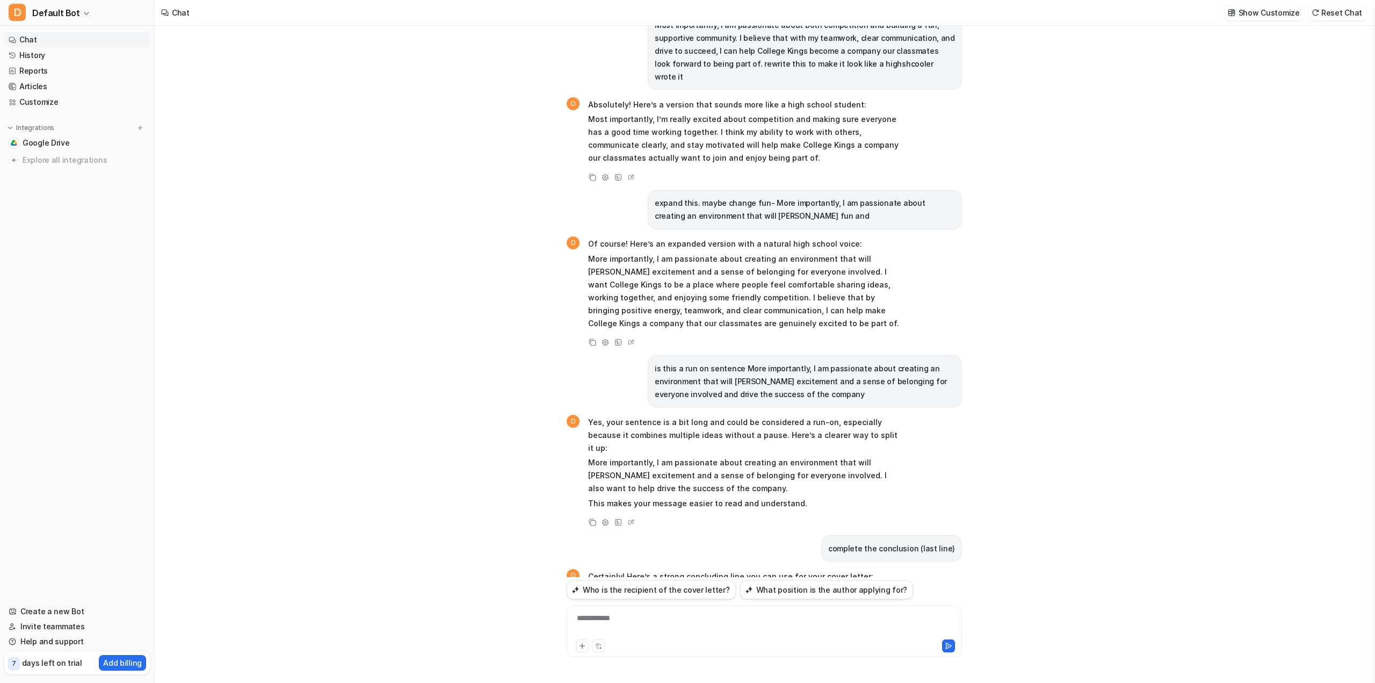
scroll to position [8184, 0]
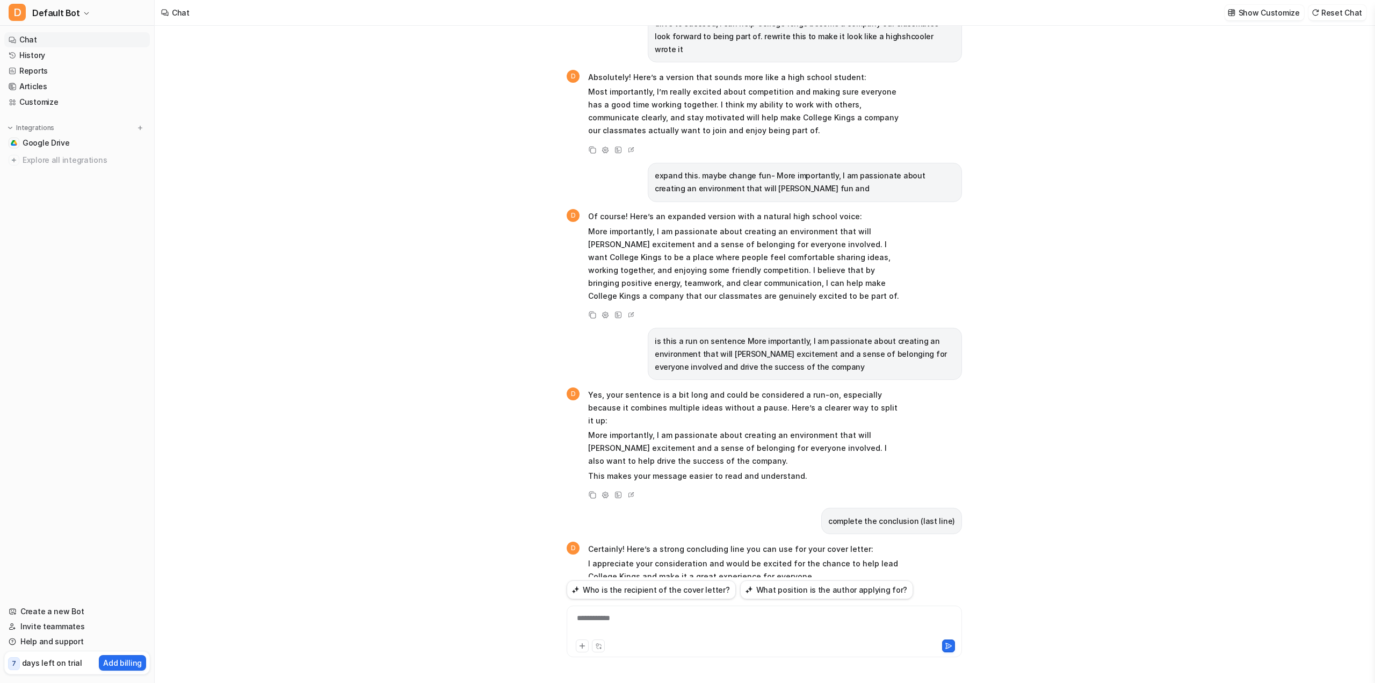
click at [678, 620] on div "**********" at bounding box center [764, 624] width 390 height 25
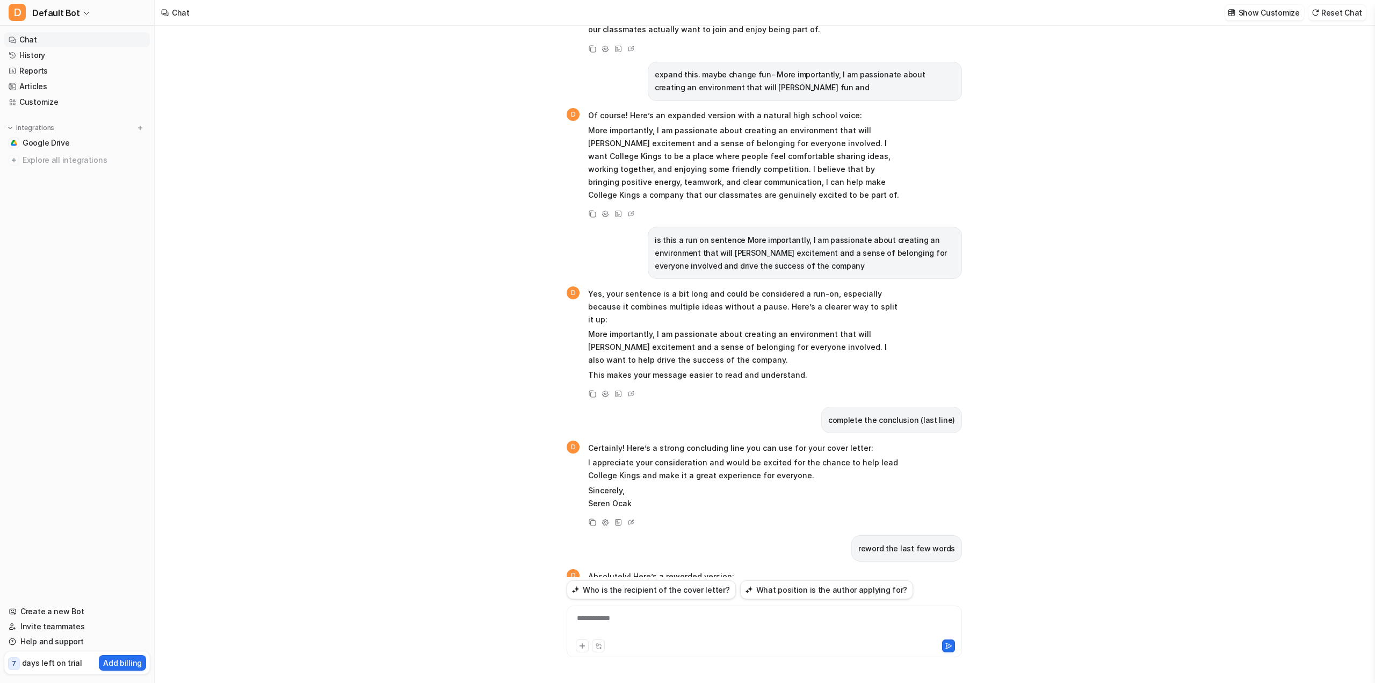
scroll to position [8312, 0]
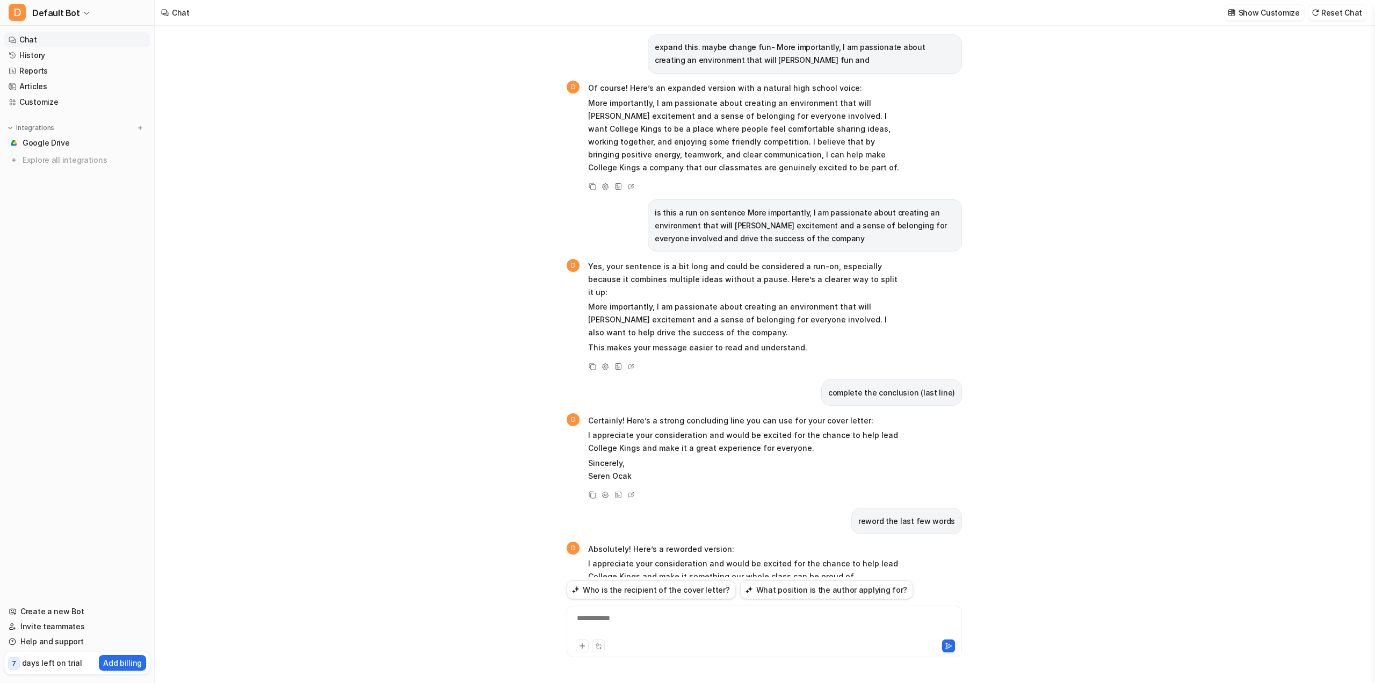
drag, startPoint x: 659, startPoint y: 625, endPoint x: 670, endPoint y: 613, distance: 16.3
click at [660, 624] on div "**********" at bounding box center [764, 624] width 390 height 25
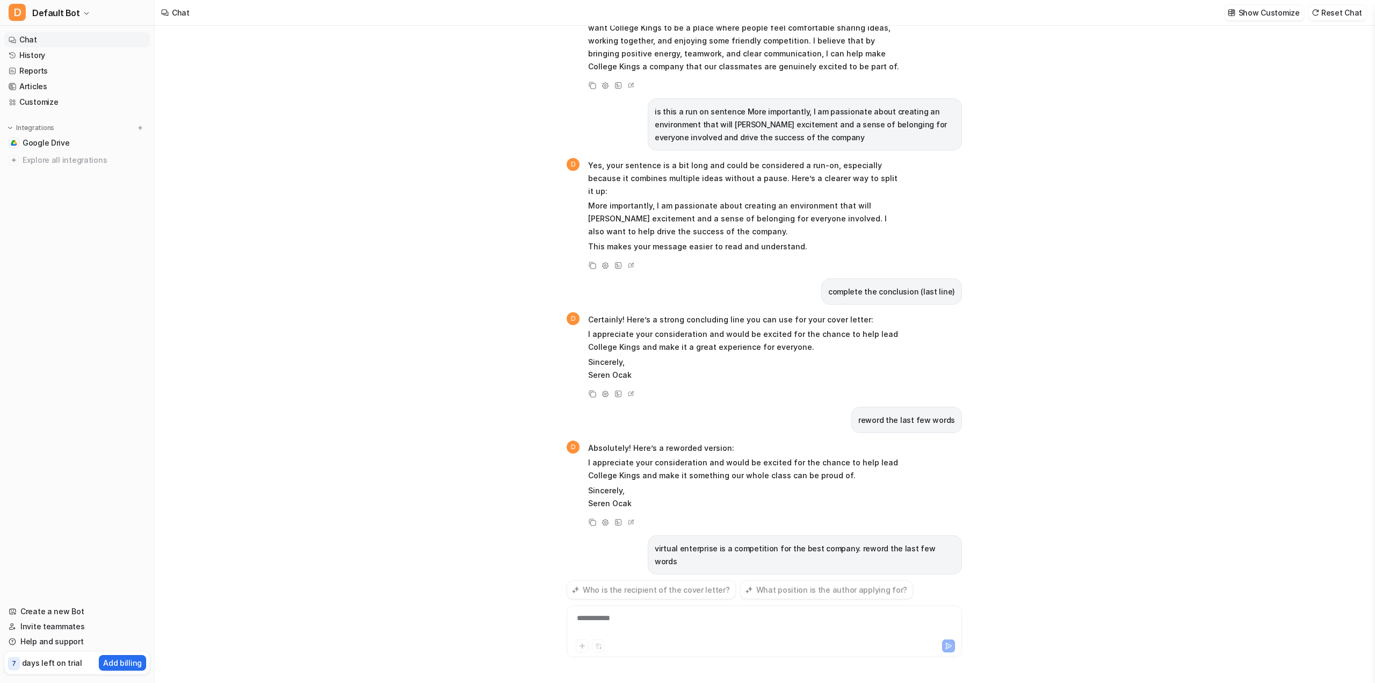
scroll to position [8454, 0]
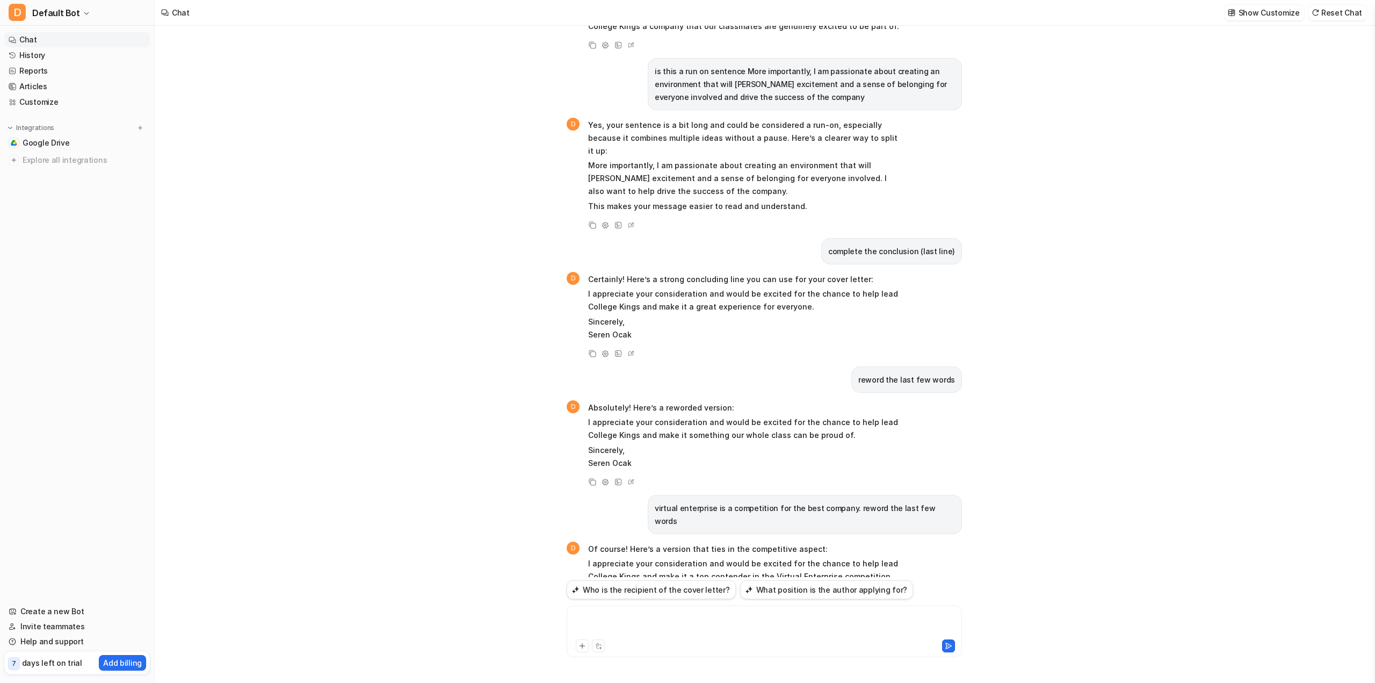
drag, startPoint x: 710, startPoint y: 626, endPoint x: 713, endPoint y: 633, distance: 7.2
click at [711, 631] on div at bounding box center [764, 624] width 390 height 25
